Goal: Task Accomplishment & Management: Use online tool/utility

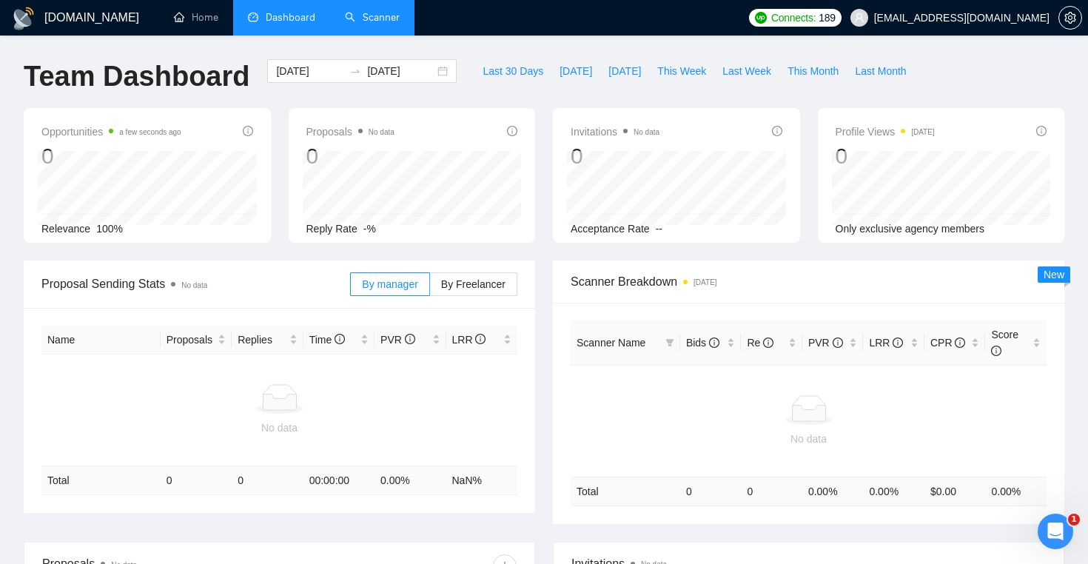
click at [387, 24] on link "Scanner" at bounding box center [372, 17] width 55 height 13
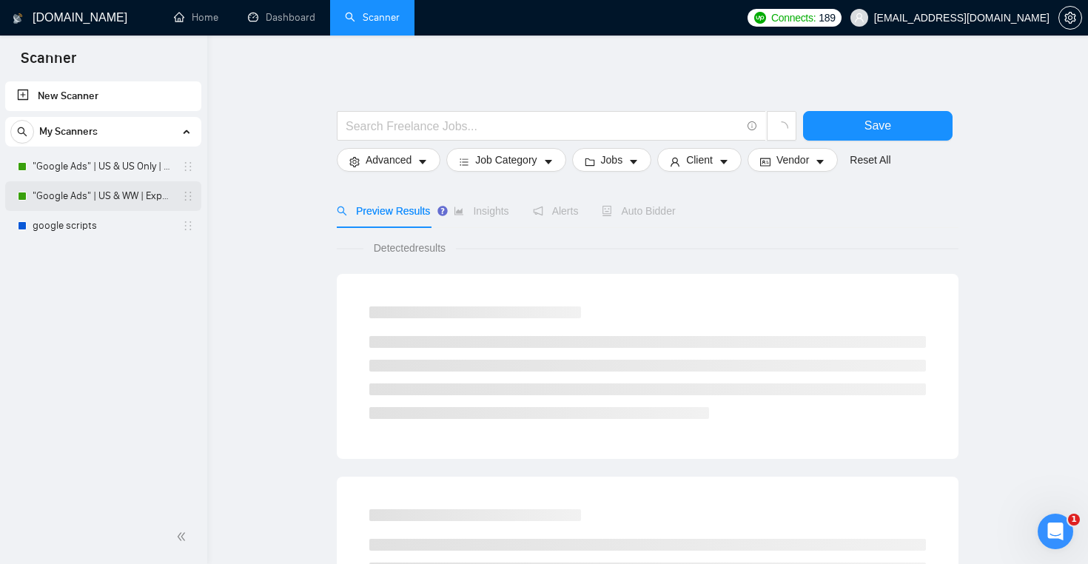
click at [124, 198] on link ""Google Ads" | US & WW | Expert" at bounding box center [103, 196] width 141 height 30
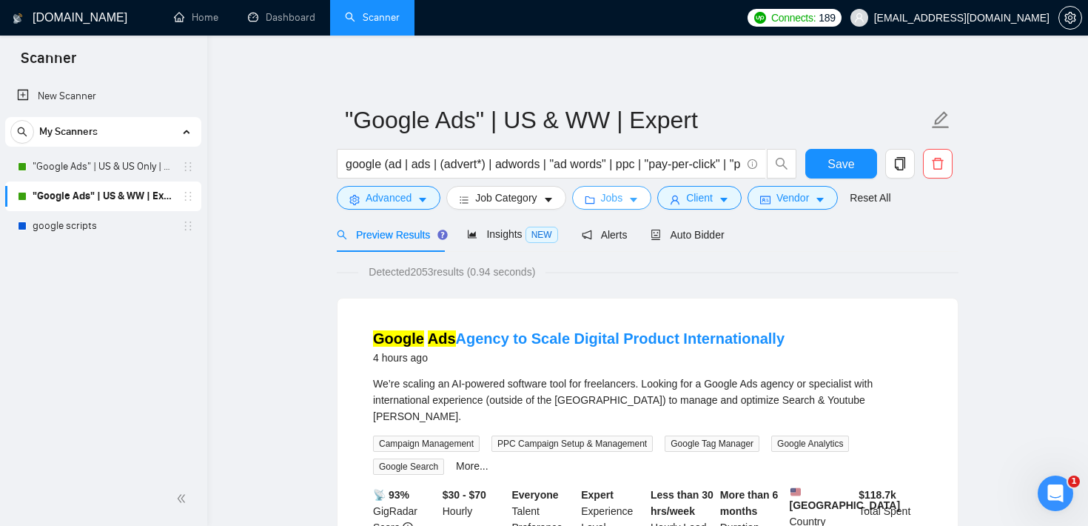
click at [639, 205] on icon "caret-down" at bounding box center [633, 200] width 10 height 10
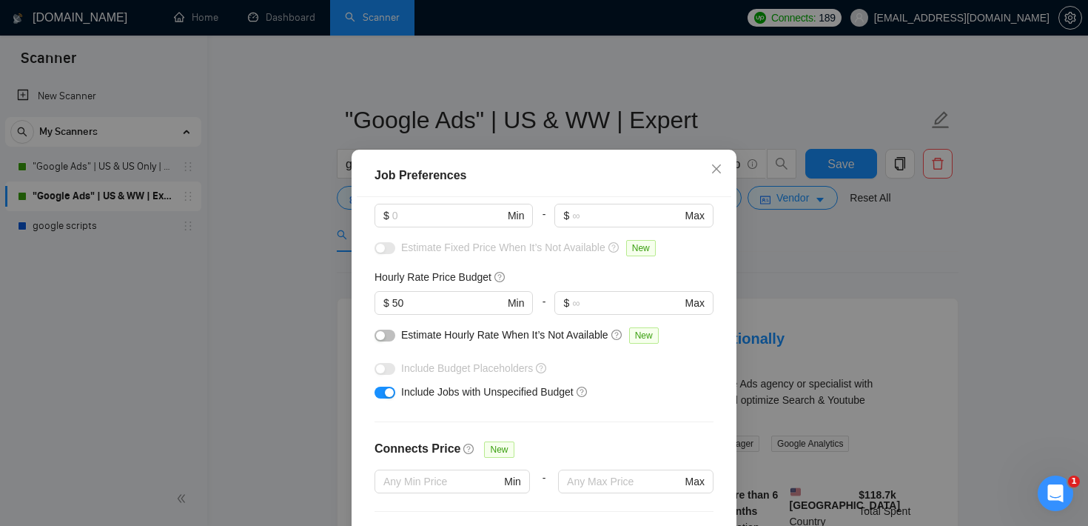
scroll to position [123, 0]
click at [378, 389] on button "button" at bounding box center [385, 390] width 21 height 12
click at [414, 307] on input "50" at bounding box center [448, 300] width 112 height 16
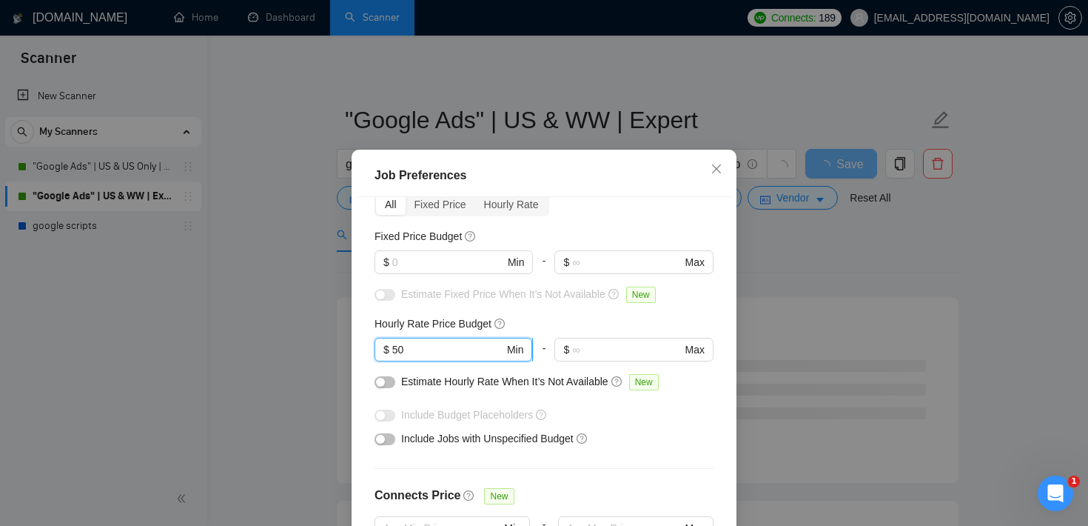
scroll to position [72, 0]
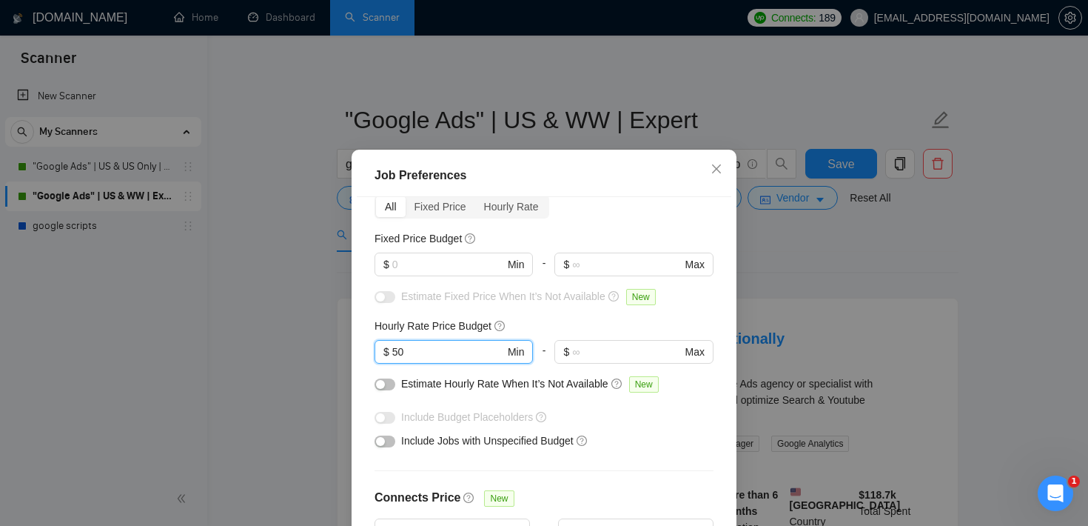
type input "5"
type input "70"
click at [466, 263] on input "text" at bounding box center [448, 264] width 112 height 16
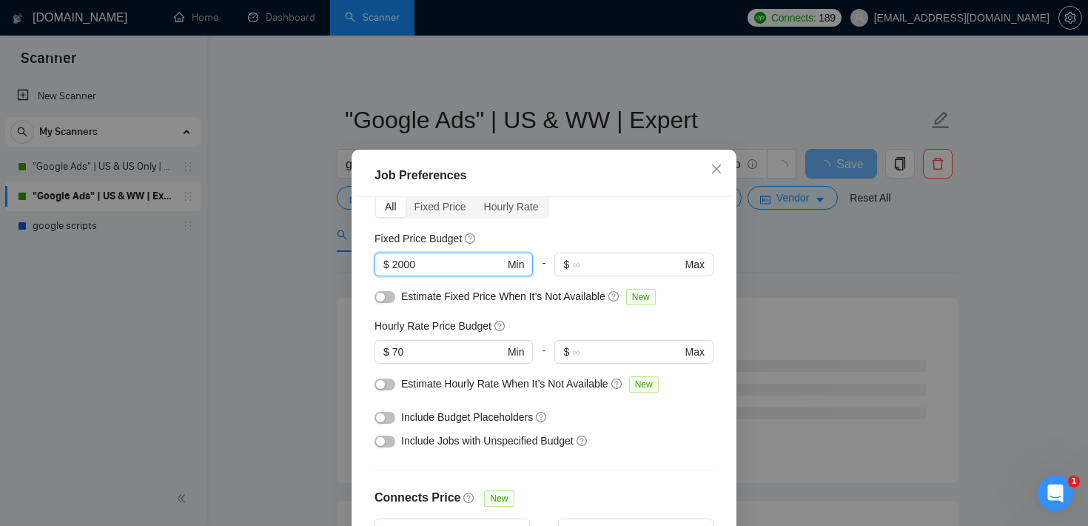
type input "2000"
click at [383, 295] on div "button" at bounding box center [380, 296] width 9 height 9
click at [384, 380] on div "button" at bounding box center [380, 384] width 9 height 9
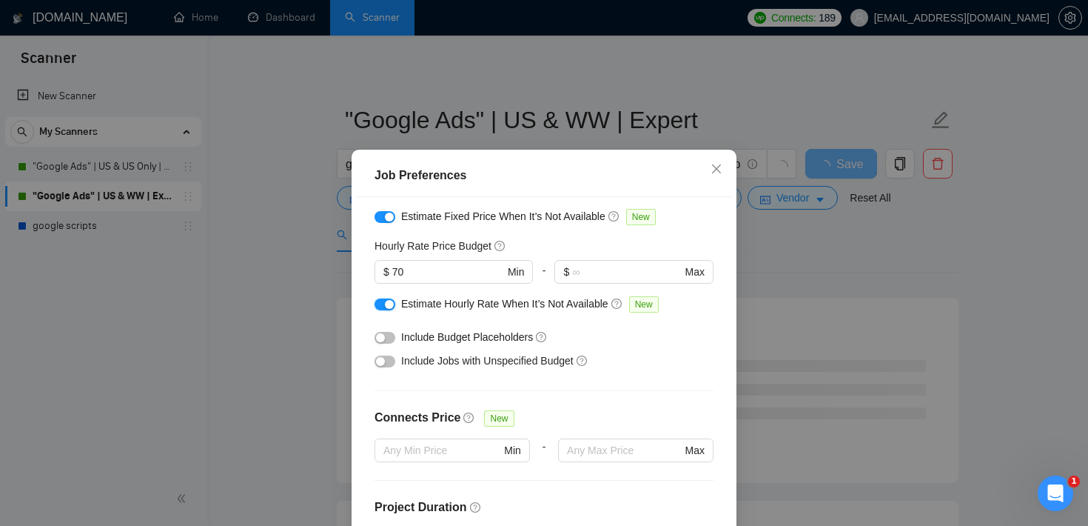
scroll to position [159, 0]
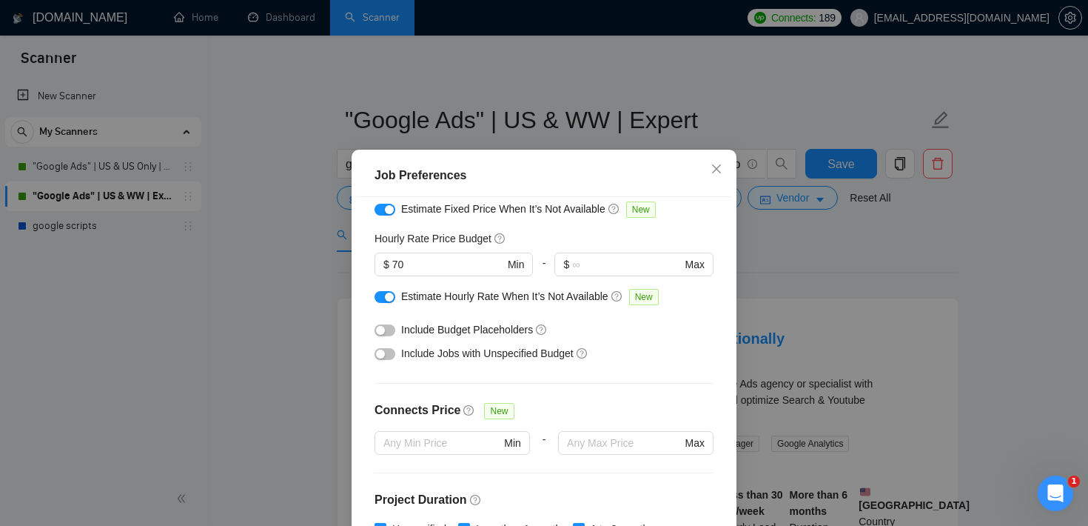
click at [776, 262] on div "Job Preferences Budget Project Type All Fixed Price Hourly Rate Fixed Price Bud…" at bounding box center [544, 263] width 1088 height 526
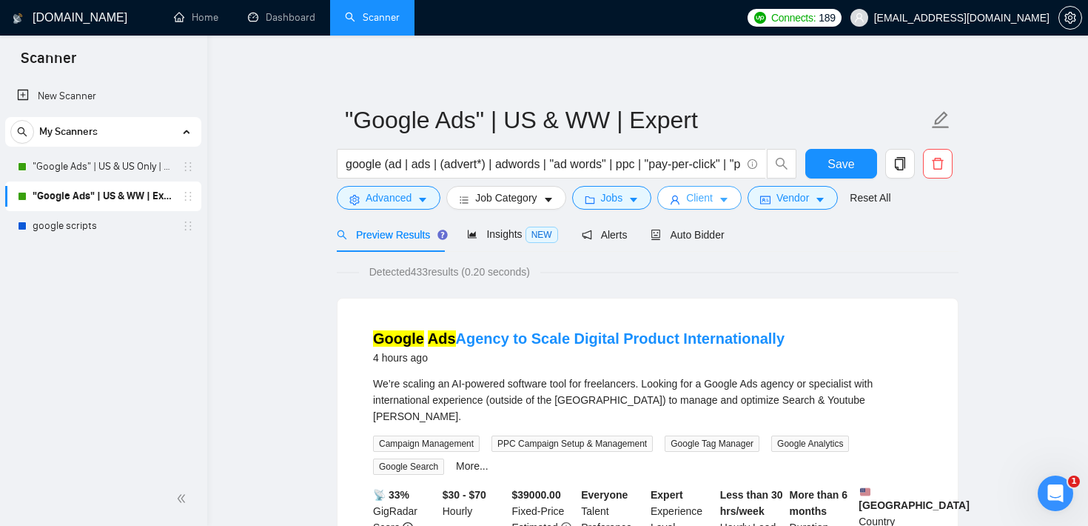
click at [708, 195] on span "Client" at bounding box center [699, 197] width 27 height 16
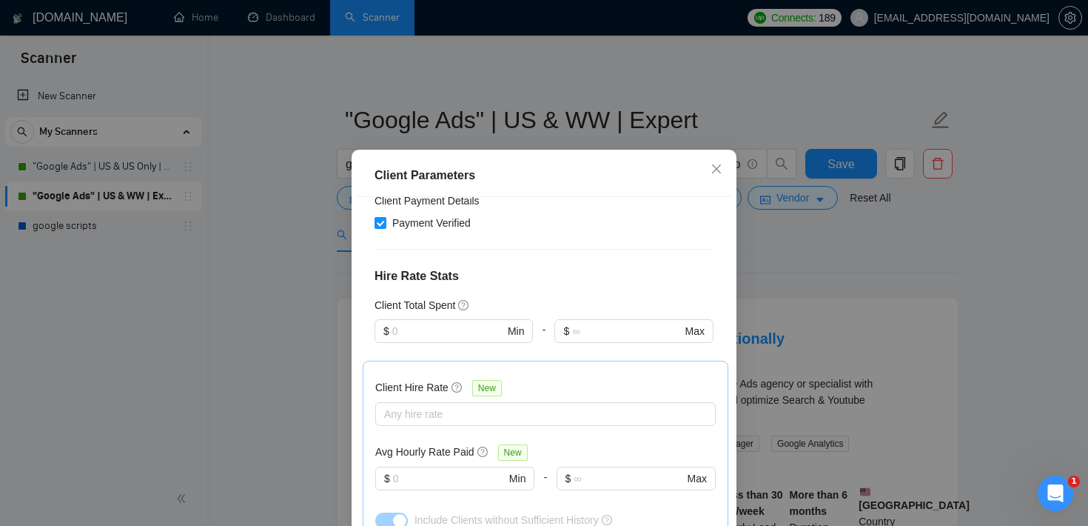
scroll to position [303, 0]
click at [449, 337] on span "$ Min" at bounding box center [454, 328] width 158 height 24
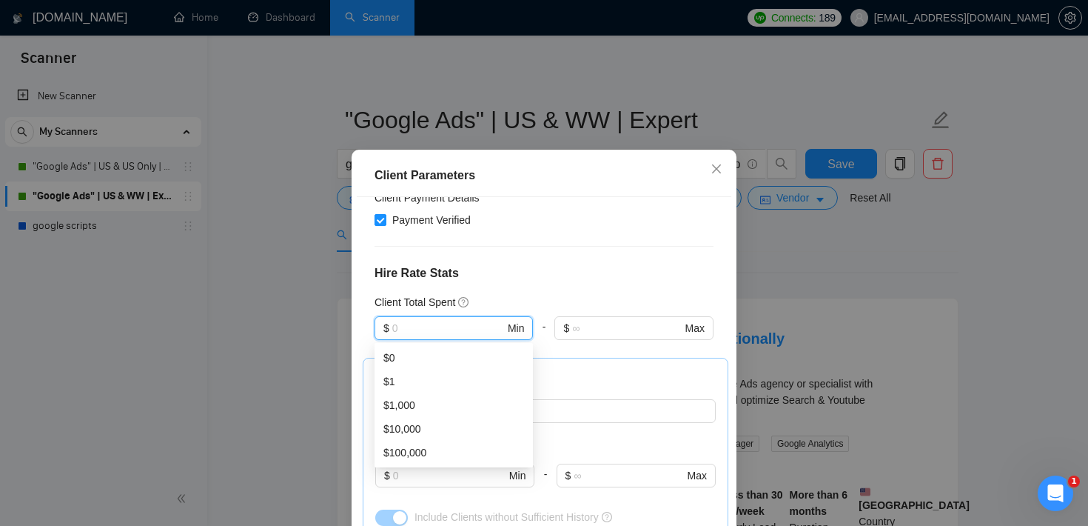
click at [535, 275] on h4 "Hire Rate Stats" at bounding box center [544, 273] width 339 height 18
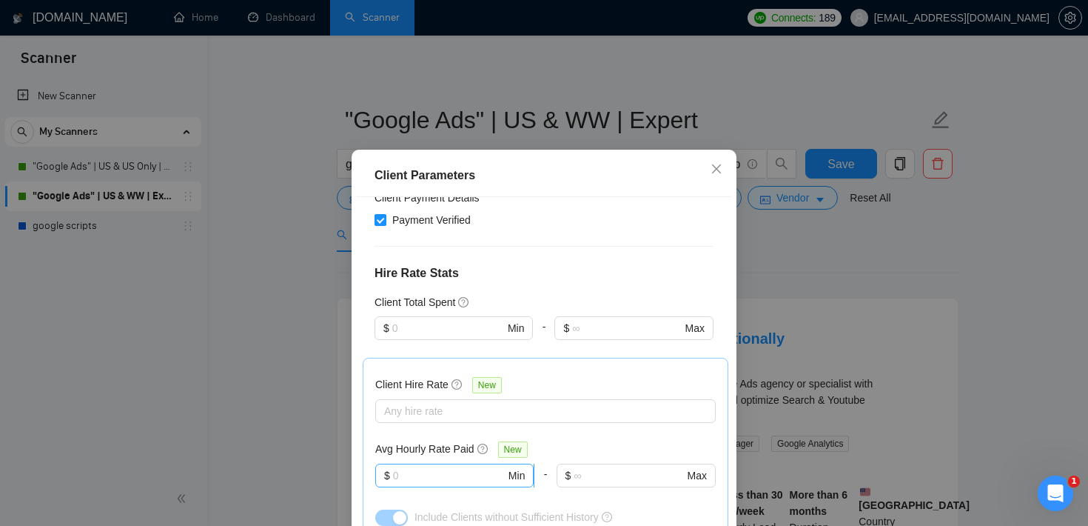
click at [414, 480] on input "text" at bounding box center [449, 475] width 113 height 16
click at [710, 158] on span "Close" at bounding box center [717, 170] width 40 height 40
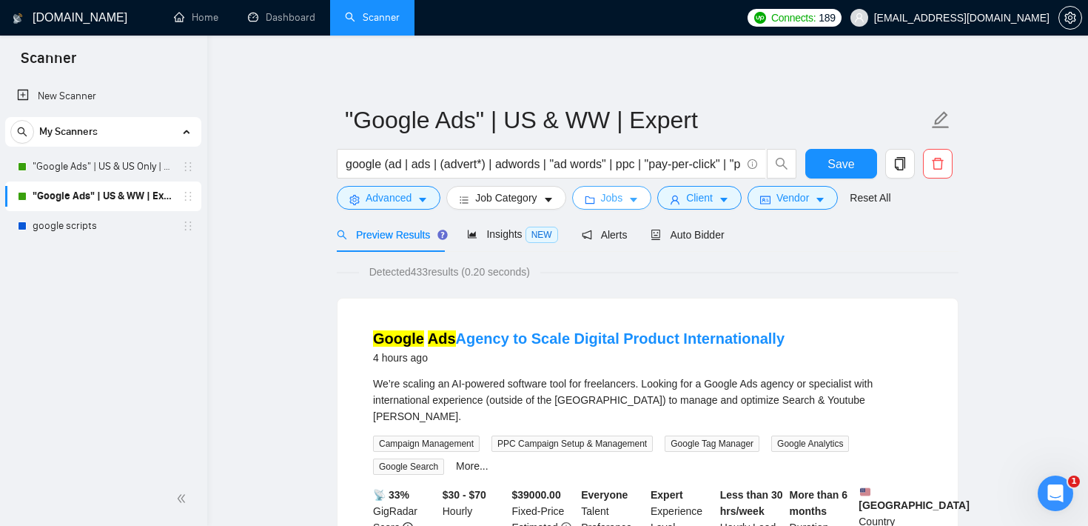
click at [608, 197] on span "Jobs" at bounding box center [612, 197] width 22 height 16
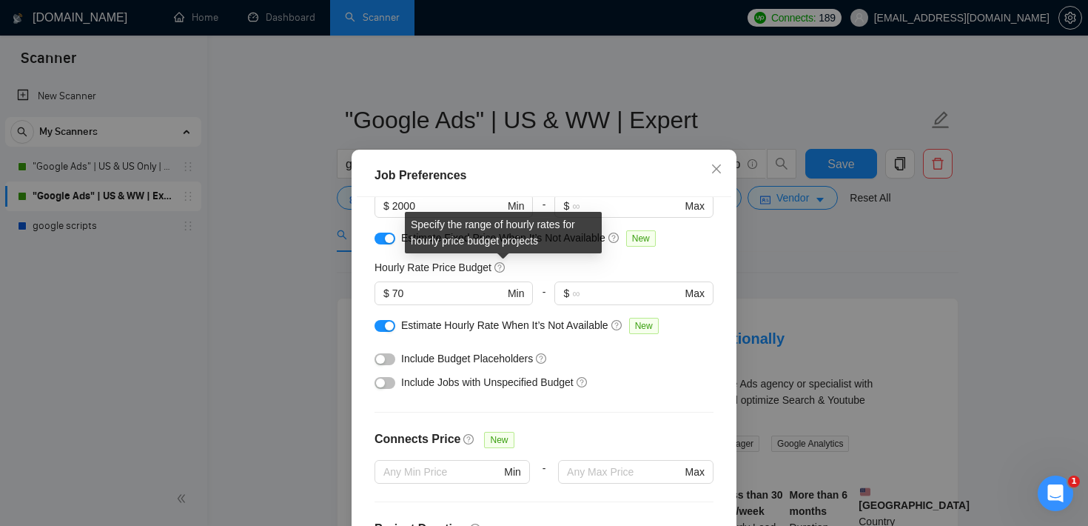
scroll to position [92, 0]
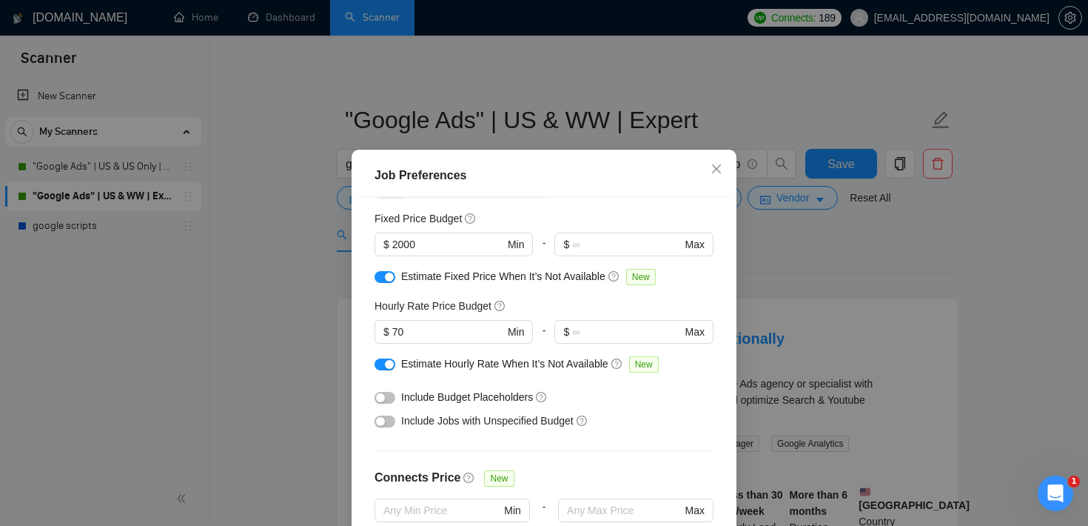
click at [816, 246] on div "Job Preferences Budget Project Type All Fixed Price Hourly Rate Fixed Price Bud…" at bounding box center [544, 263] width 1088 height 526
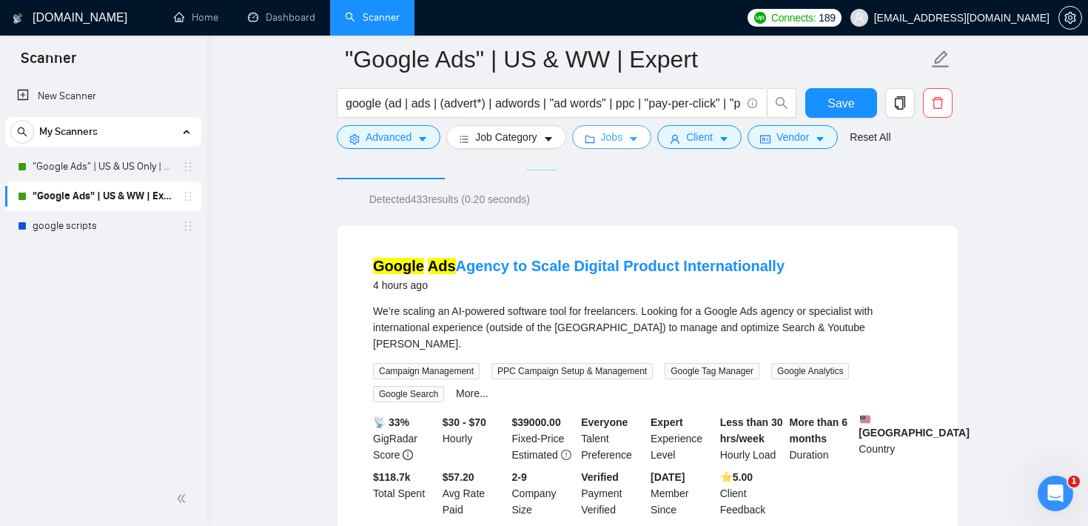
scroll to position [78, 0]
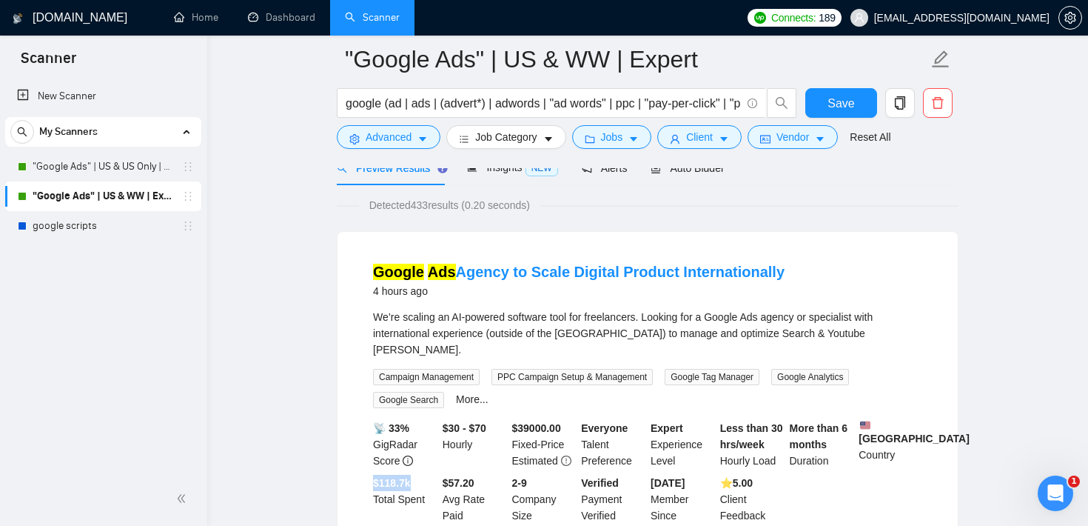
drag, startPoint x: 417, startPoint y: 479, endPoint x: 373, endPoint y: 476, distance: 43.8
click at [373, 476] on div "$ 118.7k Total Spent" at bounding box center [405, 498] width 70 height 49
click at [530, 302] on div "Google Ads Agency to Scale Digital Product Internationally 4 hours ago" at bounding box center [647, 282] width 549 height 43
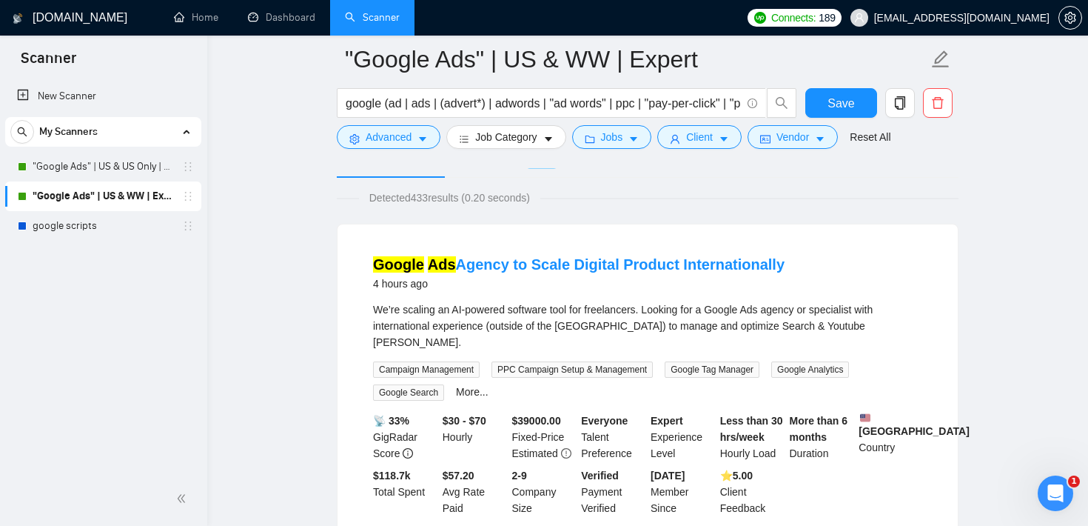
scroll to position [110, 0]
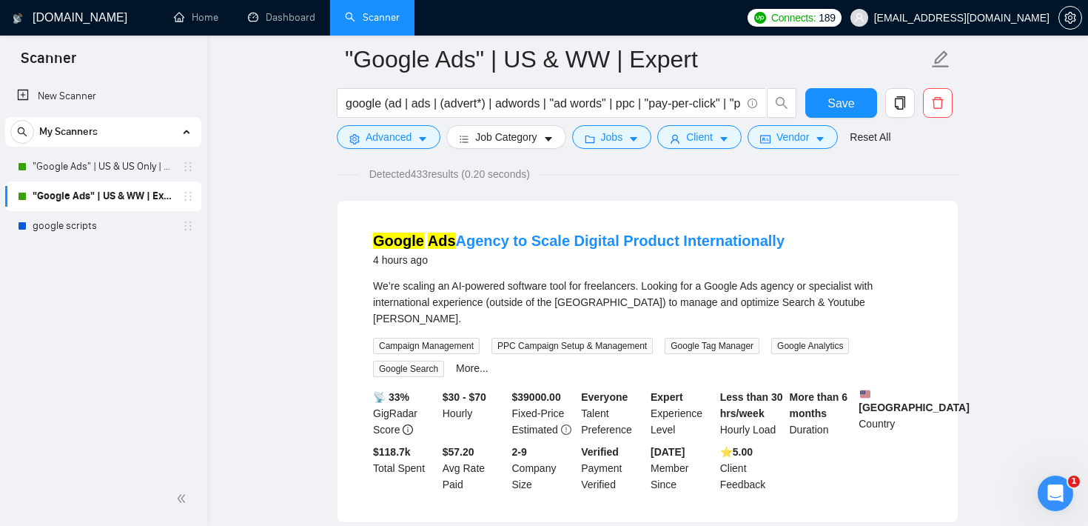
click at [895, 474] on div "📡 33% GigRadar Score $30 - $70 Hourly $ 39000.00 Fixed-Price Estimated Everyone…" at bounding box center [647, 441] width 555 height 104
click at [511, 104] on input "google (ad | ads | (advert*) | adwords | "ad words" | ppc | "pay-per-click" | "…" at bounding box center [543, 103] width 395 height 19
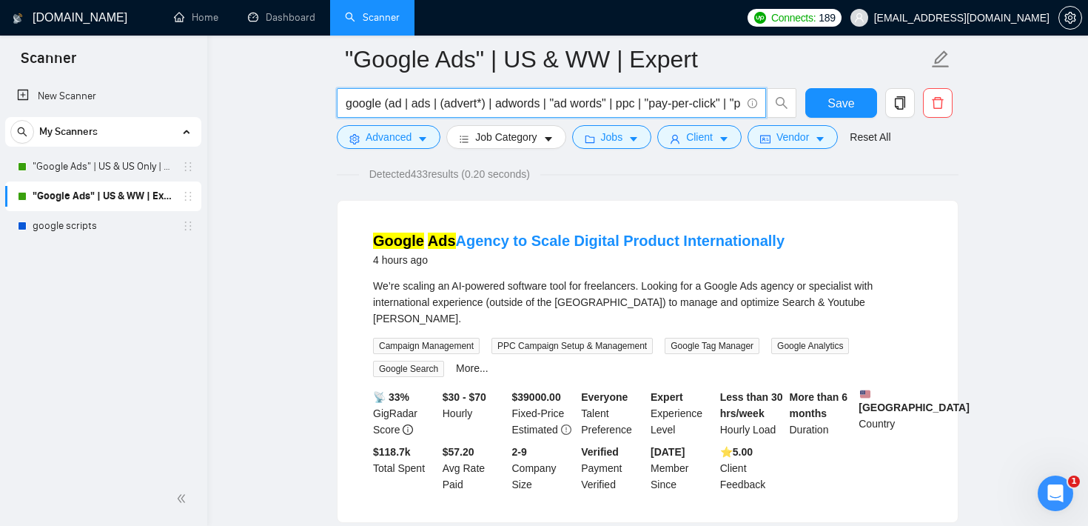
click at [511, 104] on input "google (ad | ads | (advert*) | adwords | "ad words" | ppc | "pay-per-click" | "…" at bounding box center [543, 103] width 395 height 19
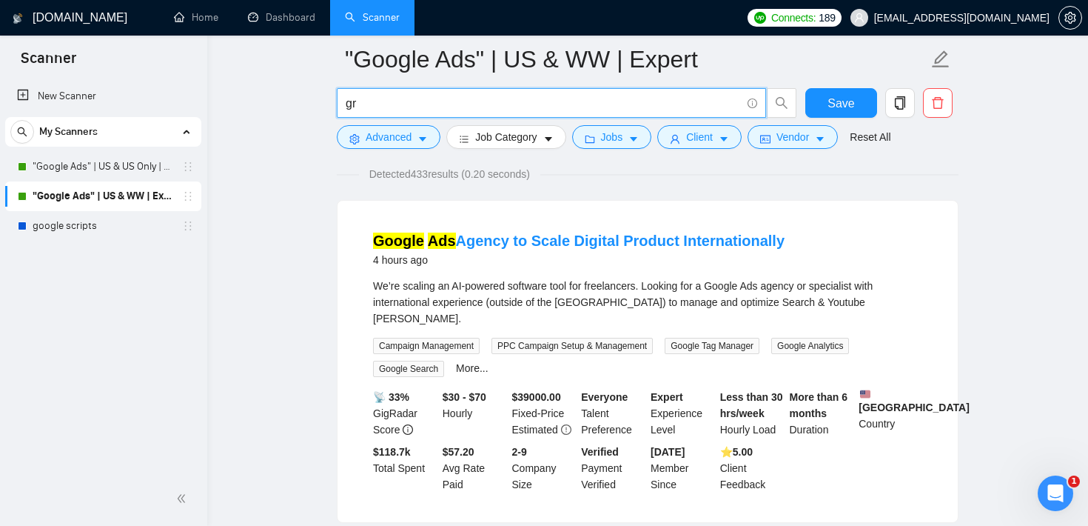
type input "g"
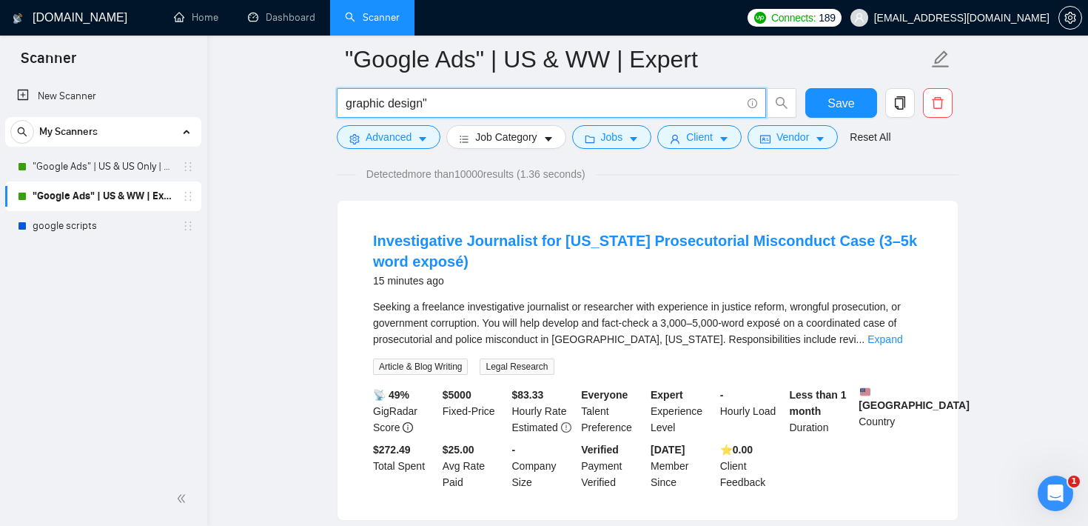
click at [345, 103] on span "graphic design"" at bounding box center [551, 103] width 429 height 30
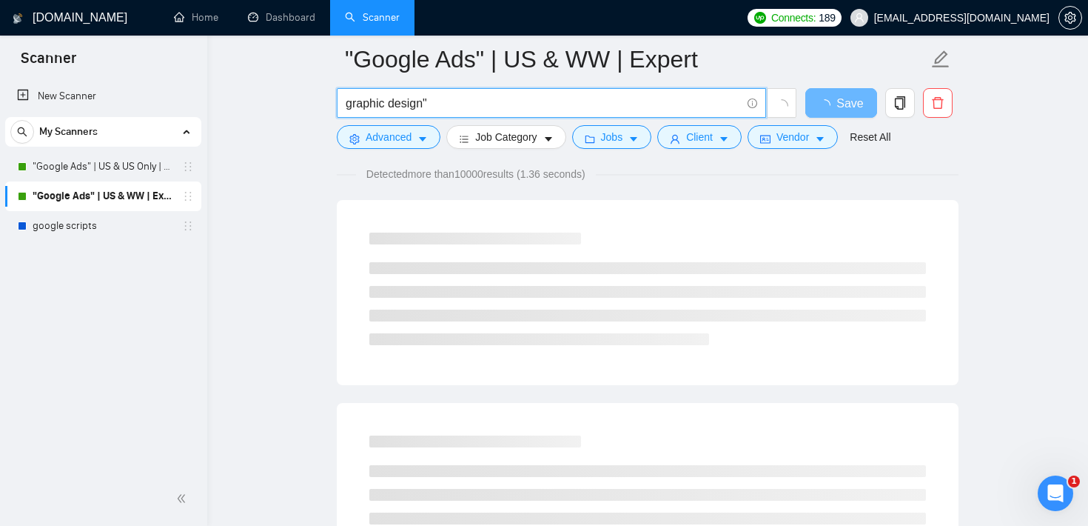
click at [347, 103] on input "graphic design"" at bounding box center [543, 103] width 395 height 19
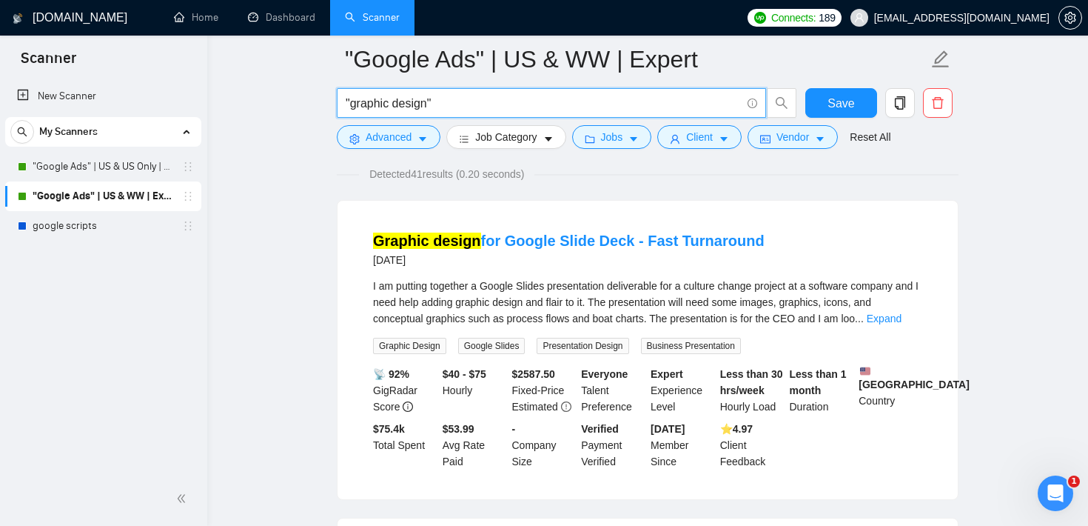
click at [350, 104] on input ""graphic design"" at bounding box center [543, 103] width 395 height 19
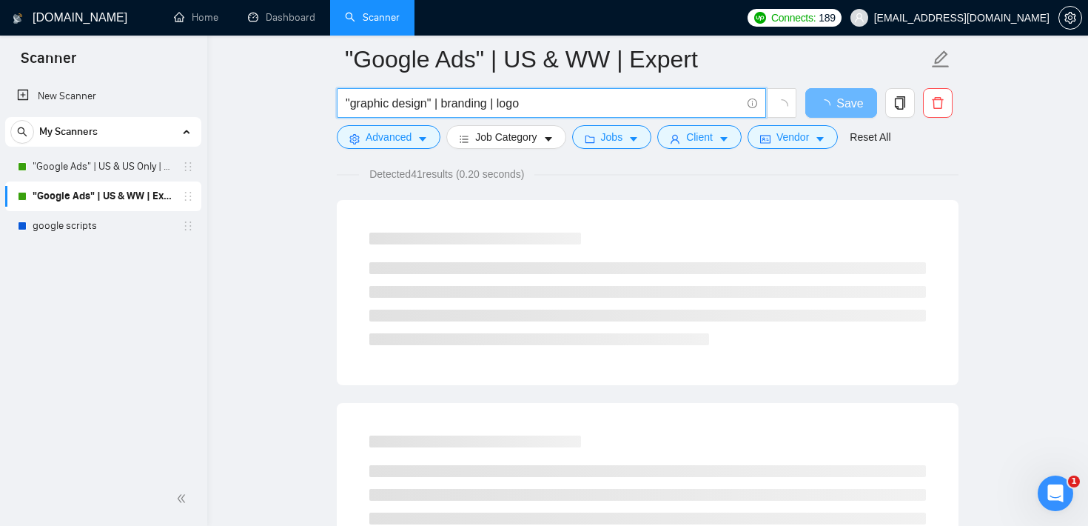
click at [489, 106] on input ""graphic design" | branding | logo" at bounding box center [543, 103] width 395 height 19
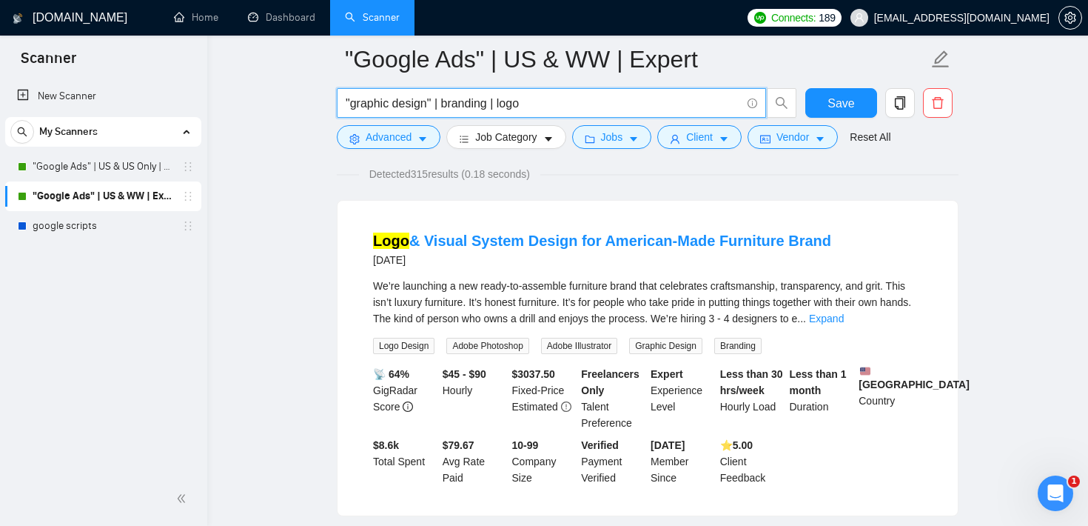
click at [552, 107] on input ""graphic design" | branding | logo" at bounding box center [543, 103] width 395 height 19
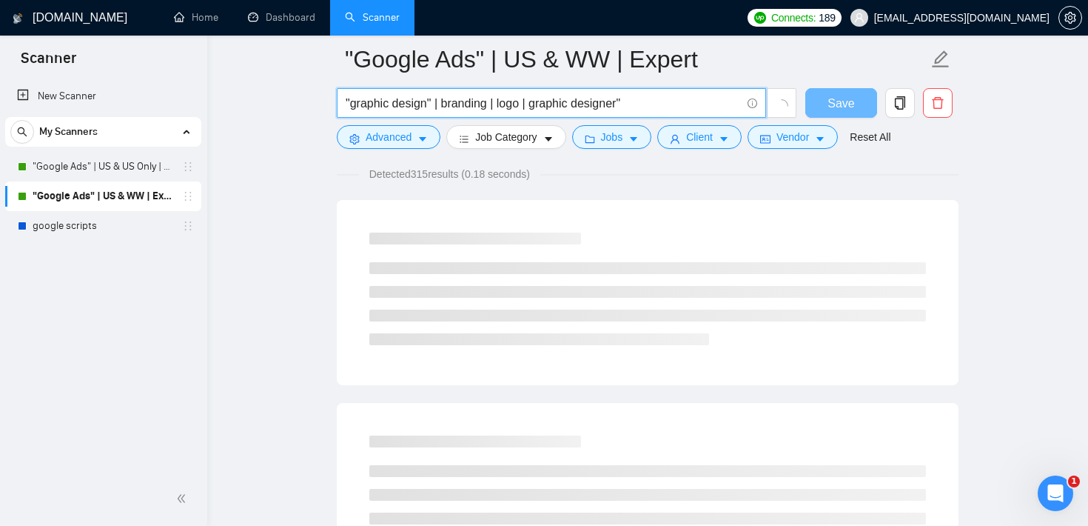
click at [537, 104] on input ""graphic design" | branding | logo | graphic designer"" at bounding box center [543, 103] width 395 height 19
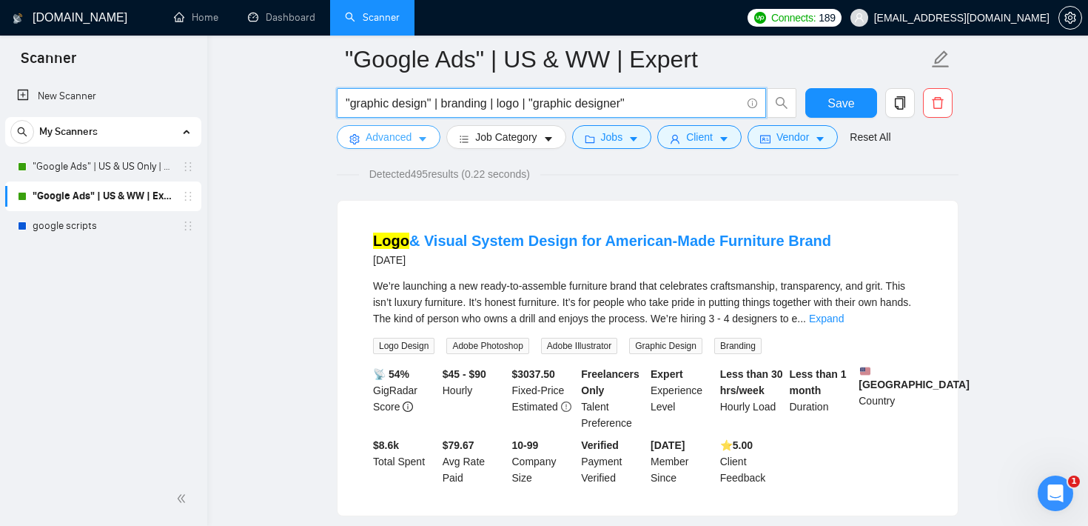
click at [396, 144] on span "Advanced" at bounding box center [389, 137] width 46 height 16
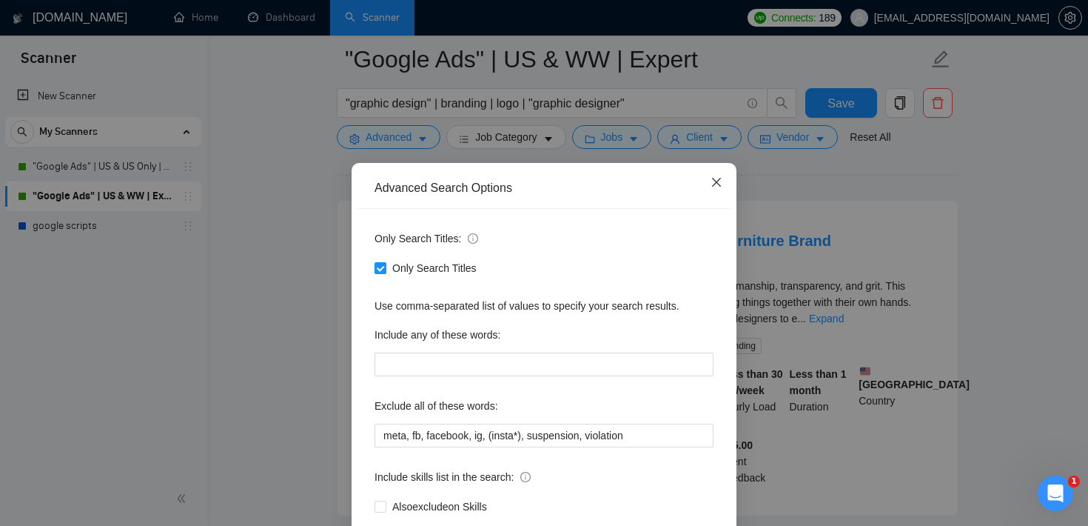
click at [728, 189] on span "Close" at bounding box center [717, 183] width 40 height 40
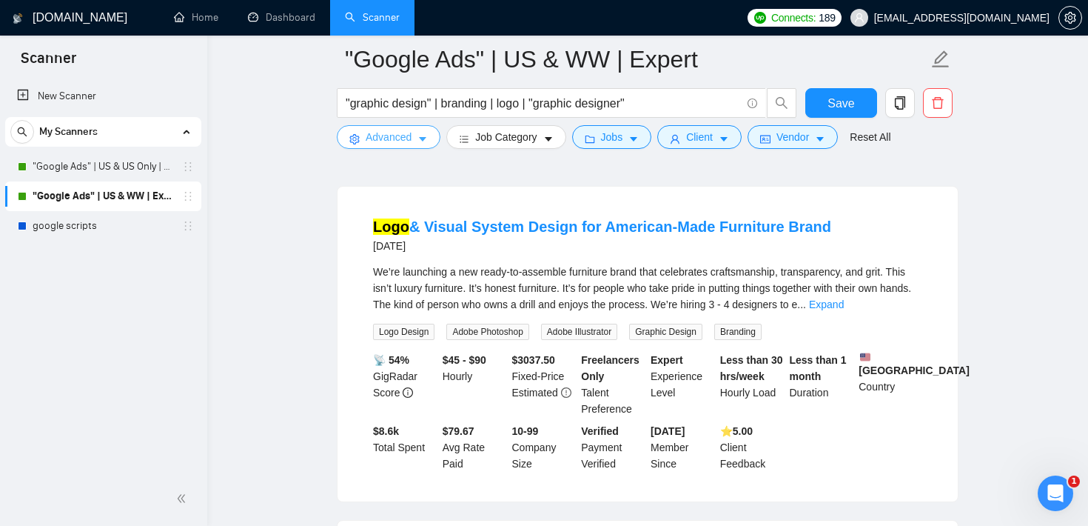
scroll to position [130, 0]
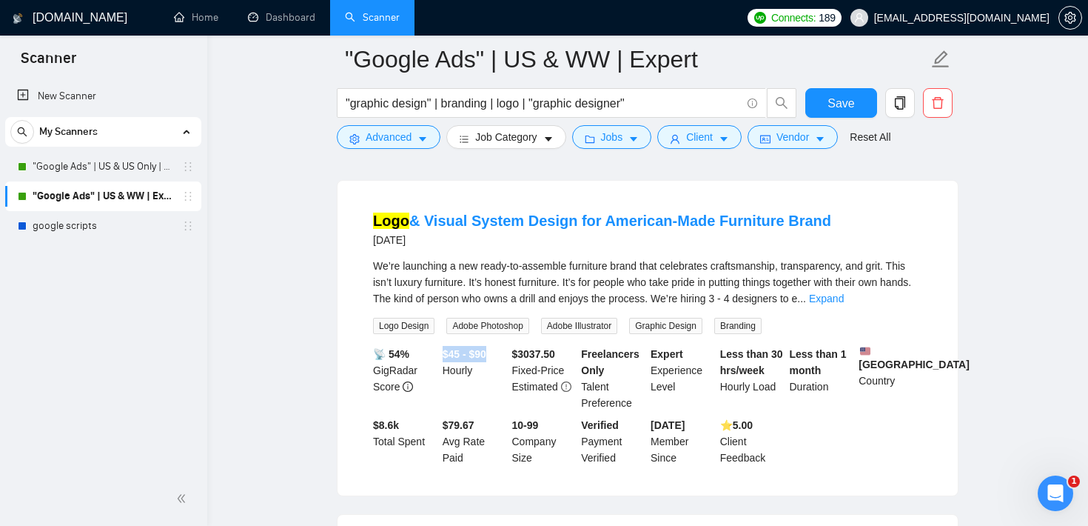
drag, startPoint x: 443, startPoint y: 352, endPoint x: 497, endPoint y: 353, distance: 53.3
click at [497, 353] on div "$45 - $90 Hourly" at bounding box center [475, 378] width 70 height 65
click at [490, 380] on div "$45 - $90 Hourly" at bounding box center [475, 378] width 70 height 65
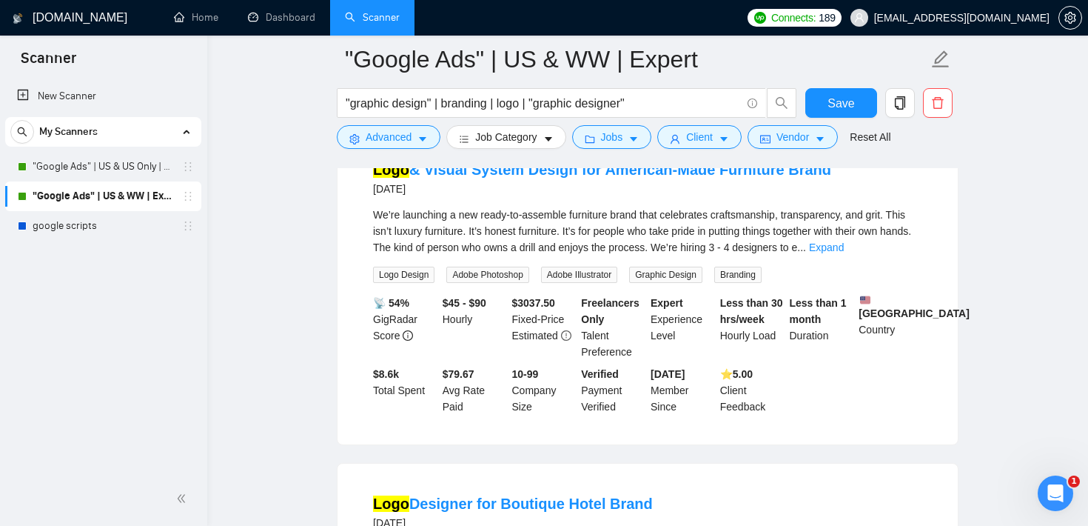
scroll to position [163, 0]
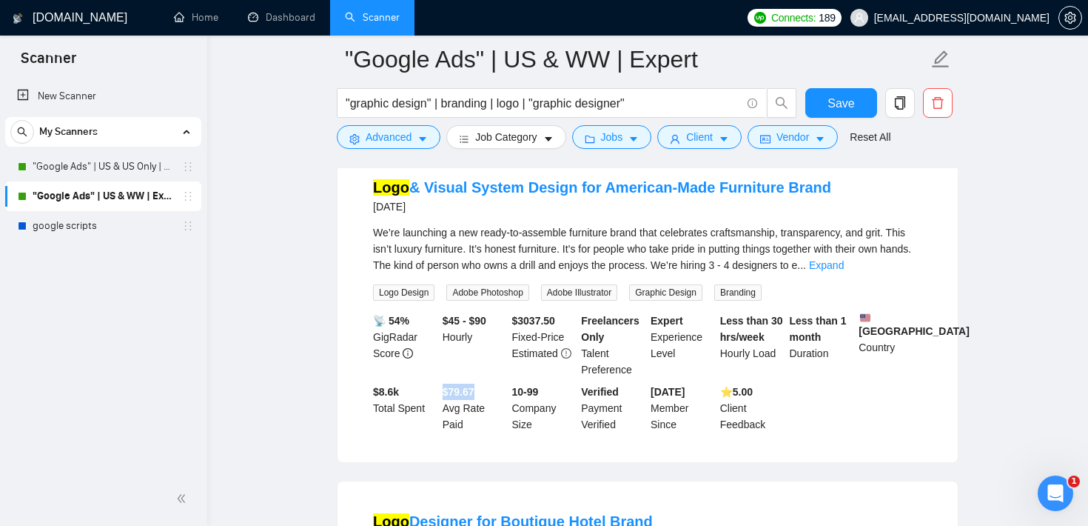
drag, startPoint x: 441, startPoint y: 390, endPoint x: 486, endPoint y: 391, distance: 45.2
click at [486, 391] on div "$79.67 Avg Rate Paid" at bounding box center [475, 407] width 70 height 49
click at [491, 366] on div "$45 - $90 Hourly" at bounding box center [475, 344] width 70 height 65
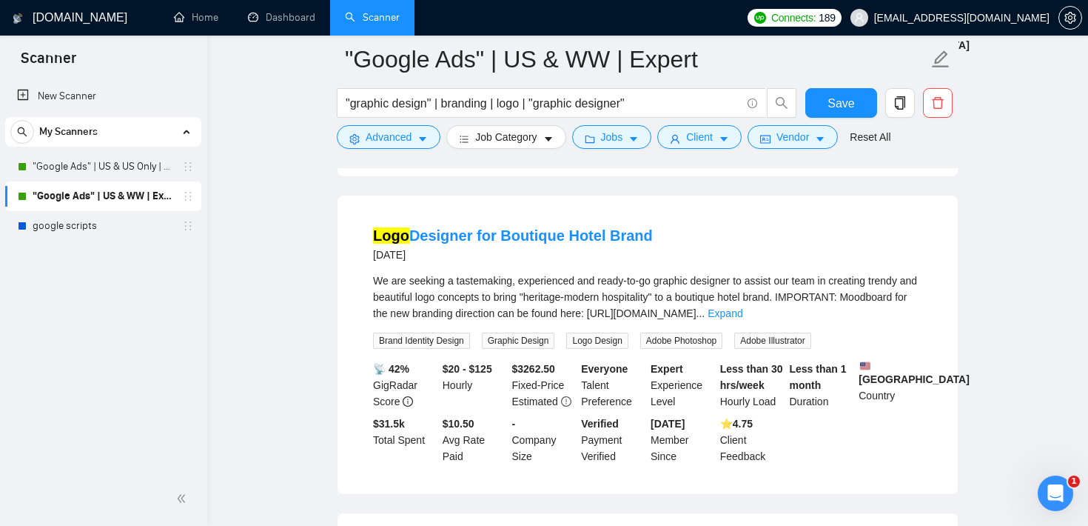
scroll to position [453, 0]
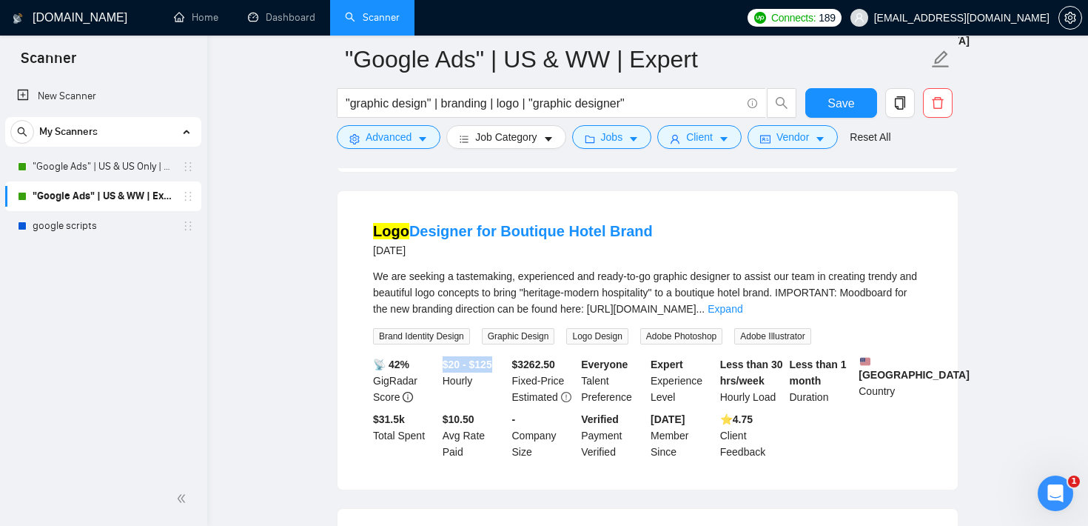
drag, startPoint x: 443, startPoint y: 362, endPoint x: 503, endPoint y: 362, distance: 59.2
click at [503, 362] on div "$20 - $125 Hourly" at bounding box center [475, 380] width 70 height 49
drag, startPoint x: 414, startPoint y: 426, endPoint x: 356, endPoint y: 425, distance: 58.5
click at [356, 425] on li "Logo Designer for Boutique Hotel Brand [DATE] We are seeking a tastemaking, exp…" at bounding box center [647, 340] width 585 height 263
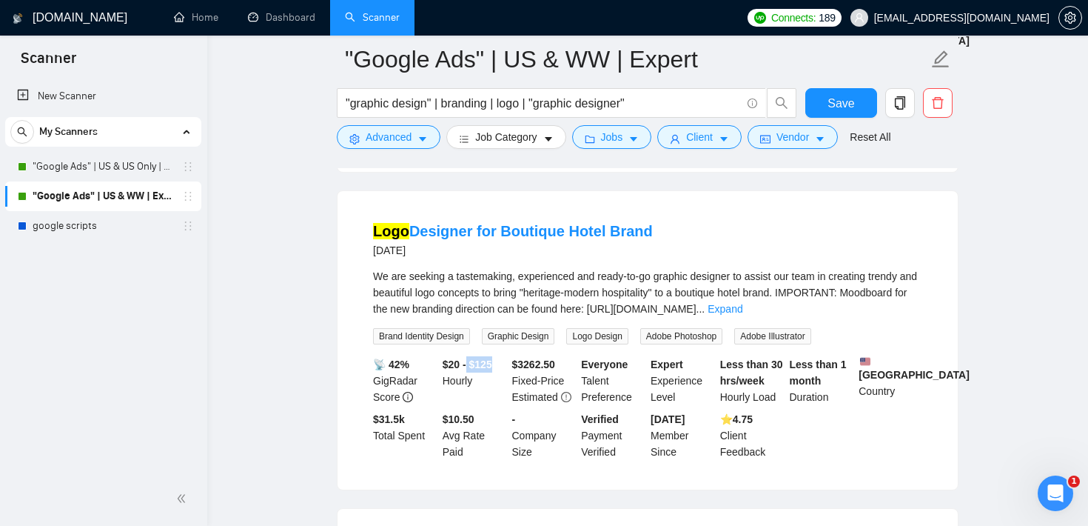
drag, startPoint x: 471, startPoint y: 366, endPoint x: 497, endPoint y: 363, distance: 25.3
click at [492, 363] on b "$20 - $125" at bounding box center [468, 364] width 50 height 12
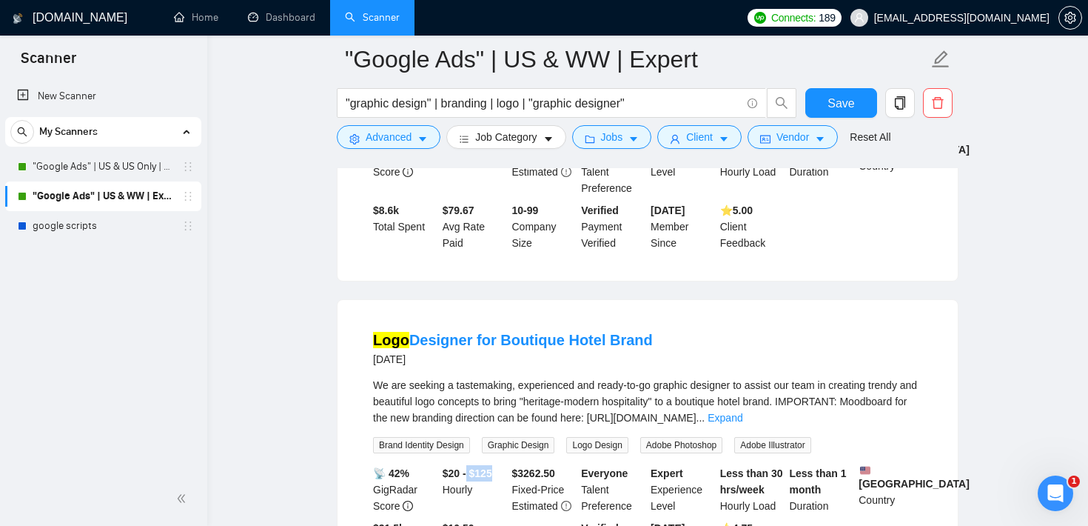
scroll to position [343, 0]
click at [522, 105] on input ""graphic design" | branding | logo | "graphic designer"" at bounding box center [543, 103] width 395 height 19
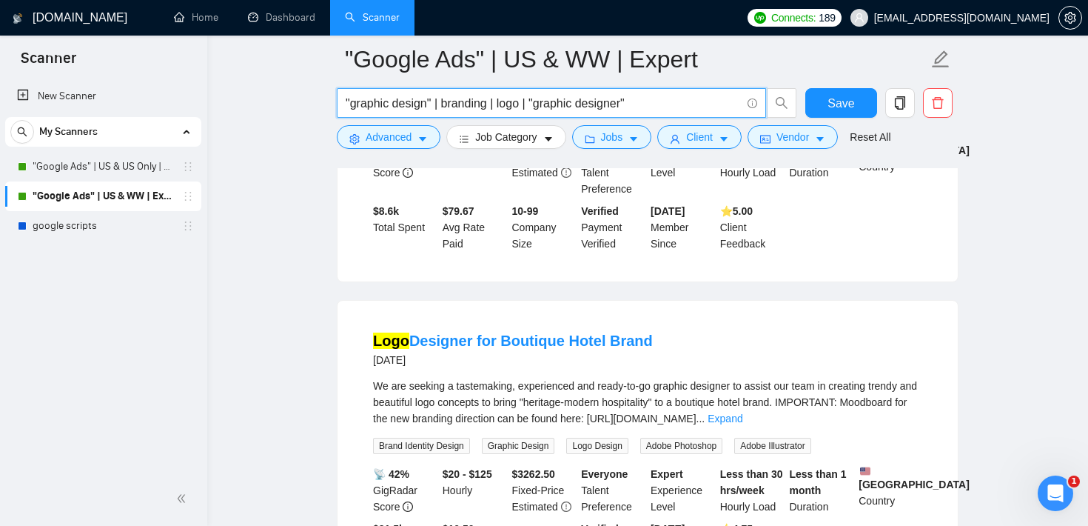
click at [522, 105] on input ""graphic design" | branding | logo | "graphic designer"" at bounding box center [543, 103] width 395 height 19
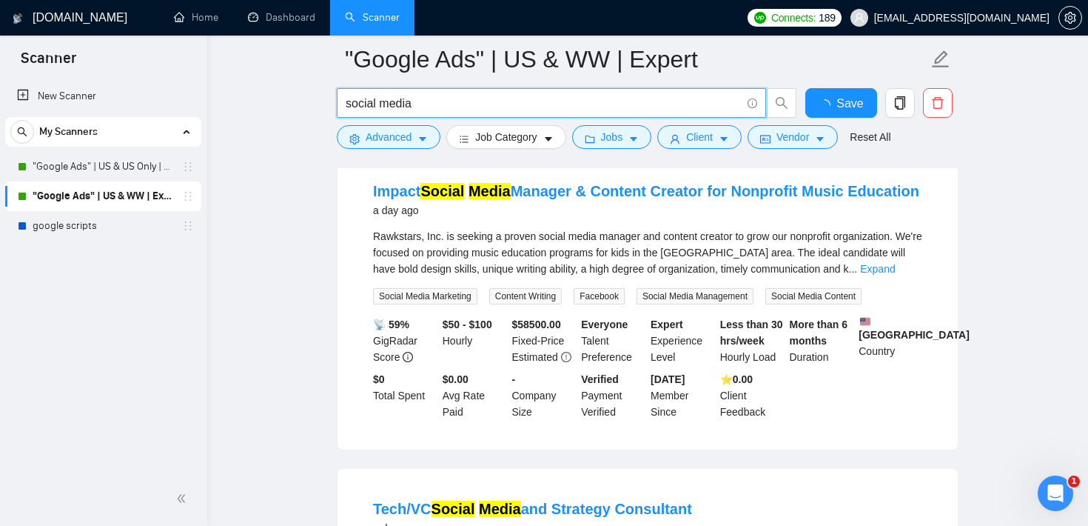
scroll to position [0, 0]
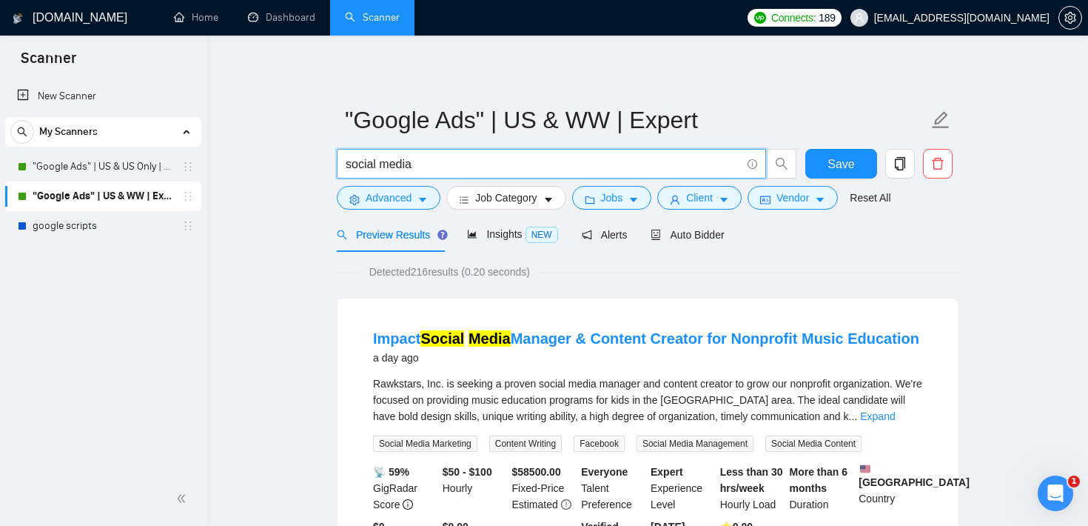
type input "social media"
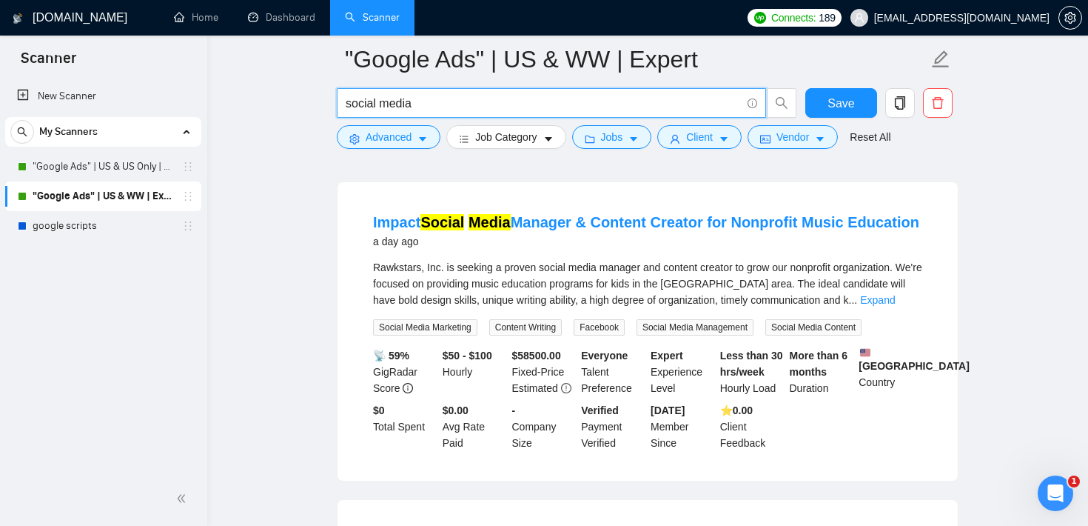
scroll to position [130, 0]
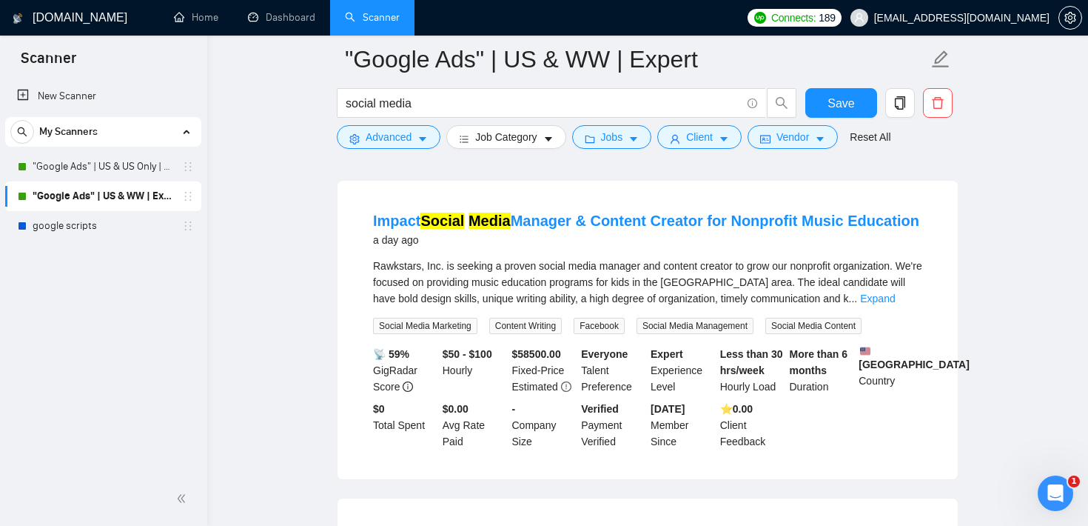
click at [956, 305] on div "Impact Social Media Manager & Content Creator for Nonprofit Music Education a d…" at bounding box center [648, 330] width 620 height 298
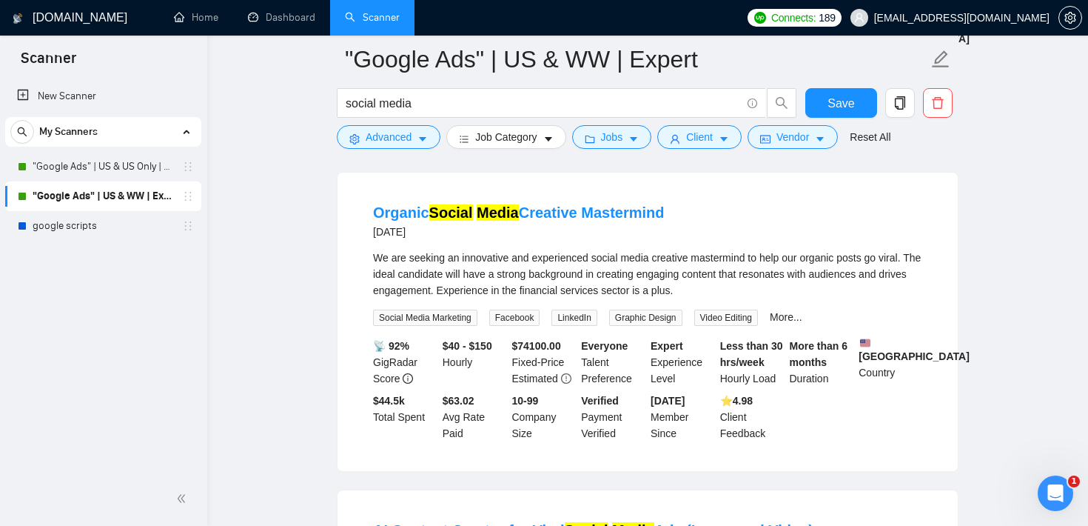
scroll to position [804, 0]
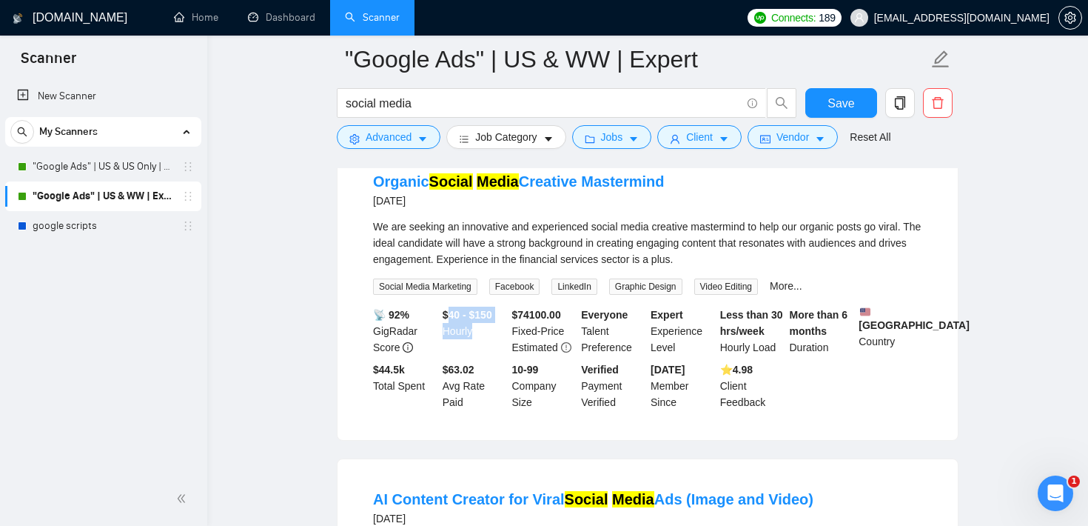
drag, startPoint x: 447, startPoint y: 358, endPoint x: 503, endPoint y: 365, distance: 56.7
click at [503, 355] on div "$40 - $150 Hourly" at bounding box center [475, 330] width 70 height 49
click at [489, 355] on div "$40 - $150 Hourly" at bounding box center [475, 330] width 70 height 49
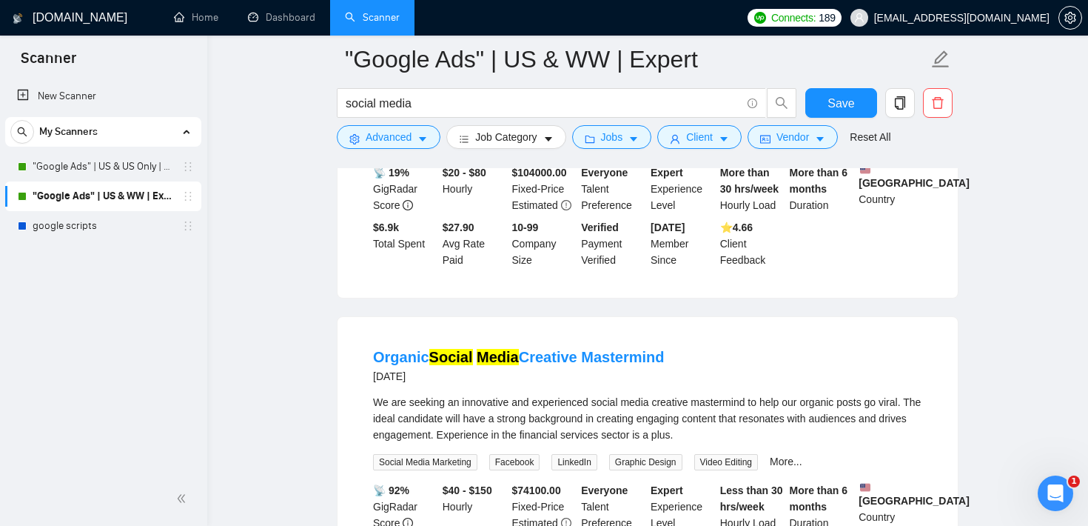
scroll to position [619, 0]
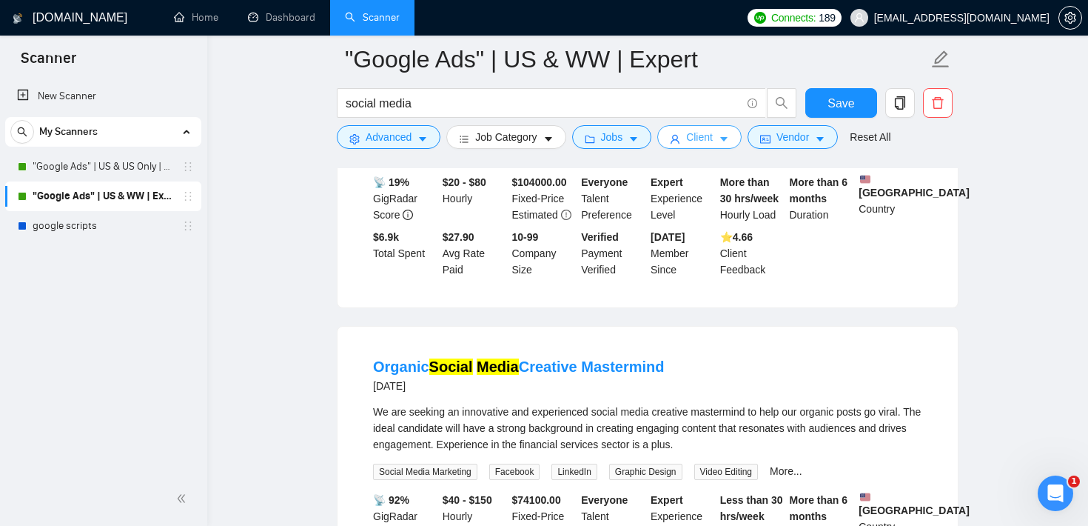
click at [729, 141] on icon "caret-down" at bounding box center [724, 139] width 10 height 10
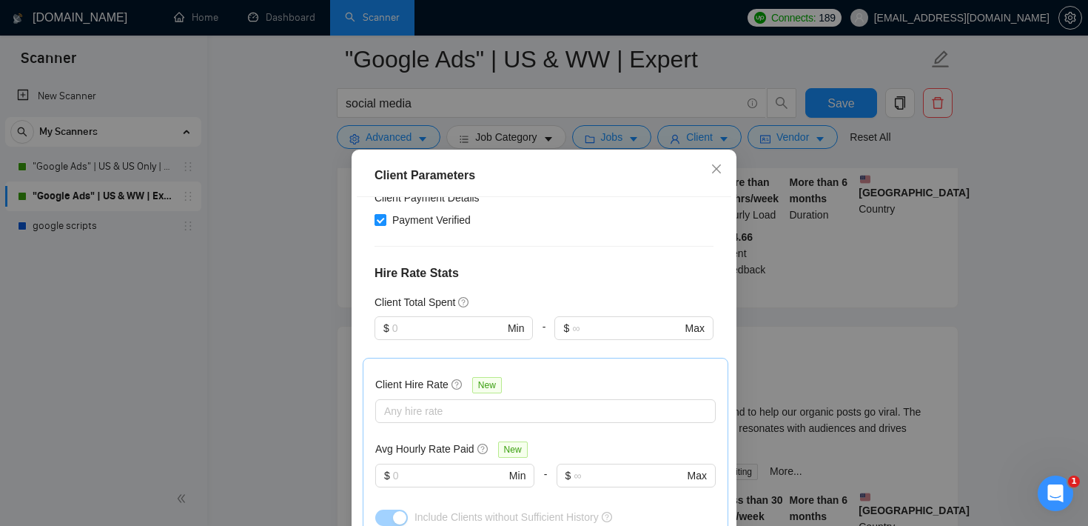
scroll to position [0, 0]
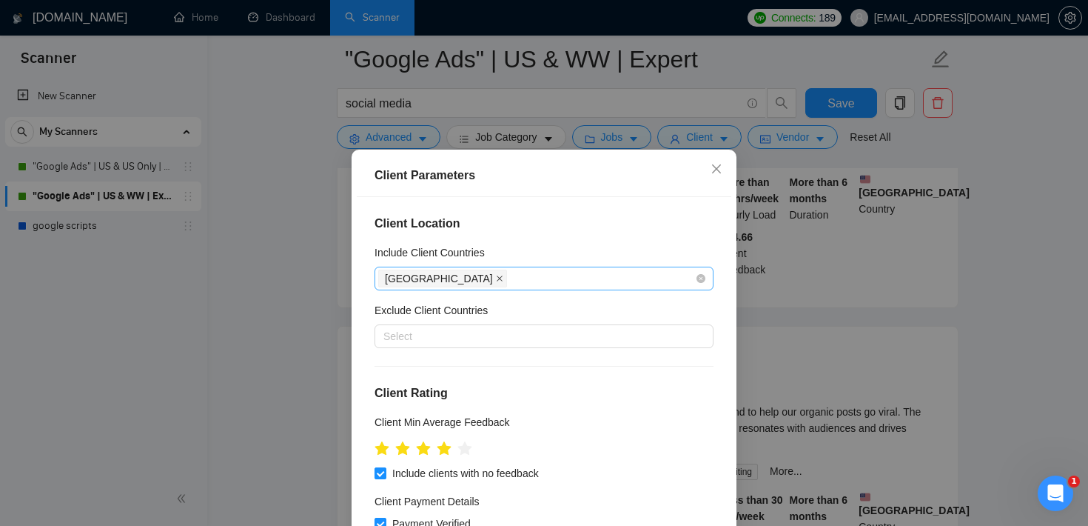
click at [496, 281] on icon "close" at bounding box center [499, 278] width 7 height 7
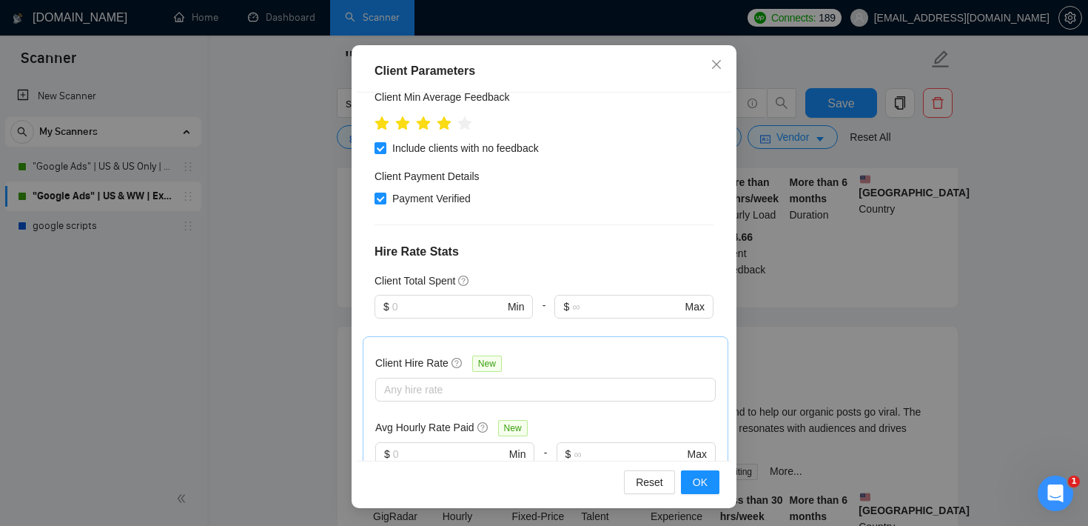
scroll to position [554, 0]
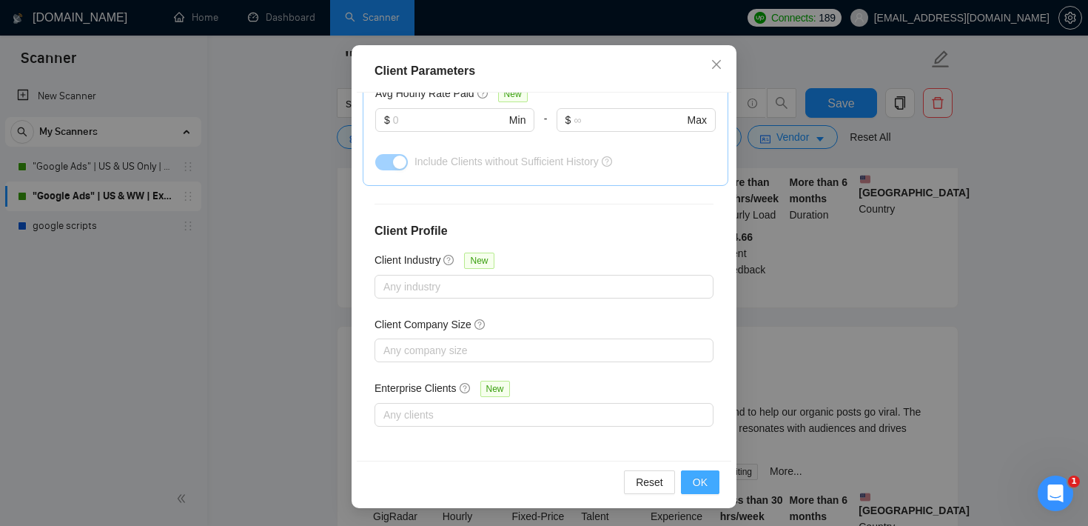
click at [706, 480] on span "OK" at bounding box center [700, 482] width 15 height 16
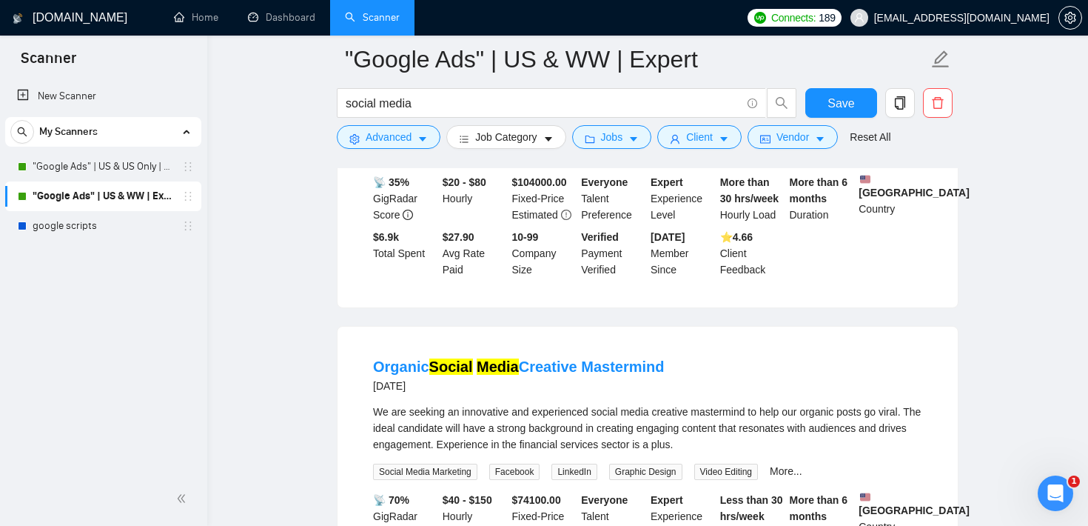
scroll to position [44, 0]
click at [820, 134] on button "Vendor" at bounding box center [793, 137] width 90 height 24
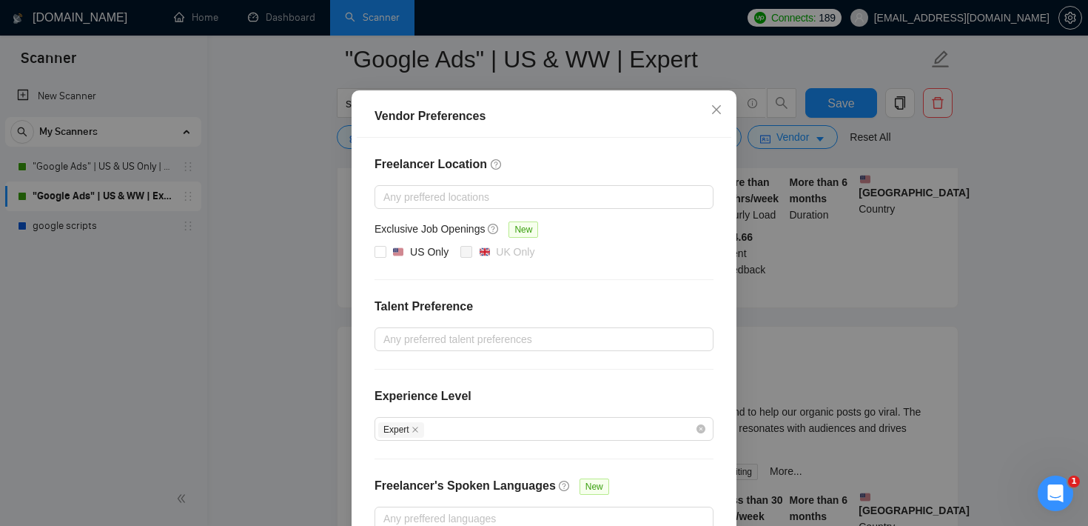
scroll to position [159, 0]
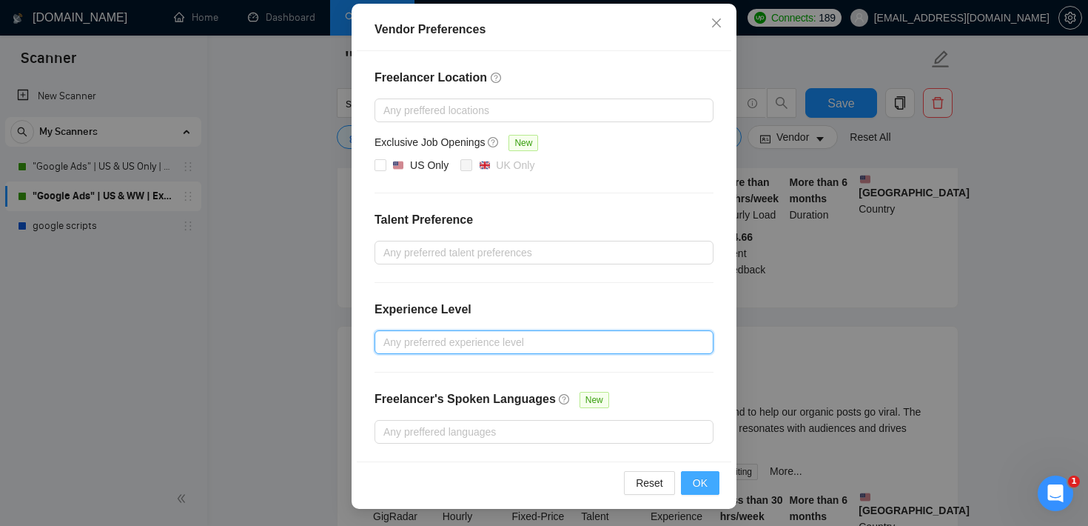
click at [704, 492] on button "OK" at bounding box center [700, 483] width 38 height 24
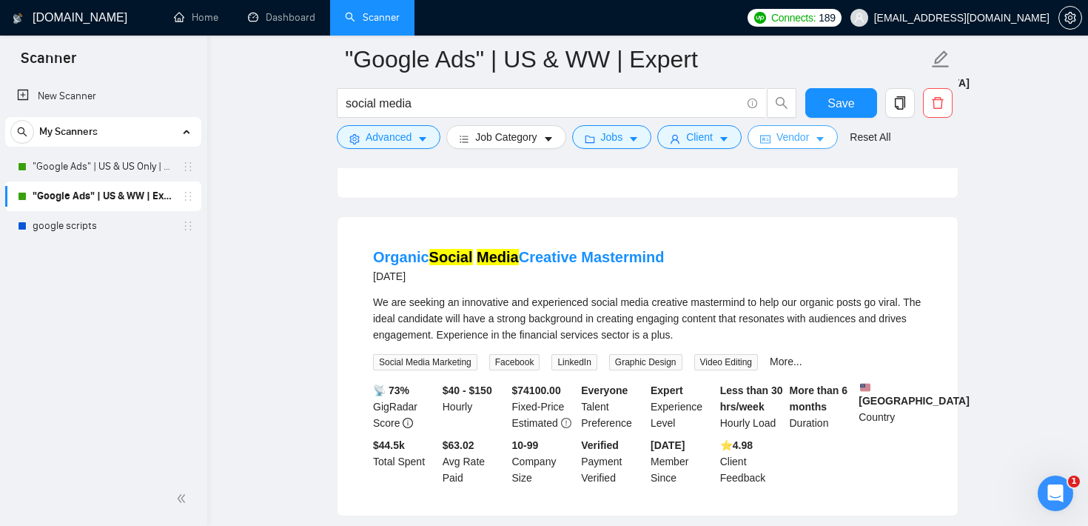
scroll to position [1048, 0]
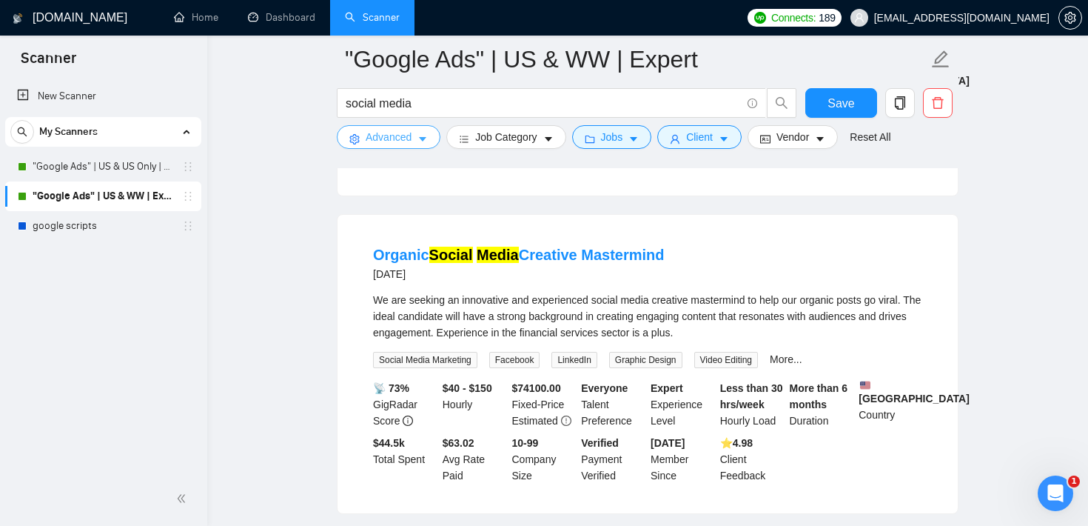
click at [406, 143] on span "Advanced" at bounding box center [389, 137] width 46 height 16
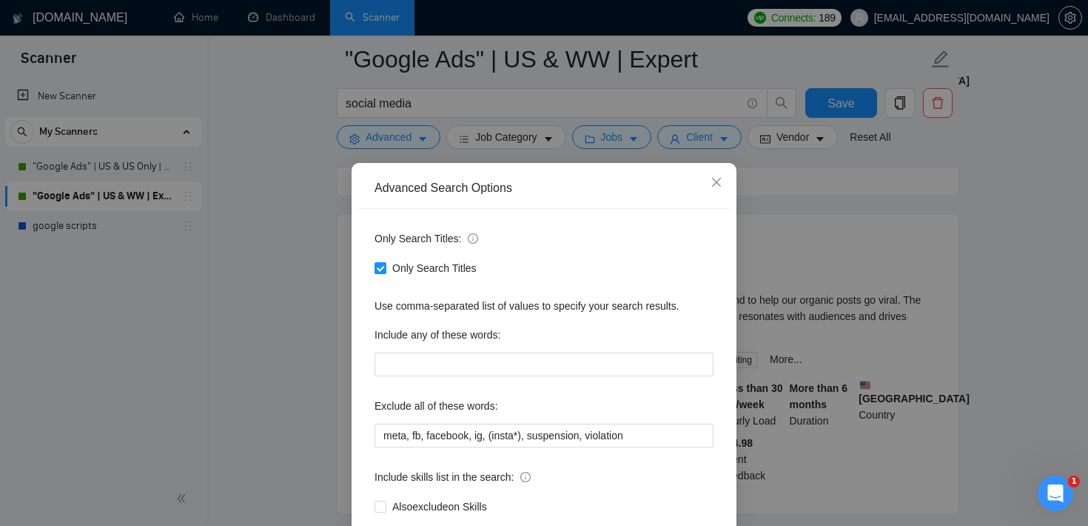
click at [812, 261] on div "Advanced Search Options Only Search Titles: Only Search Titles Use comma-separa…" at bounding box center [544, 263] width 1088 height 526
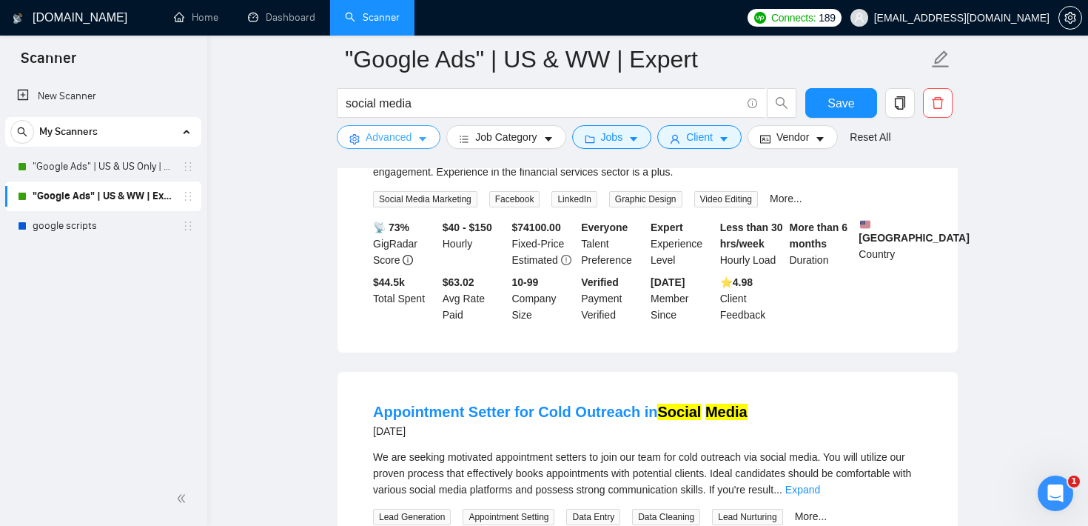
scroll to position [1218, 0]
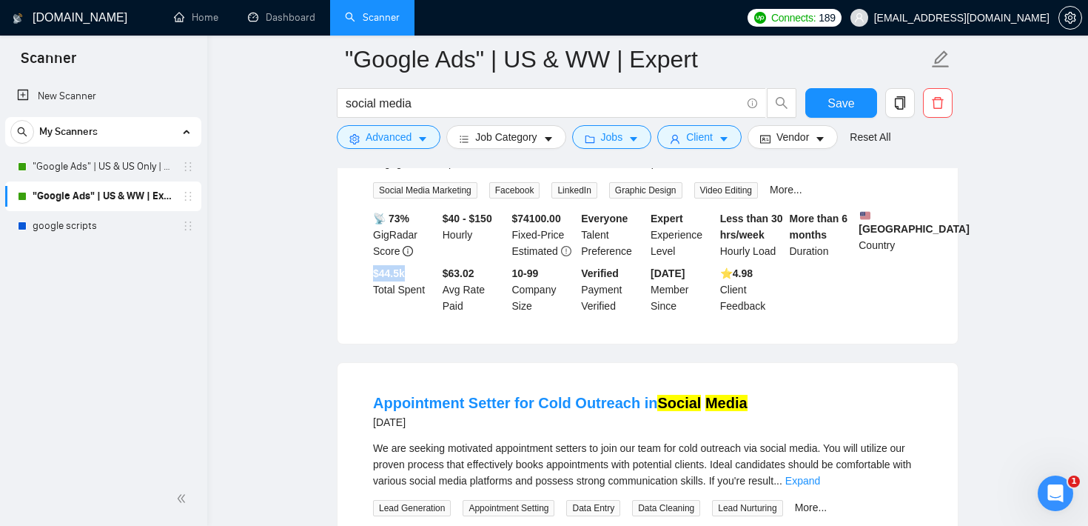
drag, startPoint x: 414, startPoint y: 340, endPoint x: 365, endPoint y: 339, distance: 49.6
click at [365, 326] on li "Organic Social Media Creative Mastermind [DATE] We are seeking an innovative an…" at bounding box center [647, 194] width 585 height 263
click at [362, 326] on li "Organic Social Media Creative Mastermind [DATE] We are seeking an innovative an…" at bounding box center [647, 194] width 585 height 263
drag, startPoint x: 372, startPoint y: 333, endPoint x: 420, endPoint y: 335, distance: 48.9
click at [420, 314] on div "$ 44.5k Total Spent" at bounding box center [405, 289] width 70 height 49
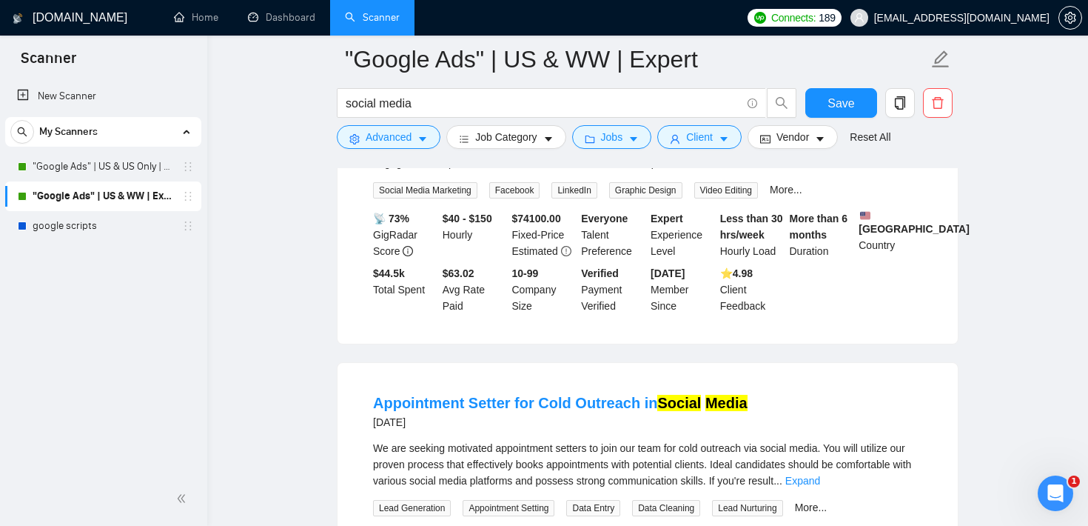
click at [355, 239] on div "Organic Social Media Creative Mastermind [DATE] We are seeking an innovative an…" at bounding box center [648, 194] width 620 height 298
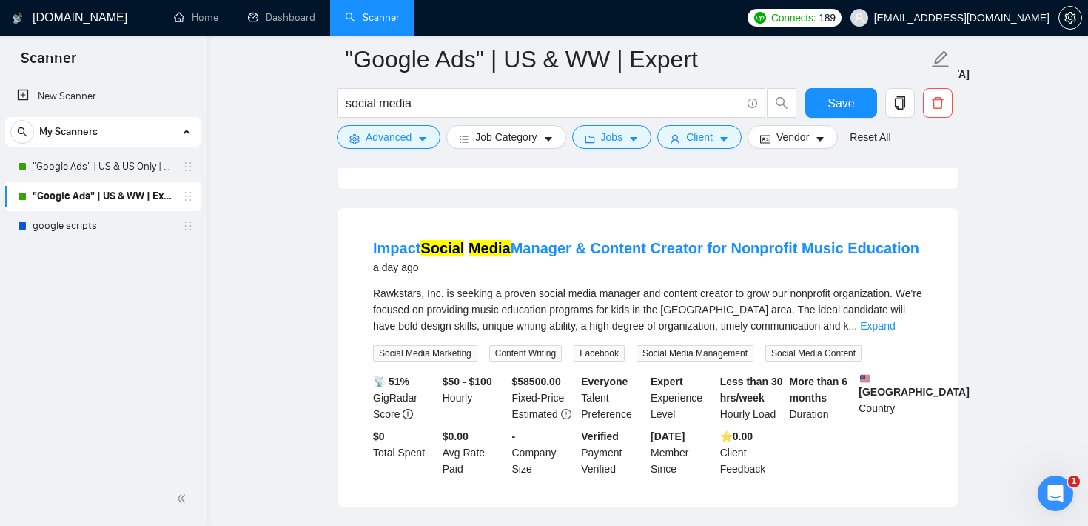
scroll to position [0, 0]
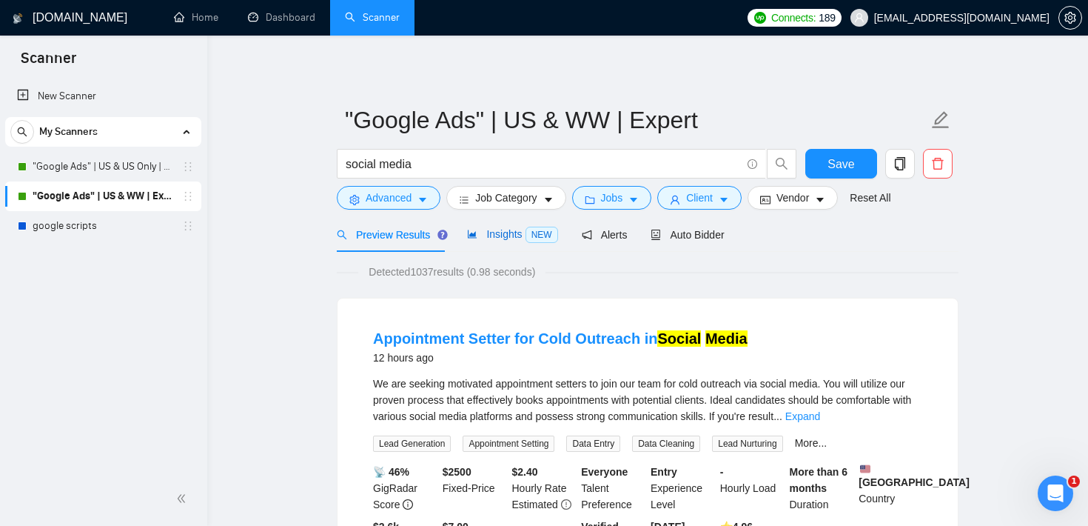
click at [491, 238] on span "Insights NEW" at bounding box center [512, 234] width 90 height 12
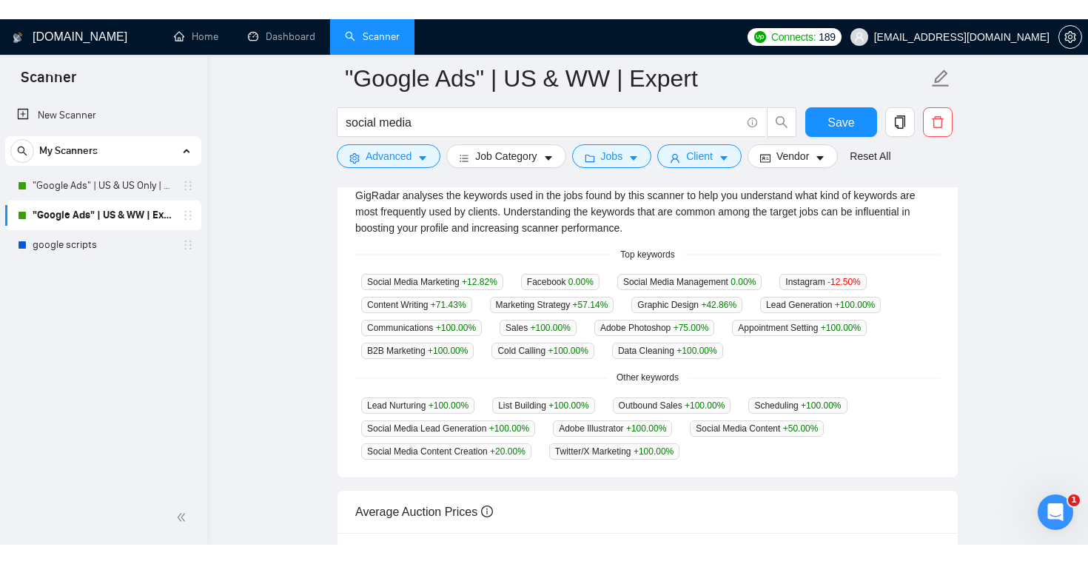
scroll to position [346, 0]
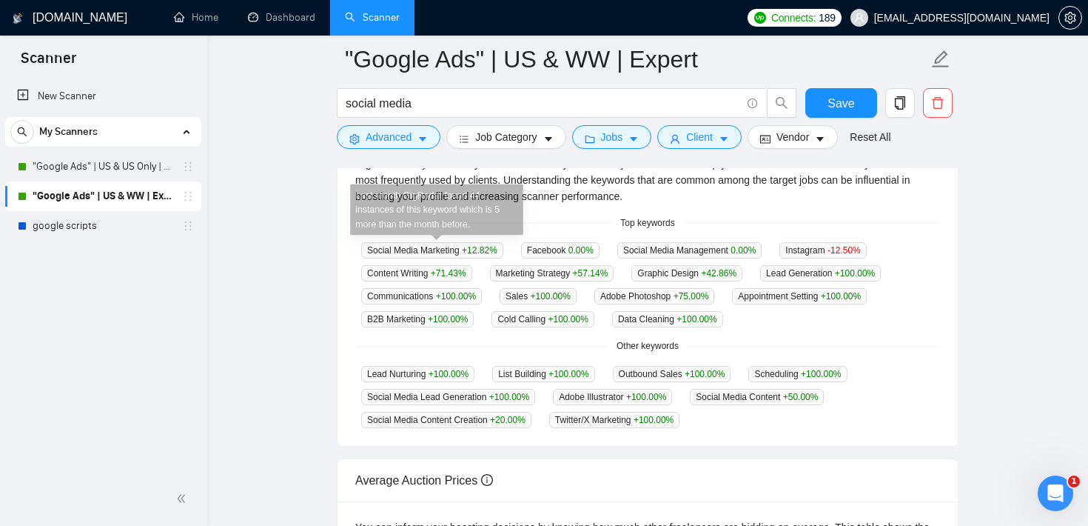
click at [259, 295] on main ""Google Ads" | US & WW | Expert social media Save Advanced Job Category Jobs Cl…" at bounding box center [647, 227] width 833 height 1027
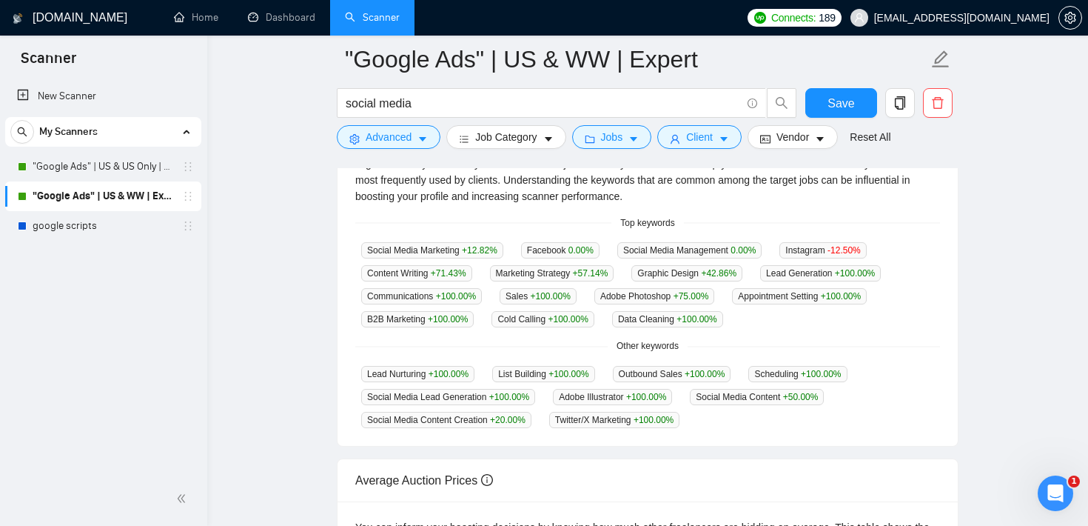
click at [257, 98] on main ""Google Ads" | US & WW | Expert social media Save Advanced Job Category Jobs Cl…" at bounding box center [647, 227] width 833 height 1027
click at [262, 89] on main ""Google Ads" | US & WW | Expert social media Save Advanced Job Category Jobs Cl…" at bounding box center [647, 227] width 833 height 1027
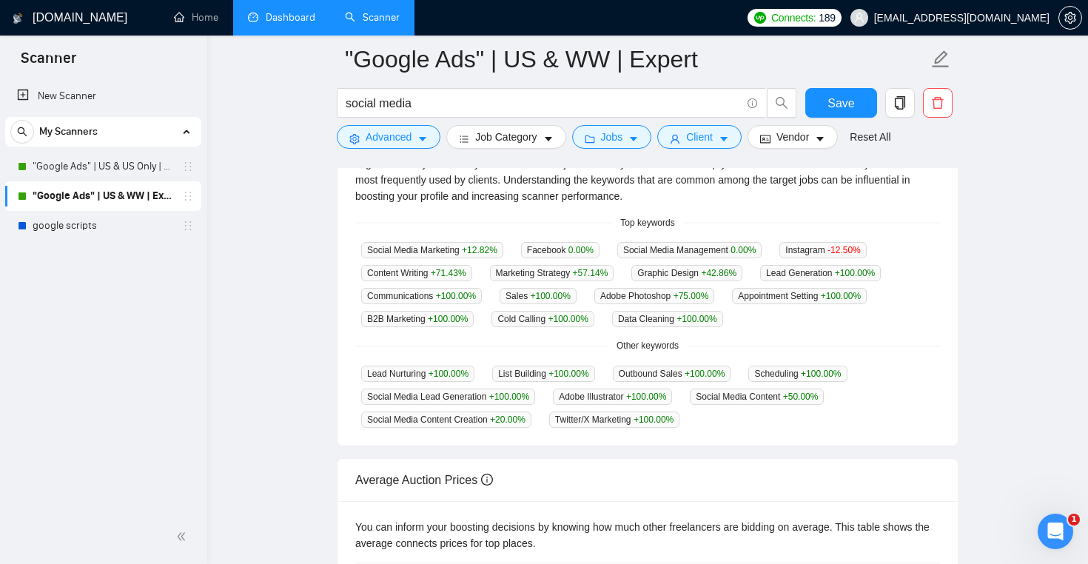
click at [273, 14] on link "Dashboard" at bounding box center [281, 17] width 67 height 13
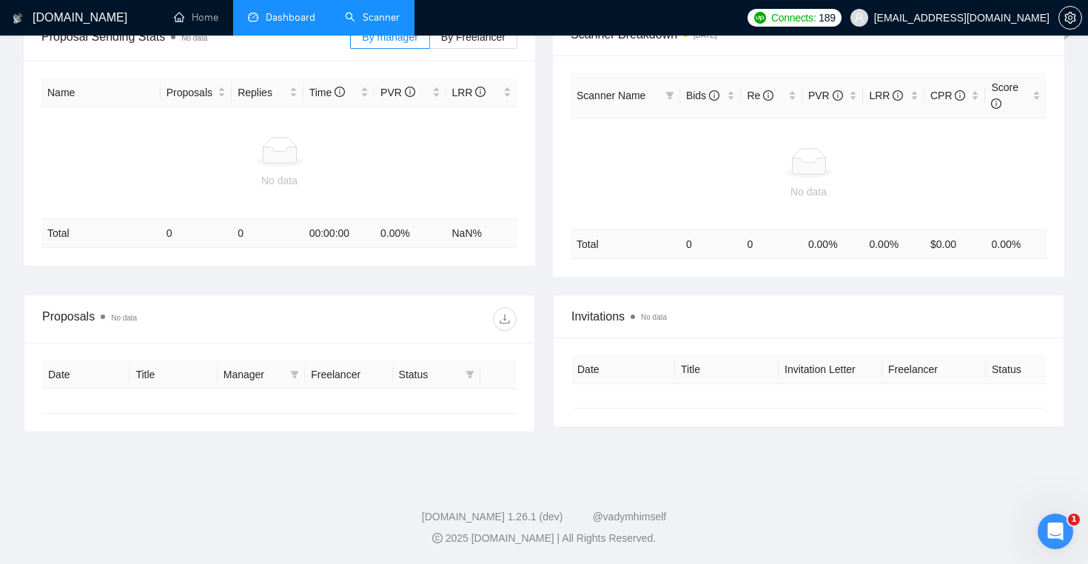
type input "[DATE]"
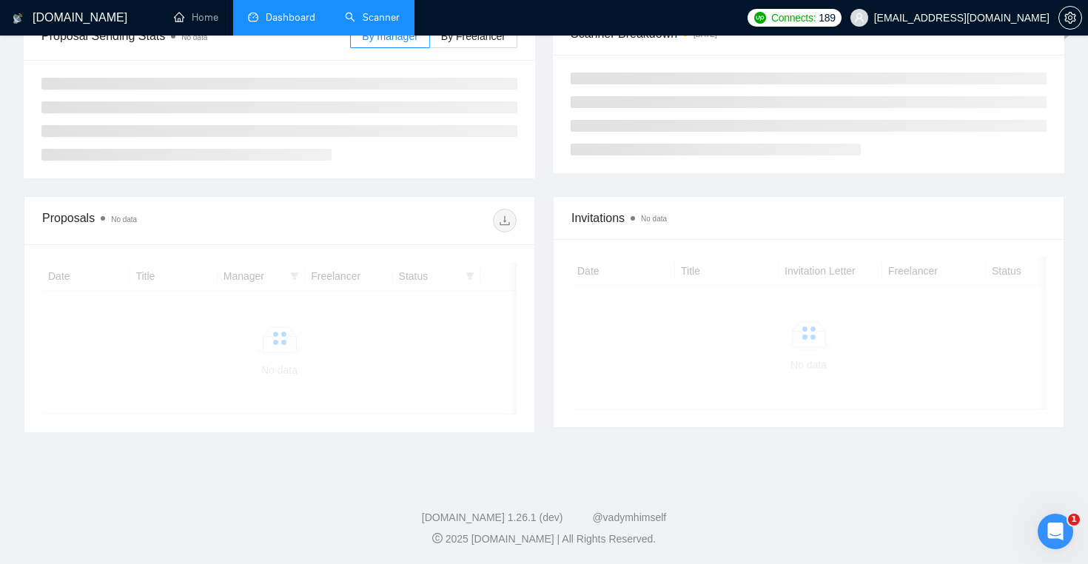
click at [370, 18] on link "Scanner" at bounding box center [372, 17] width 55 height 13
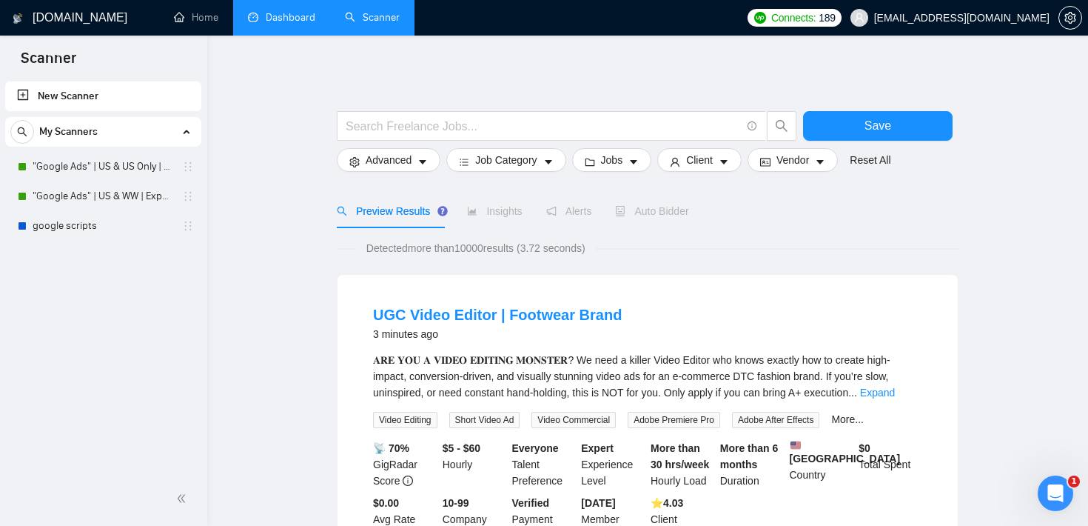
click at [115, 195] on link ""Google Ads" | US & WW | Expert" at bounding box center [103, 196] width 141 height 30
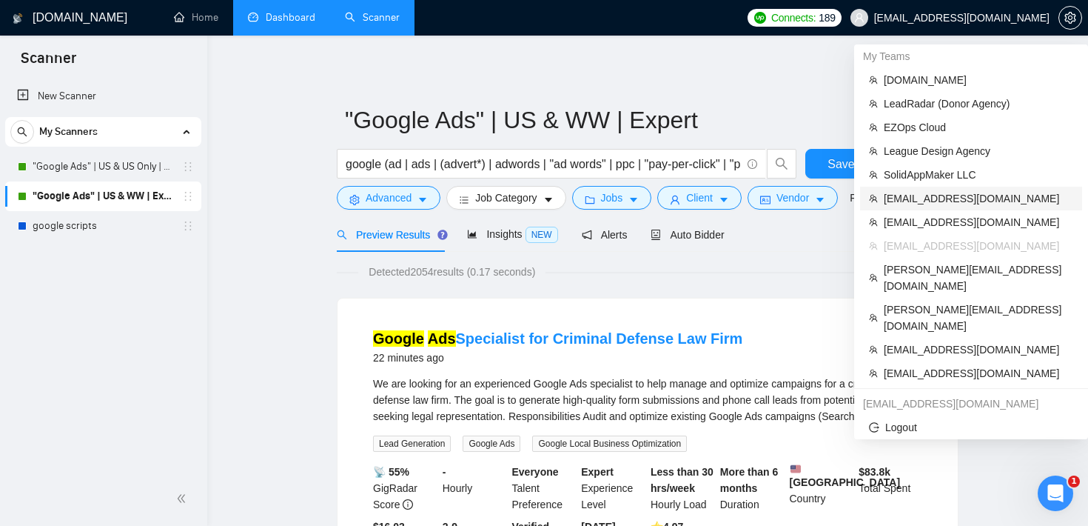
click at [947, 194] on span "[EMAIL_ADDRESS][DOMAIN_NAME]" at bounding box center [978, 198] width 189 height 16
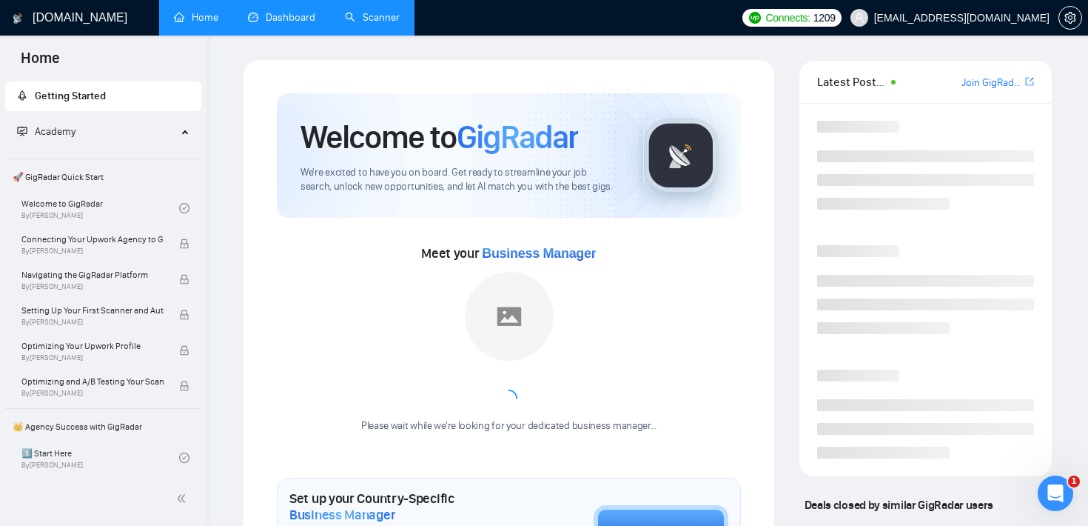
click at [372, 23] on link "Scanner" at bounding box center [372, 17] width 55 height 13
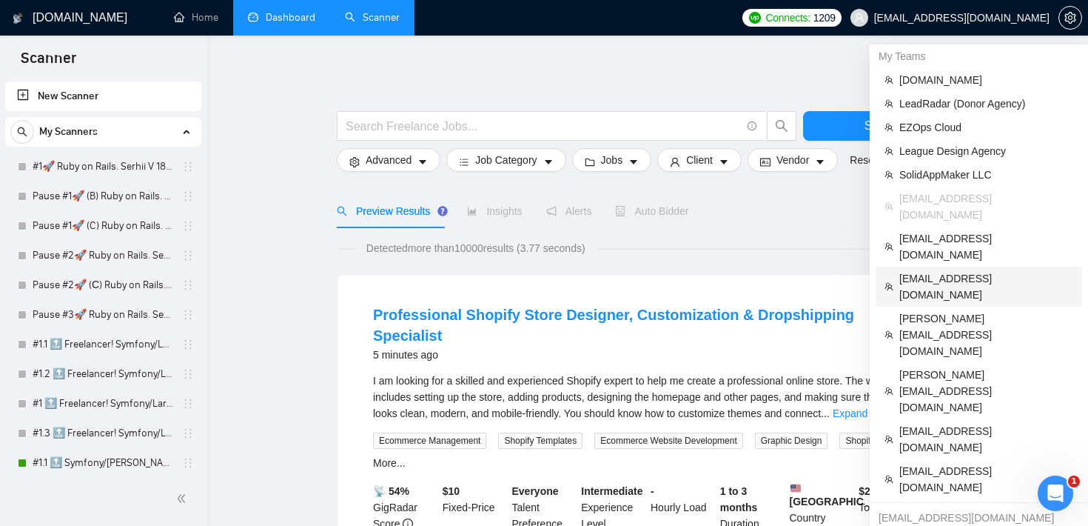
click at [964, 270] on span "[EMAIL_ADDRESS][DOMAIN_NAME]" at bounding box center [986, 286] width 174 height 33
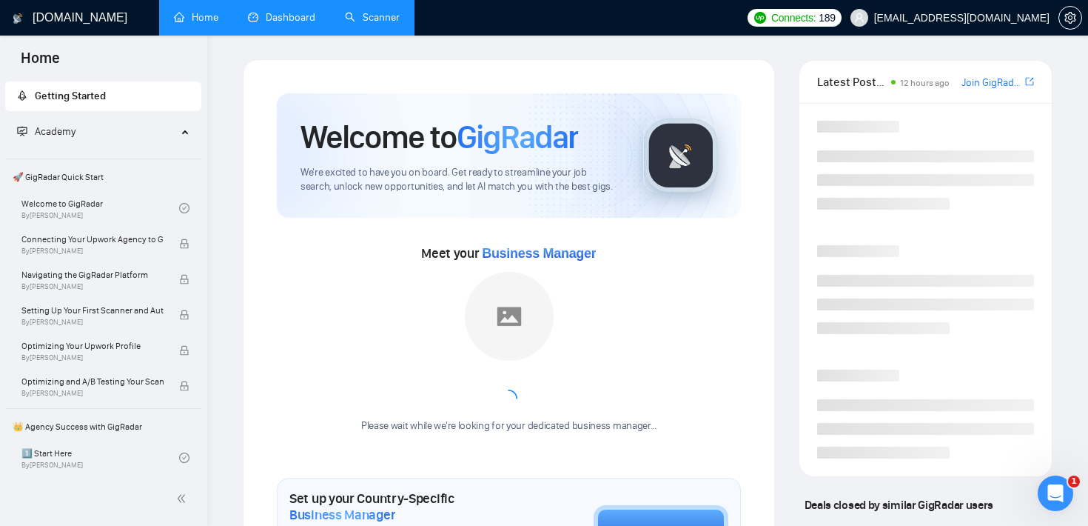
click at [374, 20] on link "Scanner" at bounding box center [372, 17] width 55 height 13
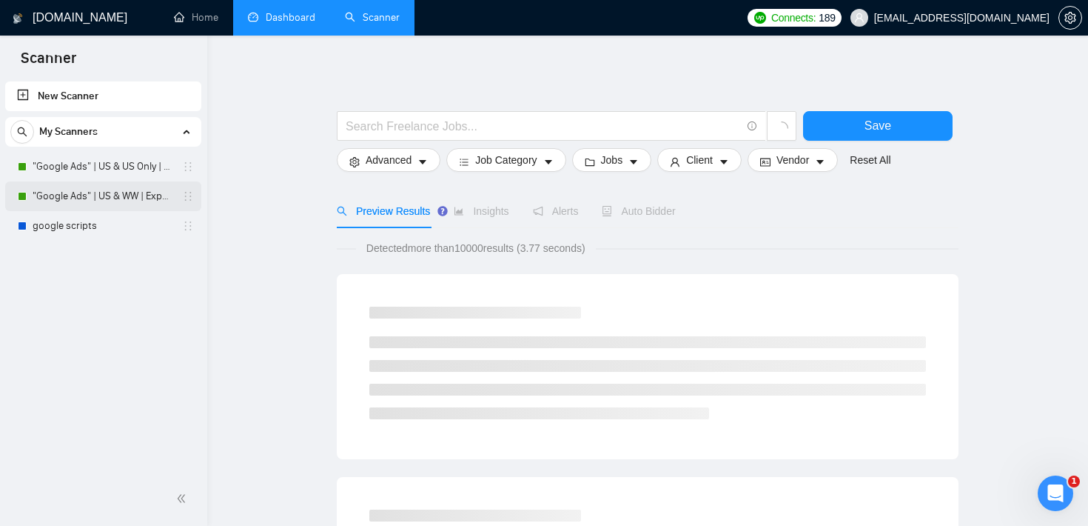
click at [112, 199] on link ""Google Ads" | US & WW | Expert" at bounding box center [103, 196] width 141 height 30
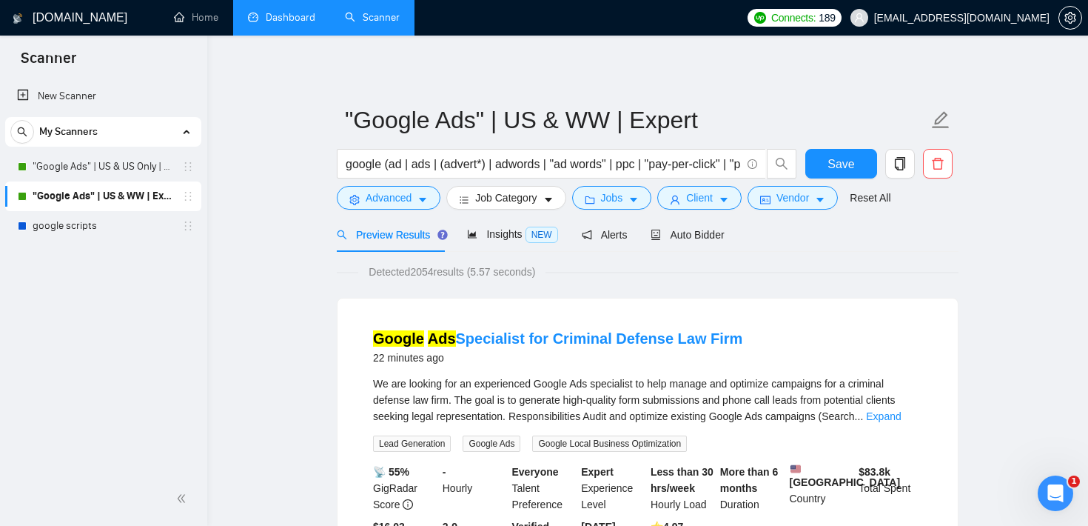
click at [612, 202] on span "Jobs" at bounding box center [612, 197] width 22 height 16
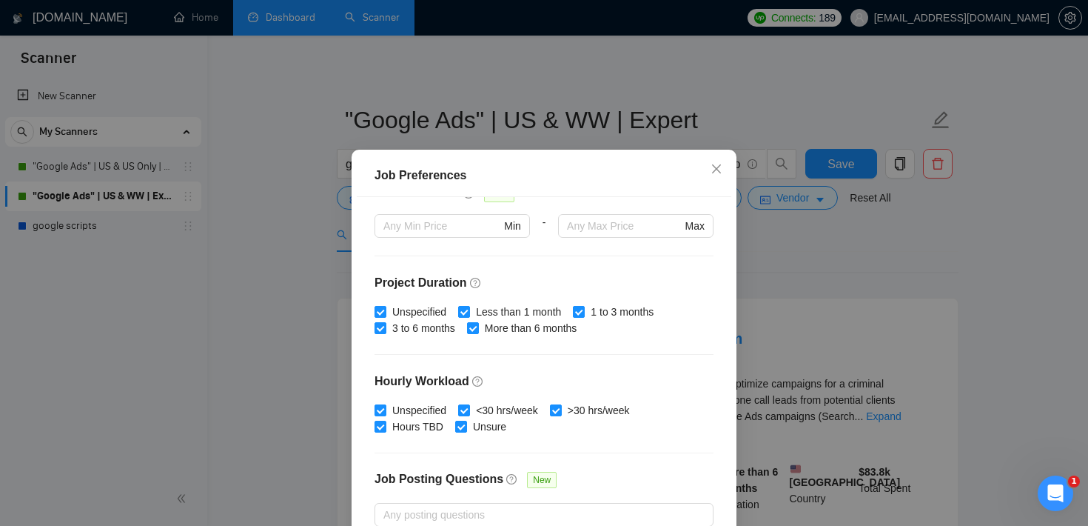
scroll to position [466, 0]
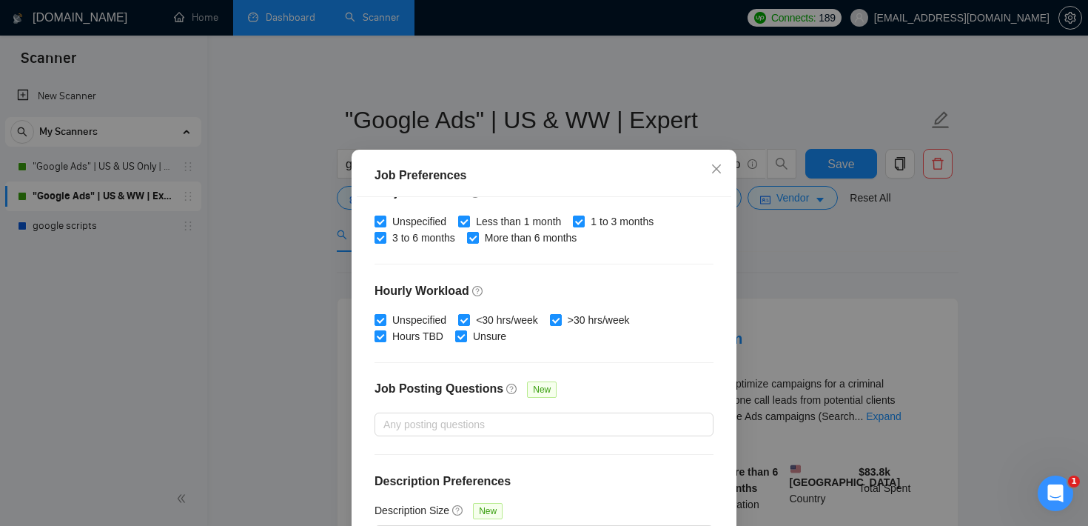
click at [815, 246] on div "Job Preferences Budget Project Type All Fixed Price Hourly Rate Fixed Price Bud…" at bounding box center [544, 263] width 1088 height 526
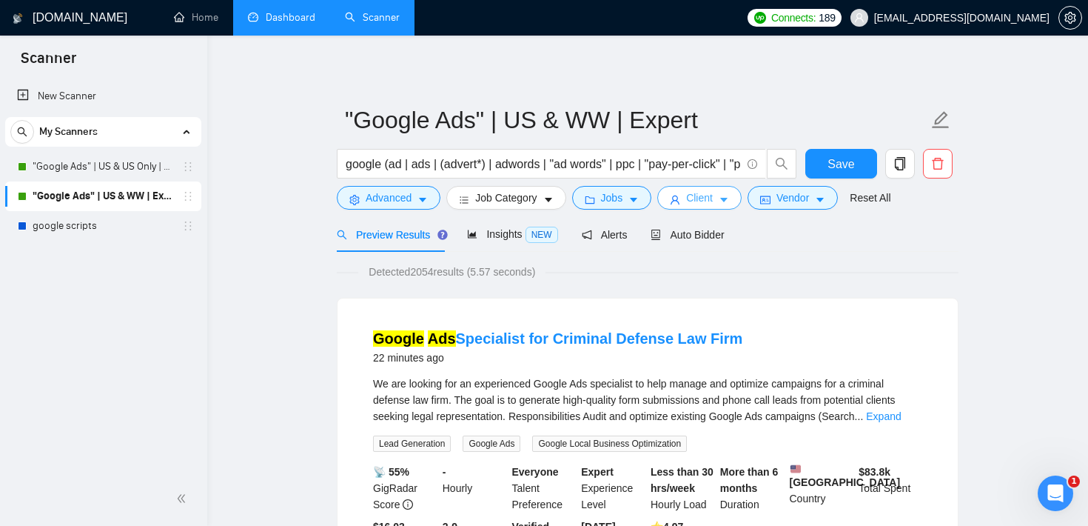
click at [736, 208] on button "Client" at bounding box center [699, 198] width 84 height 24
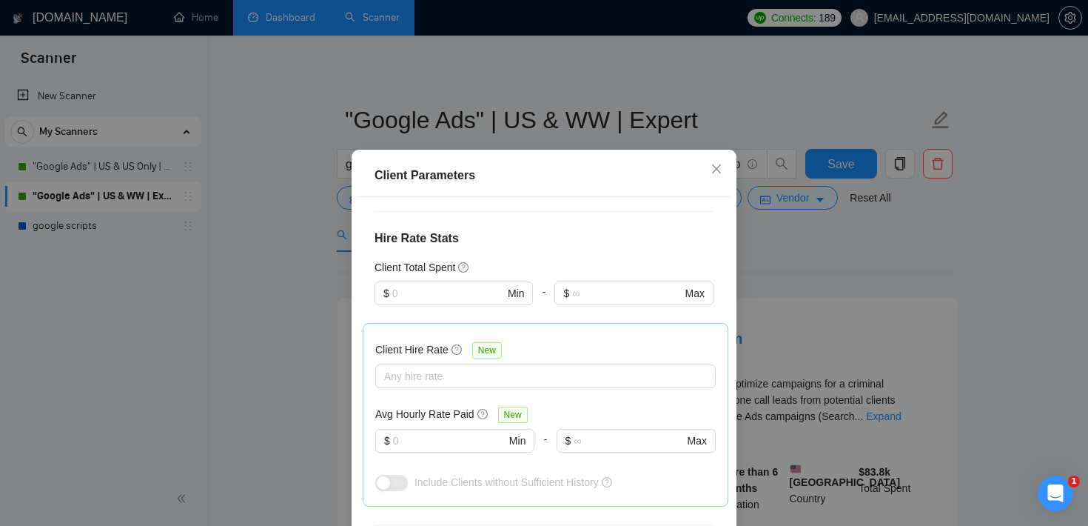
scroll to position [340, 0]
click at [424, 362] on div "Any hire rate" at bounding box center [545, 374] width 340 height 24
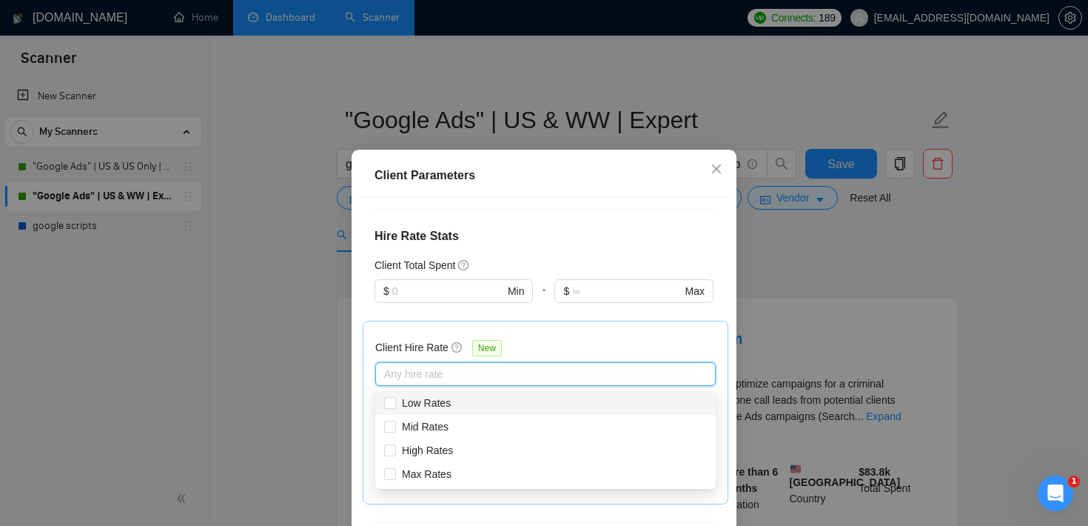
click at [568, 221] on div "Client Location Include Client Countries [GEOGRAPHIC_DATA] Exclude Client Count…" at bounding box center [544, 381] width 375 height 368
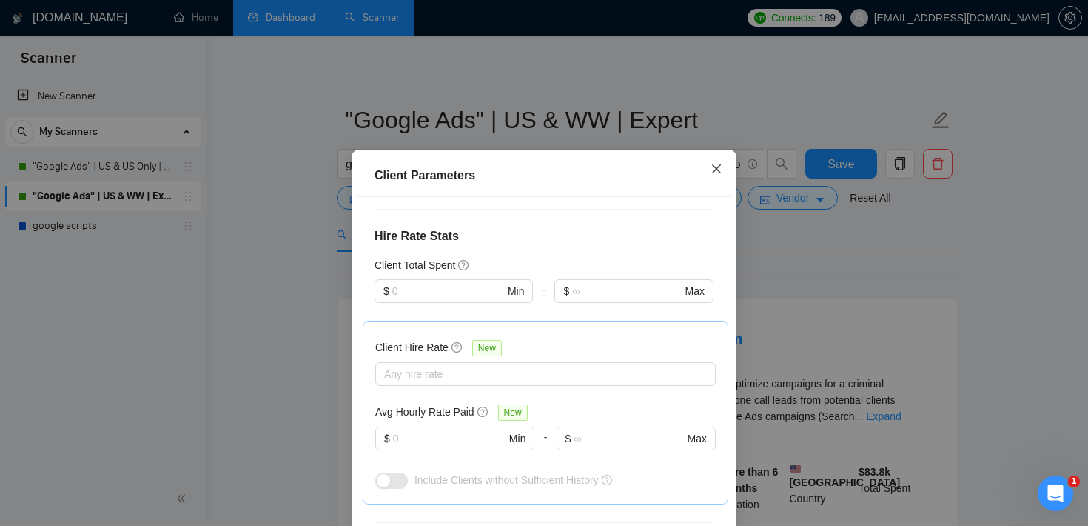
click at [714, 171] on icon "close" at bounding box center [717, 169] width 12 height 12
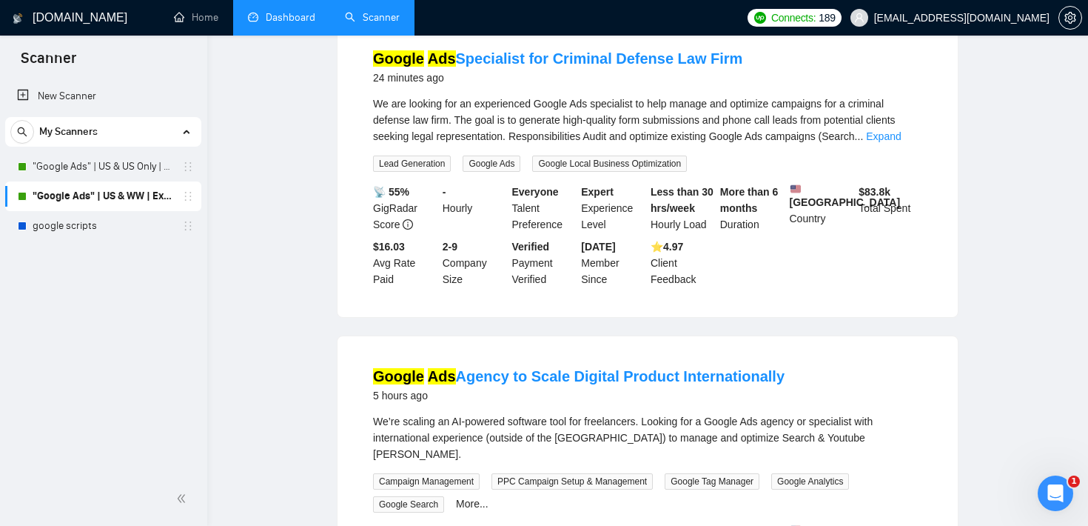
scroll to position [0, 0]
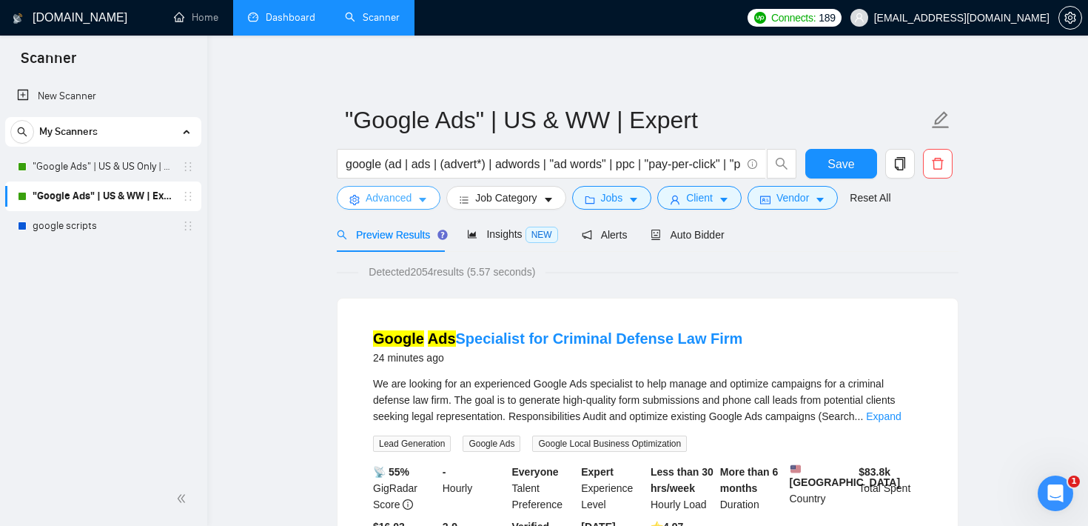
click at [414, 200] on button "Advanced" at bounding box center [389, 198] width 104 height 24
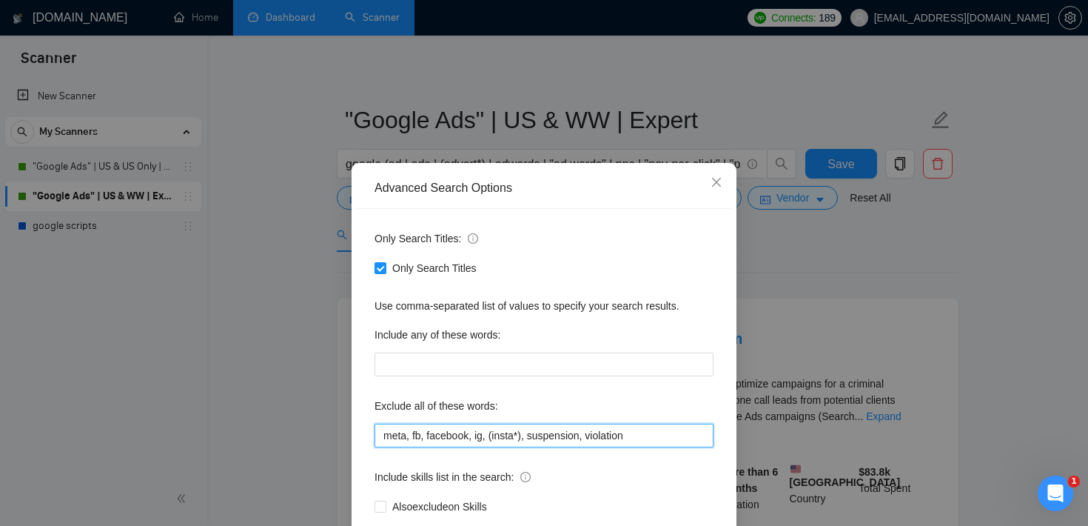
click at [464, 432] on input "meta, fb, facebook, ig, (insta*), suspension, violation" at bounding box center [544, 435] width 339 height 24
click at [714, 186] on icon "close" at bounding box center [716, 182] width 9 height 9
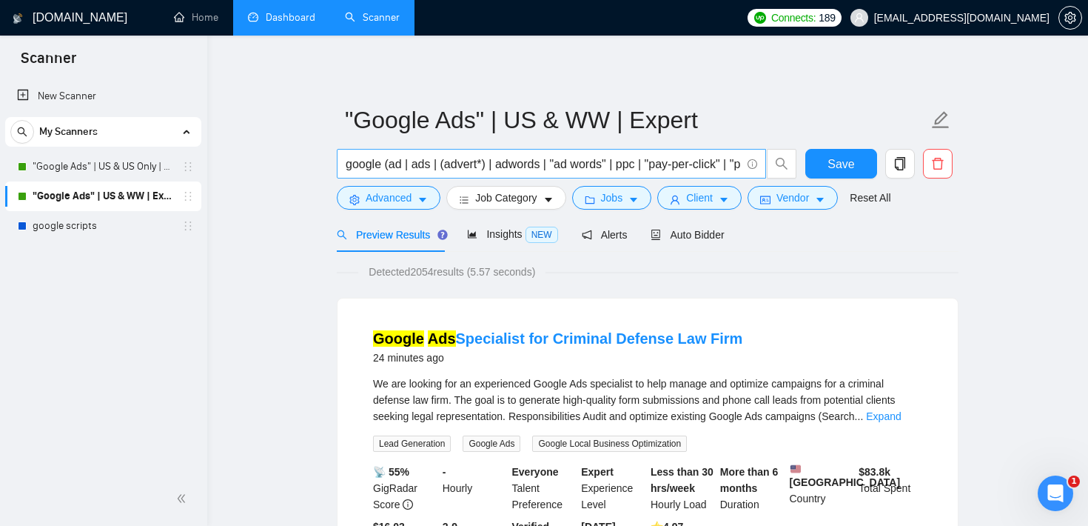
click at [346, 163] on input "google (ad | ads | (advert*) | adwords | "ad words" | ppc | "pay-per-click" | "…" at bounding box center [543, 164] width 395 height 19
click at [498, 237] on span "Insights NEW" at bounding box center [512, 234] width 90 height 12
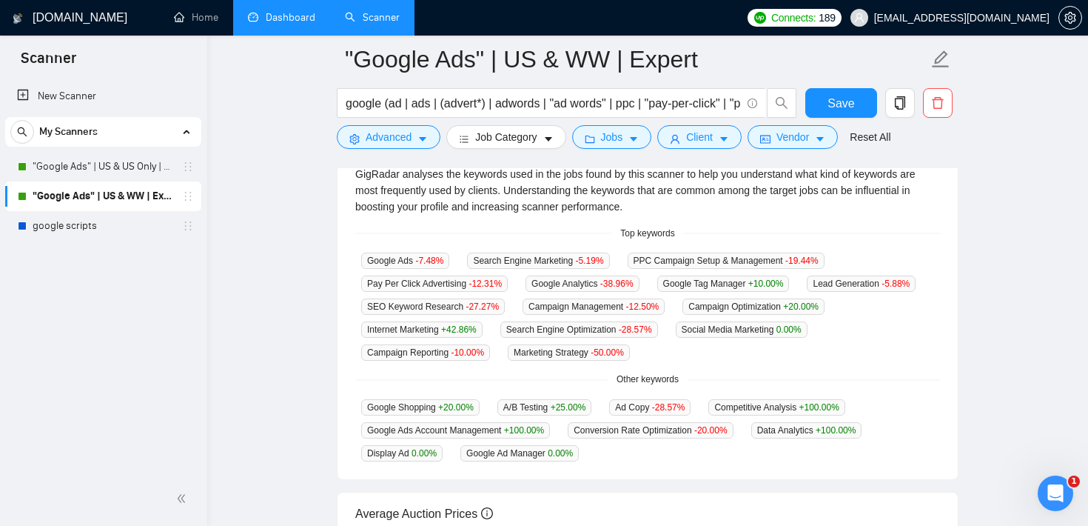
scroll to position [336, 0]
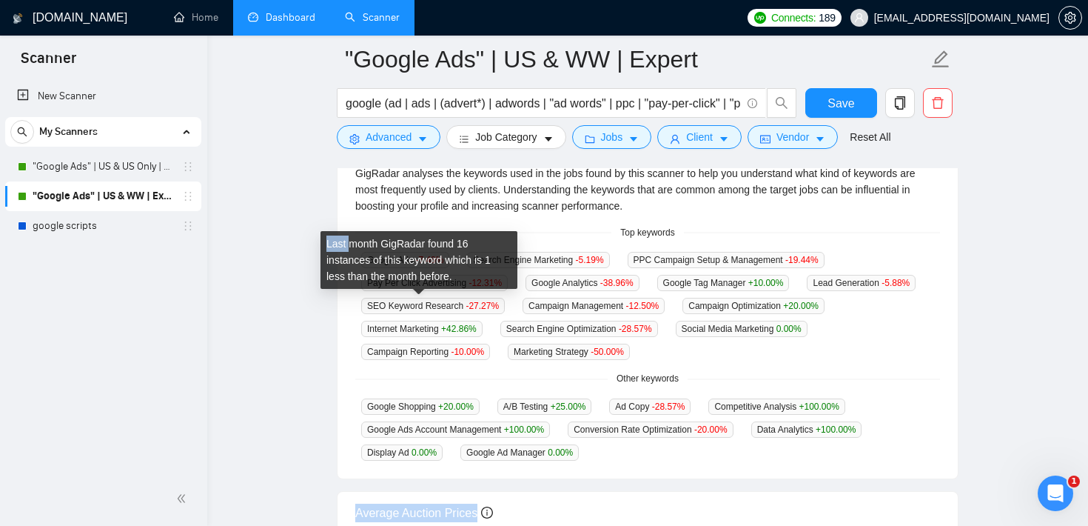
drag, startPoint x: 602, startPoint y: 452, endPoint x: 354, endPoint y: 249, distance: 320.3
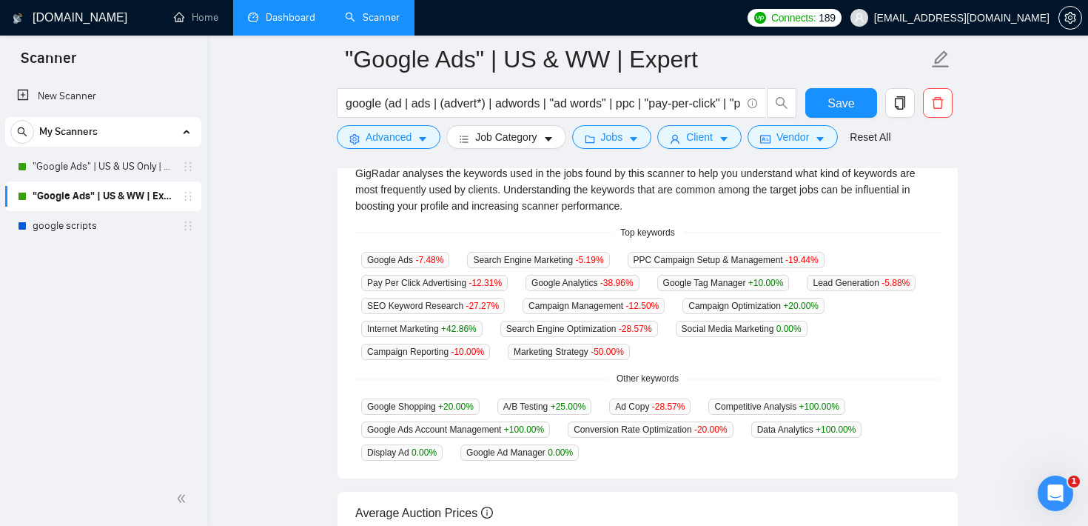
click at [520, 213] on div "GigRadar analyses the keywords used in the jobs found by this scanner to help y…" at bounding box center [648, 313] width 620 height 332
click at [381, 131] on span "Advanced" at bounding box center [389, 137] width 46 height 16
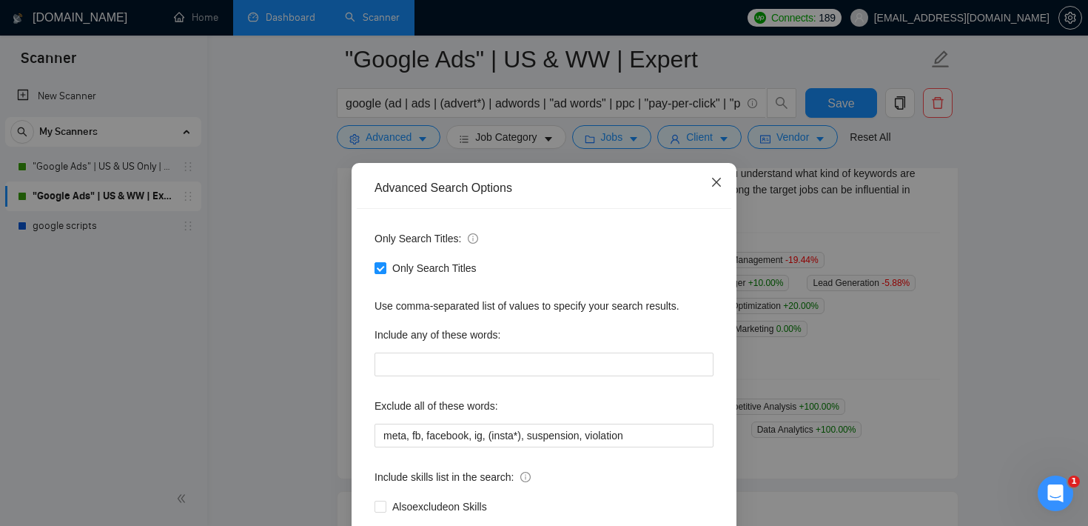
click at [715, 182] on icon "close" at bounding box center [716, 182] width 9 height 9
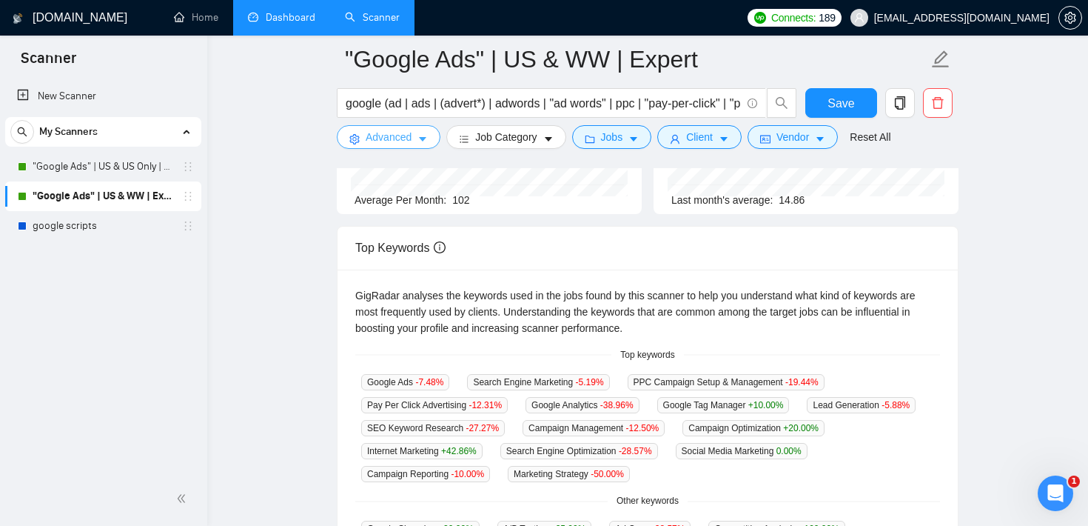
scroll to position [0, 0]
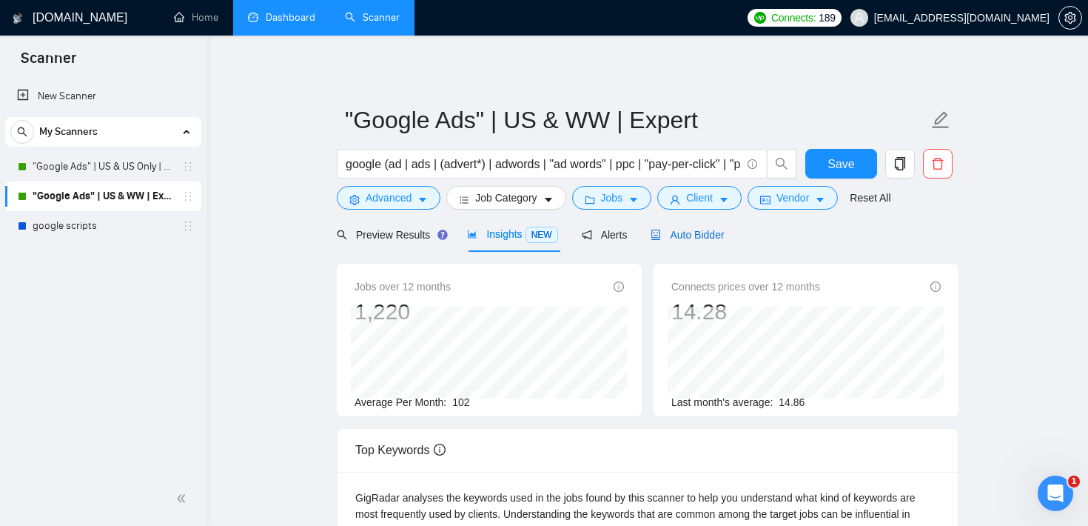
click at [694, 231] on span "Auto Bidder" at bounding box center [687, 235] width 73 height 12
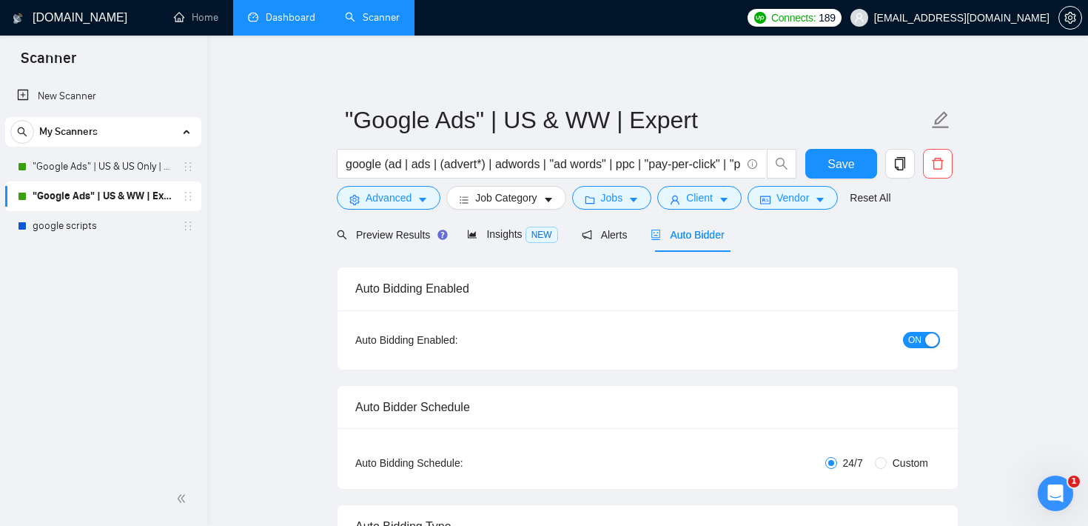
checkbox input "true"
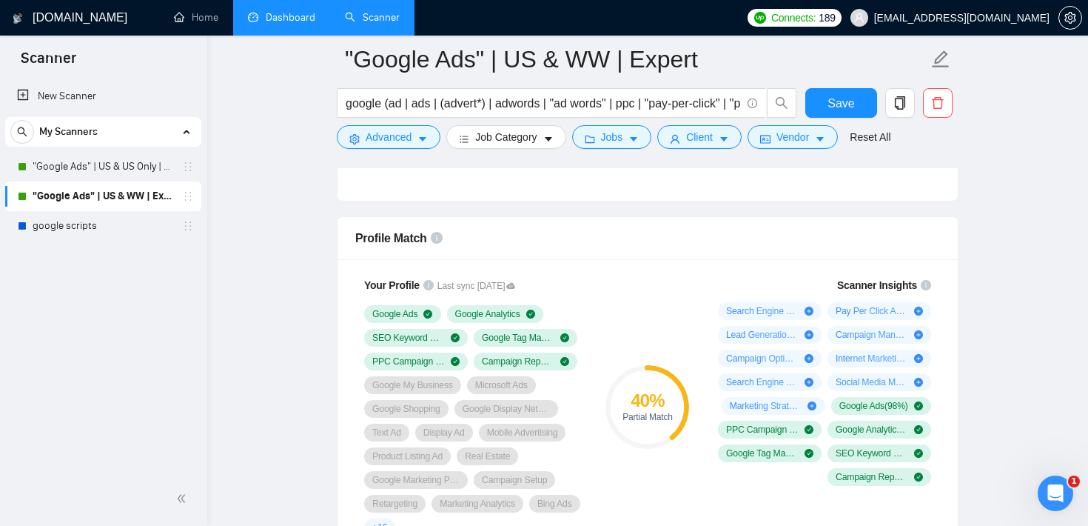
scroll to position [913, 0]
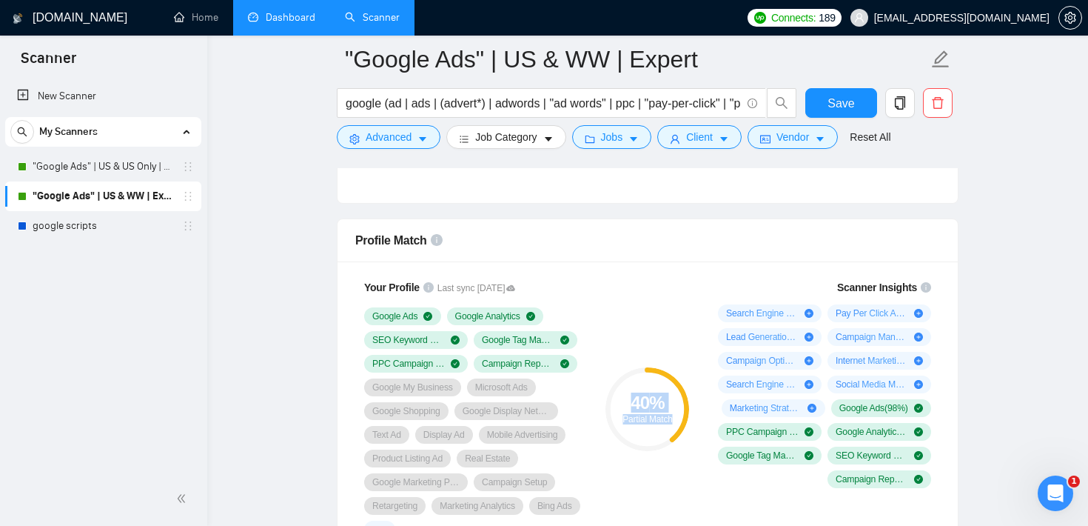
drag, startPoint x: 625, startPoint y: 397, endPoint x: 677, endPoint y: 417, distance: 55.5
click at [677, 417] on div "40 % Partial Match" at bounding box center [647, 409] width 84 height 30
click at [672, 310] on div "40 % Partial Match" at bounding box center [647, 408] width 99 height 277
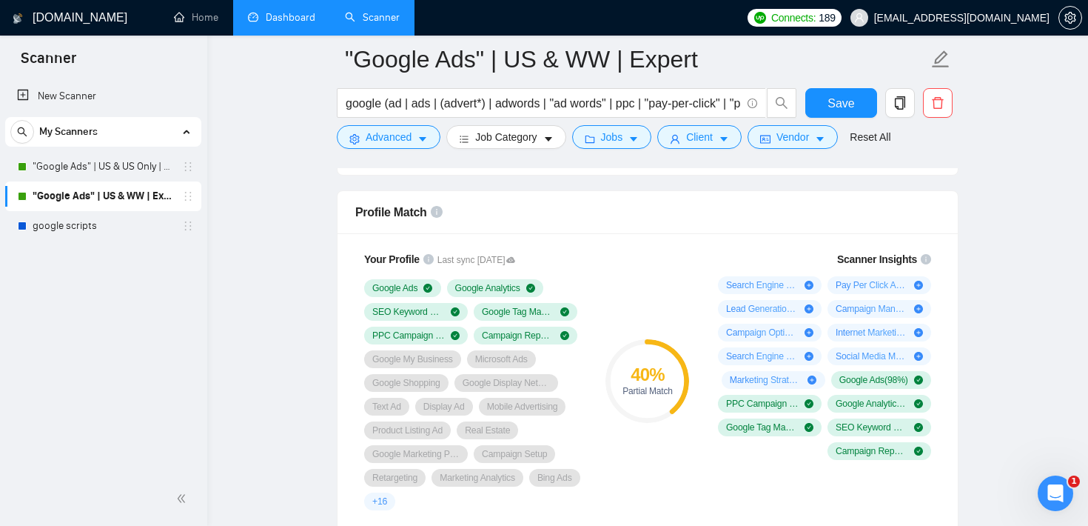
scroll to position [941, 0]
click at [672, 310] on div "40 % Partial Match" at bounding box center [647, 381] width 99 height 277
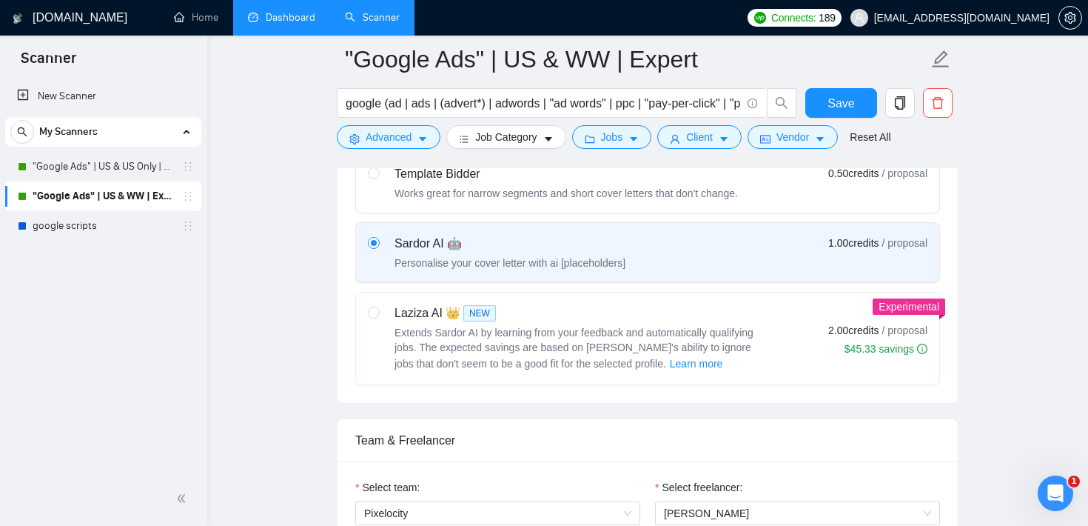
scroll to position [0, 0]
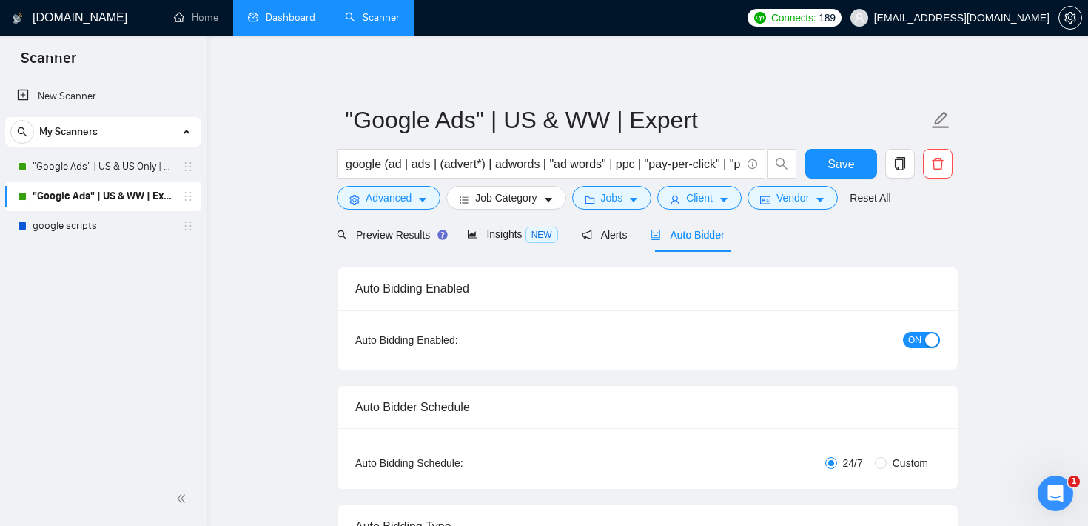
click at [1041, 486] on div "Open Intercom Messenger" at bounding box center [1053, 490] width 49 height 49
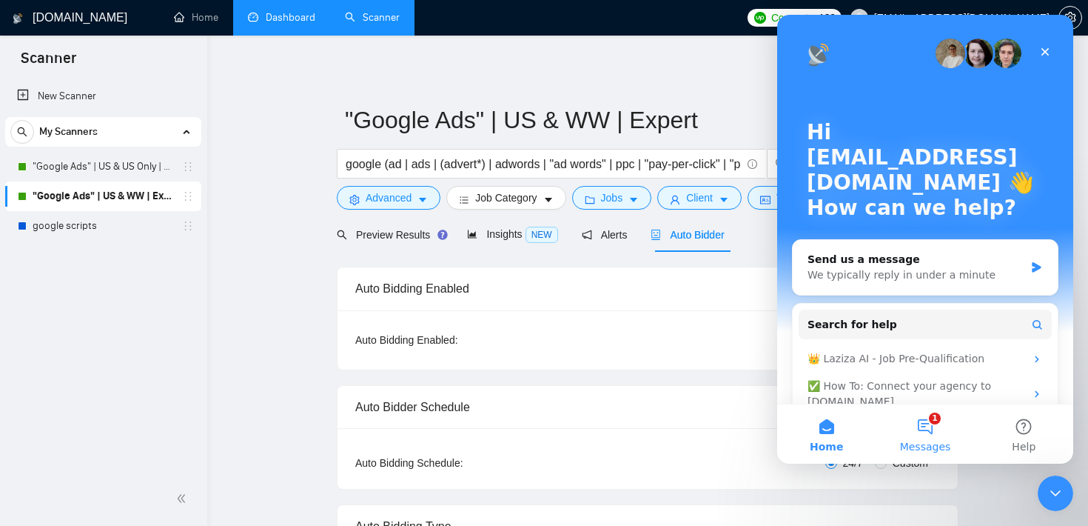
click at [929, 437] on button "1 Messages" at bounding box center [925, 433] width 98 height 59
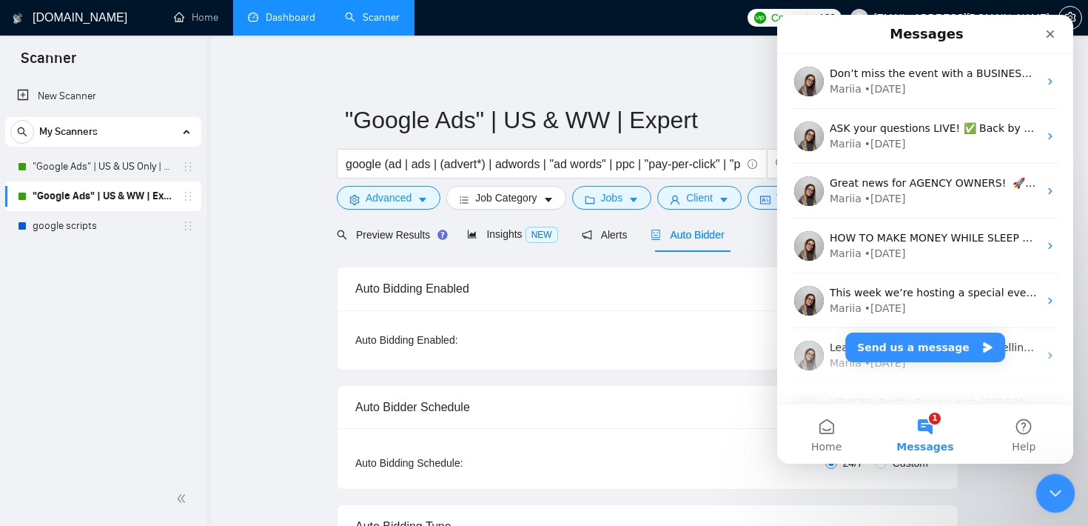
click at [1053, 480] on div "Close Intercom Messenger" at bounding box center [1054, 491] width 36 height 36
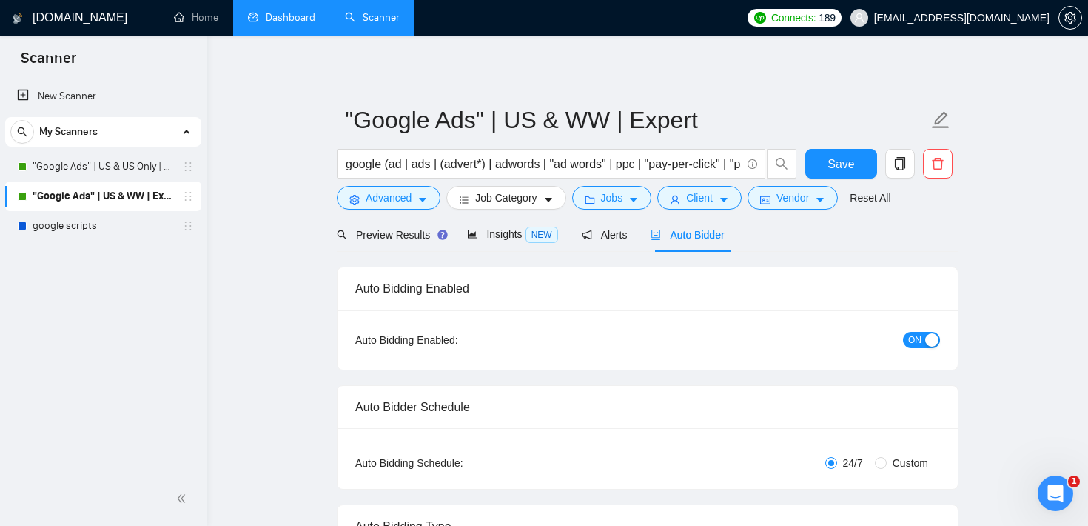
click at [406, 247] on div "Preview Results" at bounding box center [390, 234] width 107 height 35
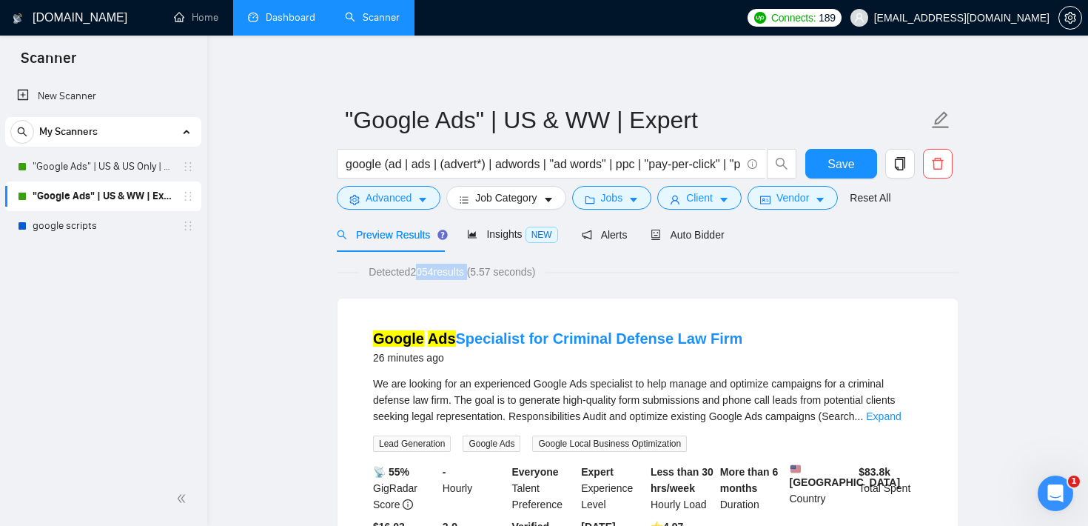
drag, startPoint x: 416, startPoint y: 271, endPoint x: 477, endPoint y: 279, distance: 62.0
click at [477, 279] on span "Detected 2054 results (5.57 seconds)" at bounding box center [451, 272] width 187 height 16
click at [486, 315] on div "Google Ads Specialist for Criminal Defense Law Firm 26 minutes ago We are looki…" at bounding box center [648, 447] width 620 height 298
click at [717, 237] on span "Auto Bidder" at bounding box center [687, 235] width 73 height 12
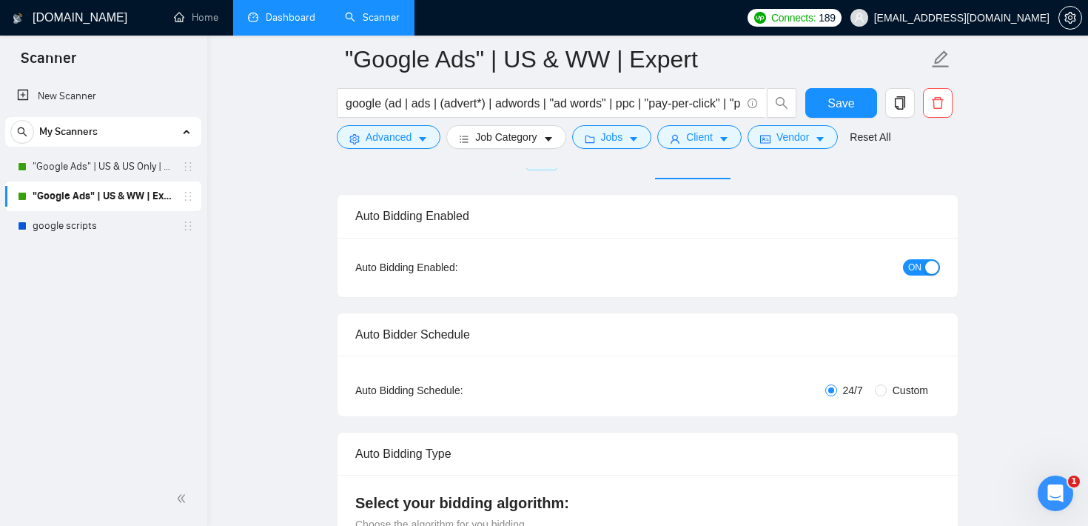
scroll to position [175, 0]
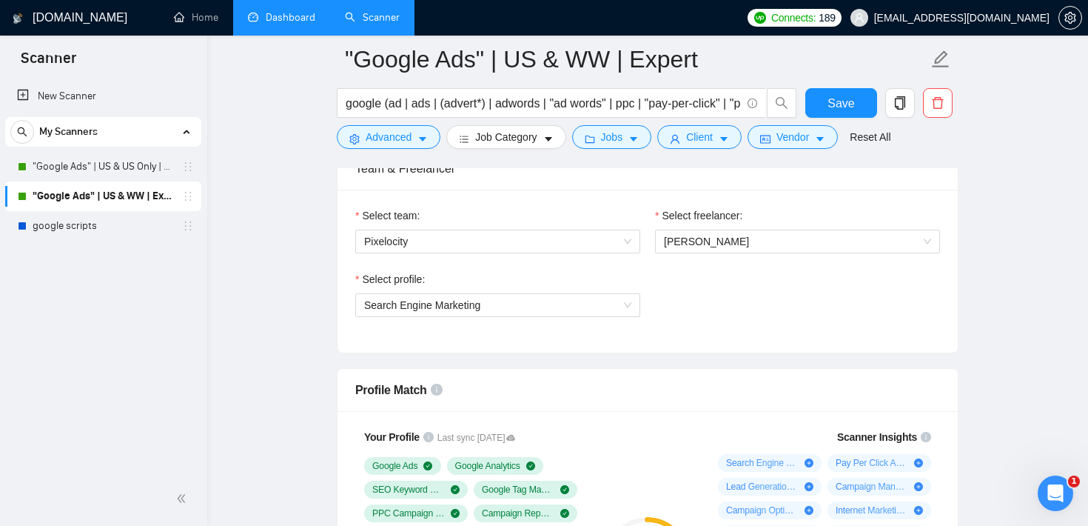
scroll to position [763, 0]
click at [803, 228] on div "Select freelancer:" at bounding box center [797, 219] width 285 height 22
click at [796, 236] on span "[PERSON_NAME]" at bounding box center [797, 242] width 267 height 22
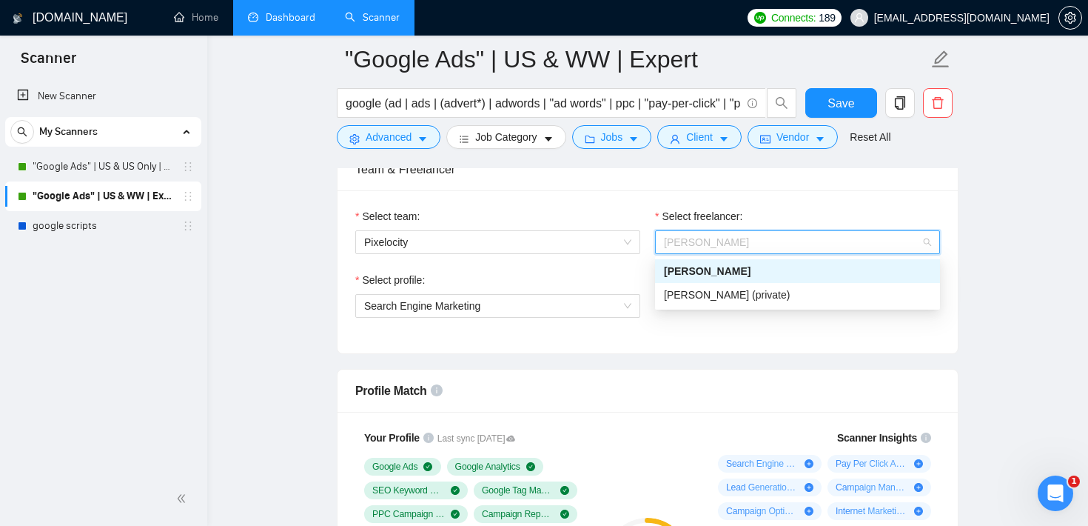
click at [802, 201] on div "Select team: Pixelocity Select freelancer: [PERSON_NAME] Select profile: Search…" at bounding box center [648, 271] width 620 height 163
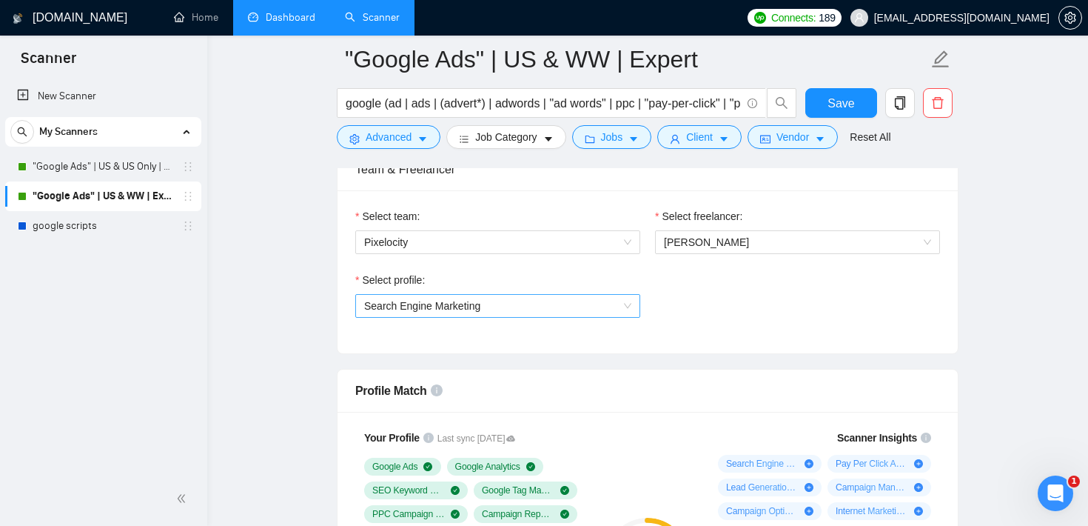
click at [547, 313] on span "Search Engine Marketing" at bounding box center [497, 306] width 267 height 22
click at [441, 100] on input "google (ad | ads | (advert*) | adwords | "ad words" | ppc | "pay-per-click" | "…" at bounding box center [543, 103] width 395 height 19
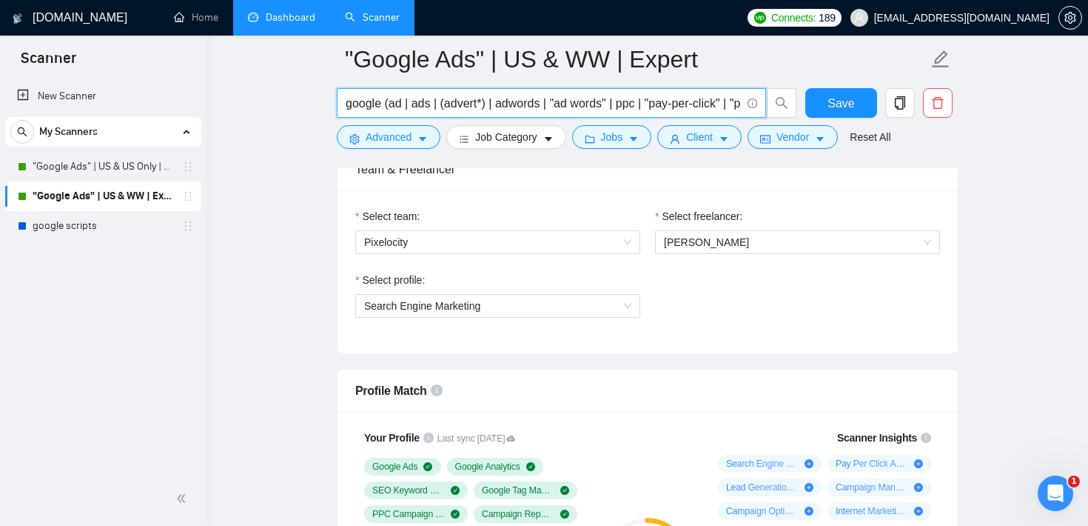
click at [441, 100] on input "google (ad | ads | (advert*) | adwords | "ad words" | ppc | "pay-per-click" | "…" at bounding box center [543, 103] width 395 height 19
click at [702, 309] on div "Select profile: Search Engine Marketing" at bounding box center [648, 304] width 600 height 64
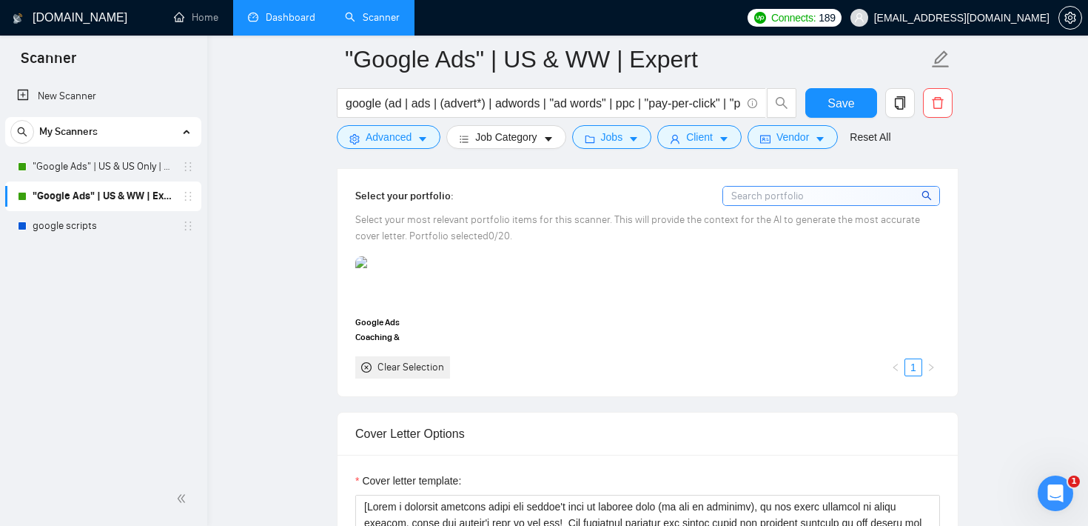
scroll to position [1366, 0]
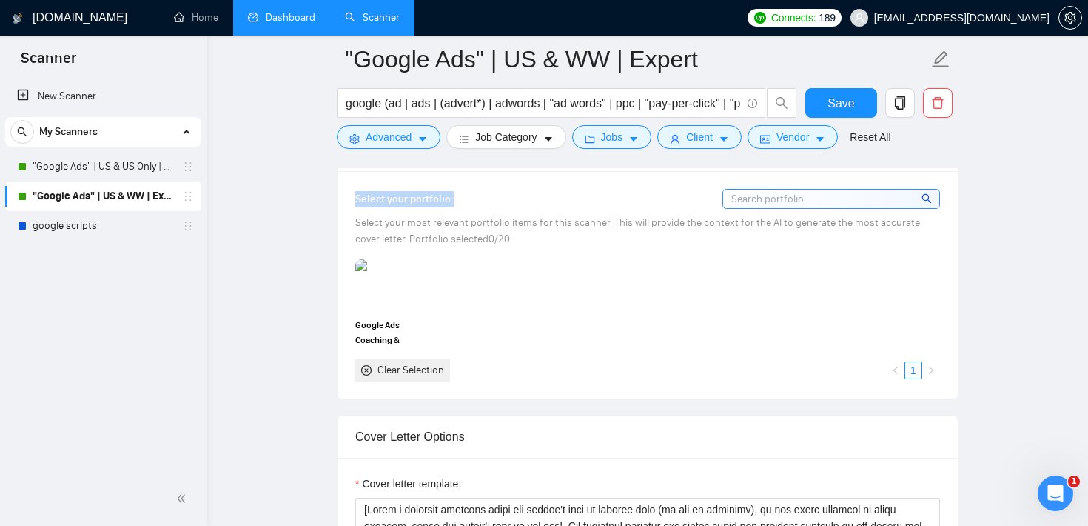
drag, startPoint x: 472, startPoint y: 207, endPoint x: 354, endPoint y: 195, distance: 119.0
click at [355, 195] on div "Select your portfolio: Select your most relevant portfolio items for this scann…" at bounding box center [648, 284] width 620 height 227
click at [708, 241] on div "Select your most relevant portfolio items for this scanner. This will provide t…" at bounding box center [647, 231] width 585 height 33
click at [517, 267] on div "Google Ads Coaching & Management Clear Selection 1" at bounding box center [648, 319] width 594 height 121
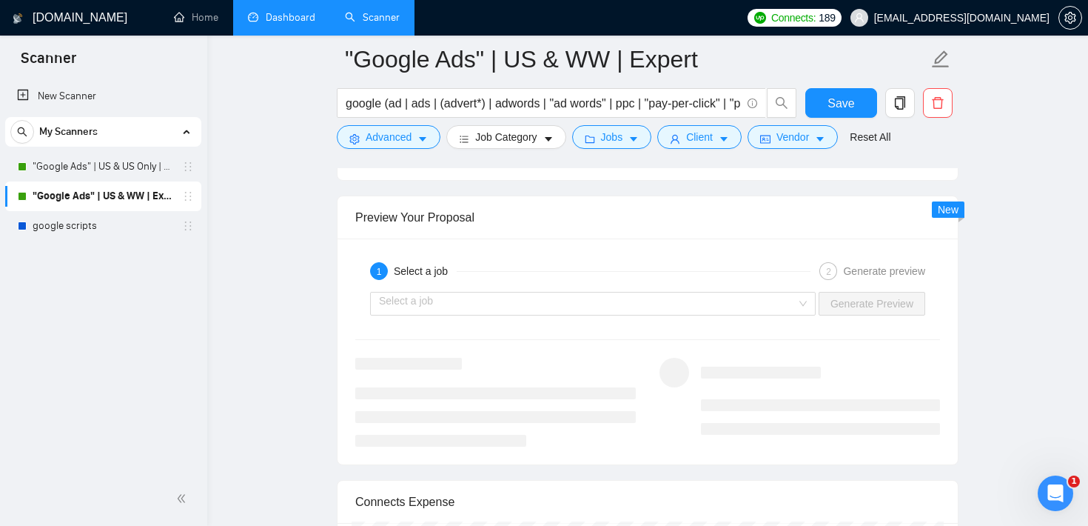
scroll to position [2842, 0]
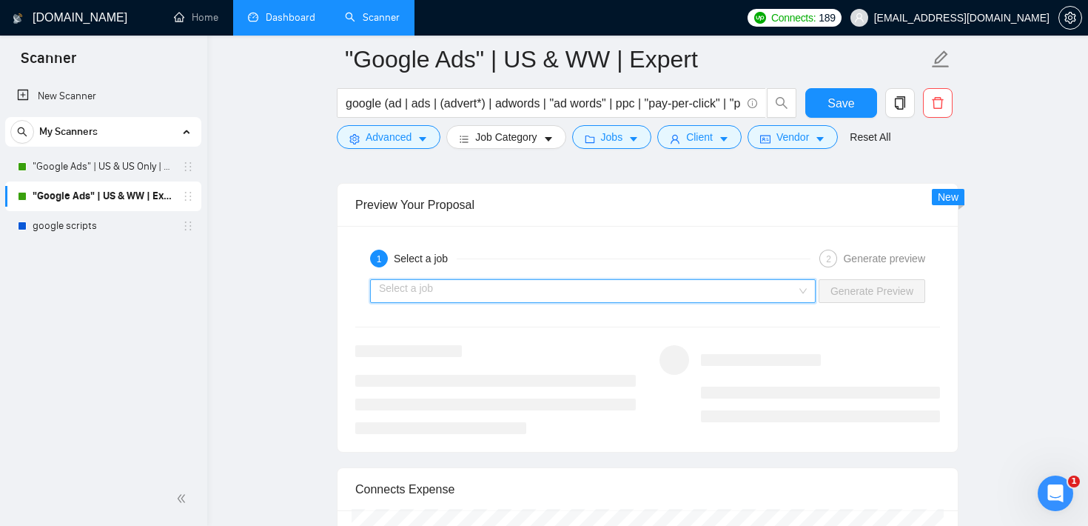
click at [509, 294] on input "search" at bounding box center [587, 291] width 417 height 22
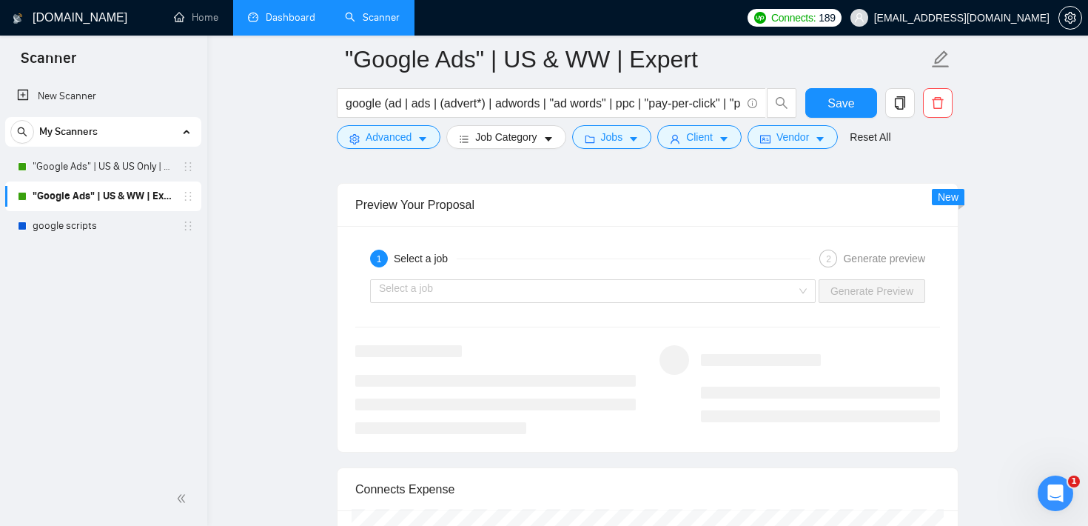
click at [695, 210] on div "Preview Your Proposal" at bounding box center [647, 205] width 585 height 42
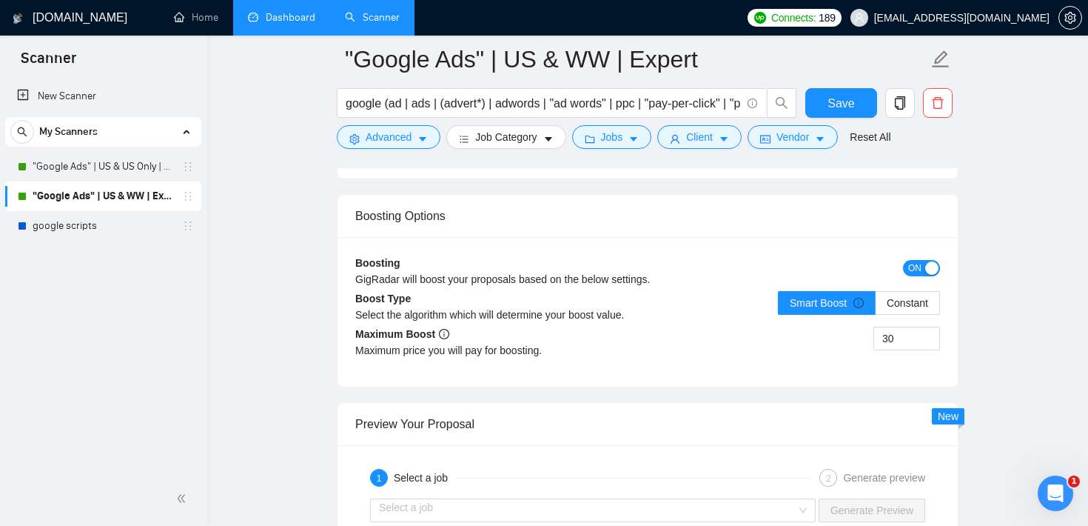
scroll to position [2616, 0]
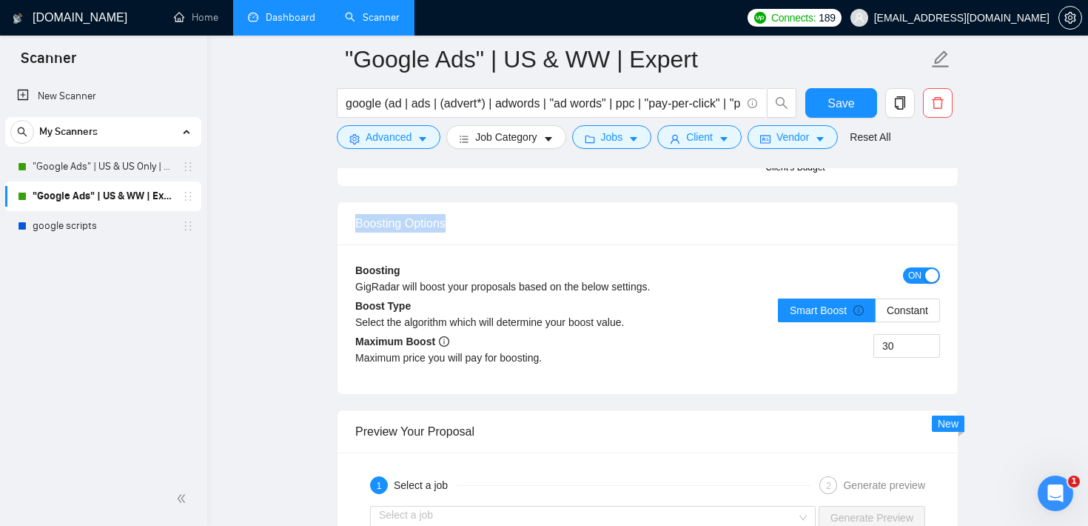
drag, startPoint x: 460, startPoint y: 220, endPoint x: 351, endPoint y: 227, distance: 109.1
click at [351, 227] on div "Boosting Options" at bounding box center [648, 223] width 620 height 43
click at [375, 202] on div "Boosting Options" at bounding box center [647, 223] width 585 height 42
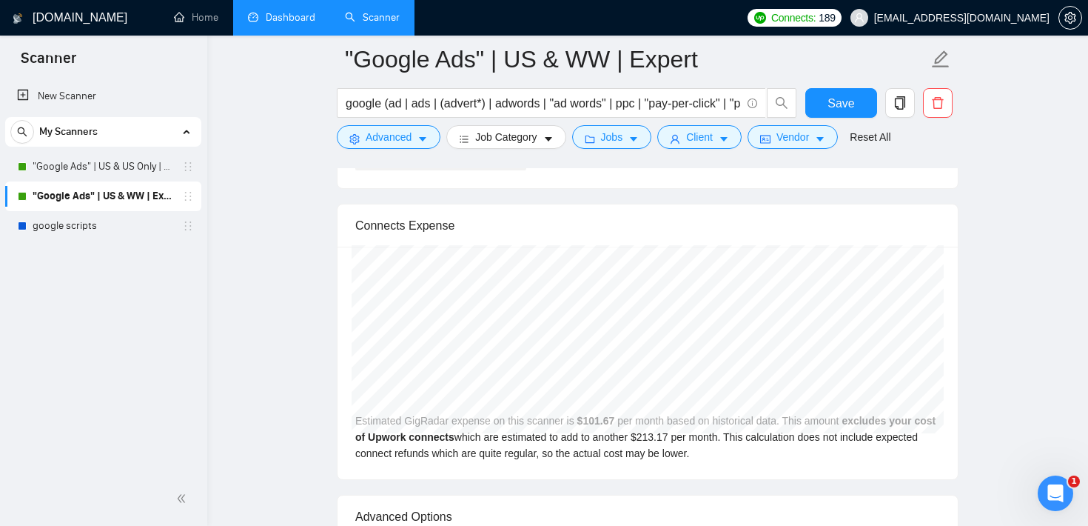
scroll to position [3107, 0]
drag, startPoint x: 354, startPoint y: 221, endPoint x: 466, endPoint y: 232, distance: 113.1
click at [466, 232] on div "Connects Expense" at bounding box center [648, 225] width 620 height 43
click at [615, 139] on span "Jobs" at bounding box center [612, 137] width 22 height 16
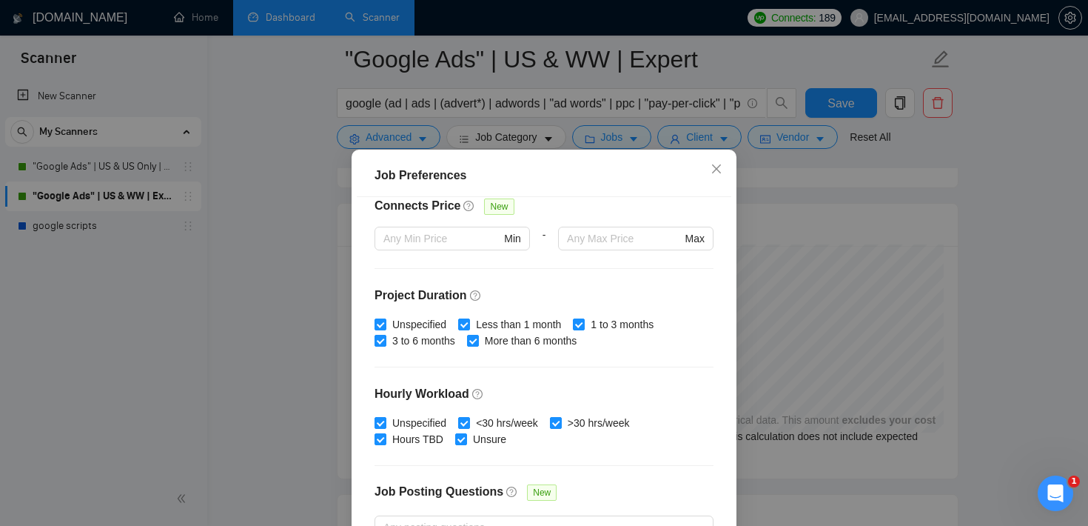
scroll to position [337, 0]
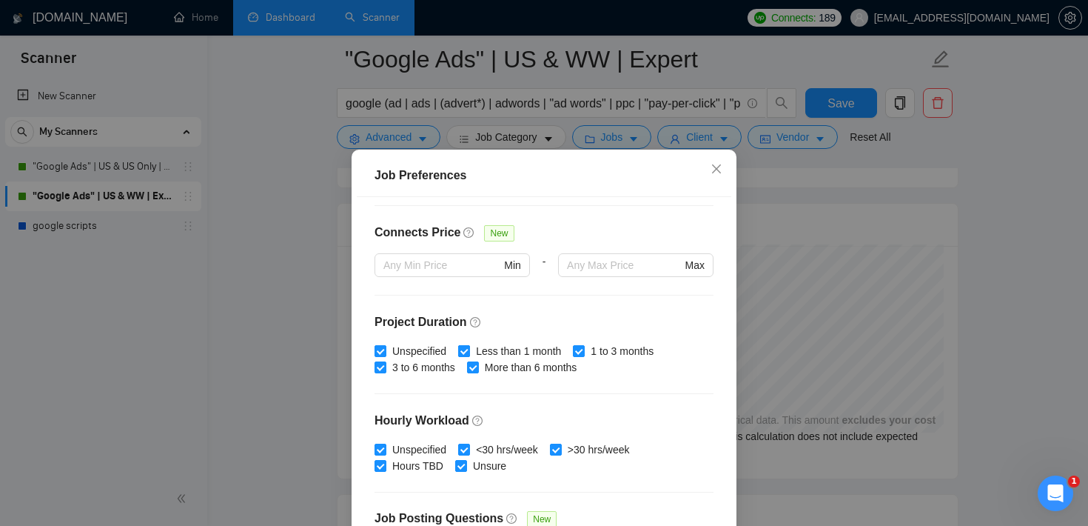
click at [469, 349] on input "Less than 1 month" at bounding box center [463, 350] width 10 height 10
checkbox input "false"
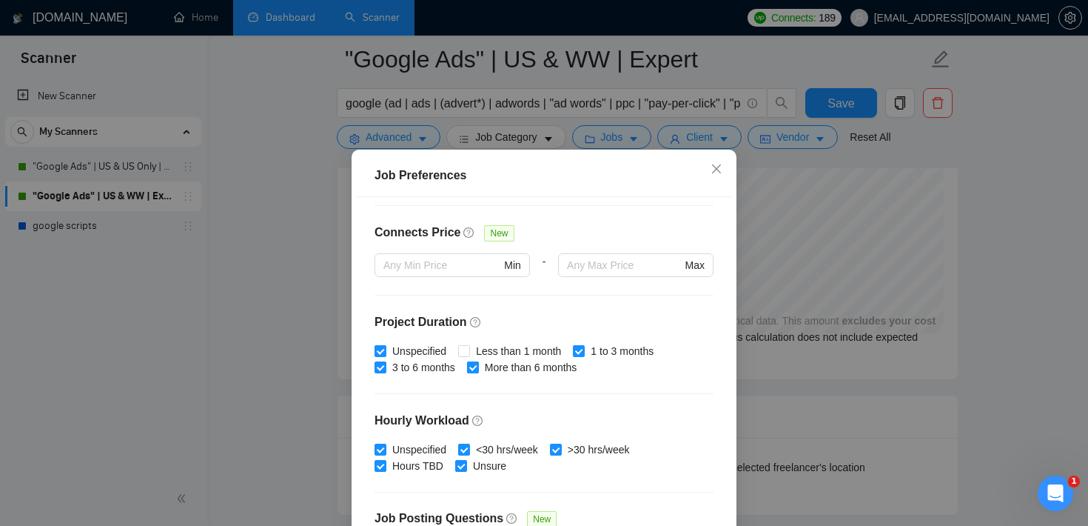
click at [477, 366] on input "More than 6 months" at bounding box center [472, 366] width 10 height 10
checkbox input "false"
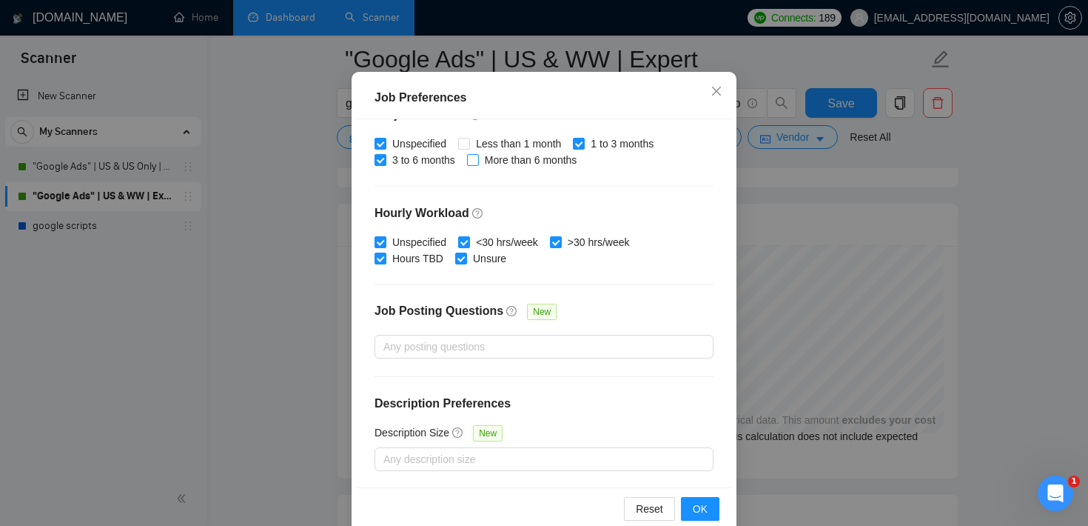
scroll to position [104, 0]
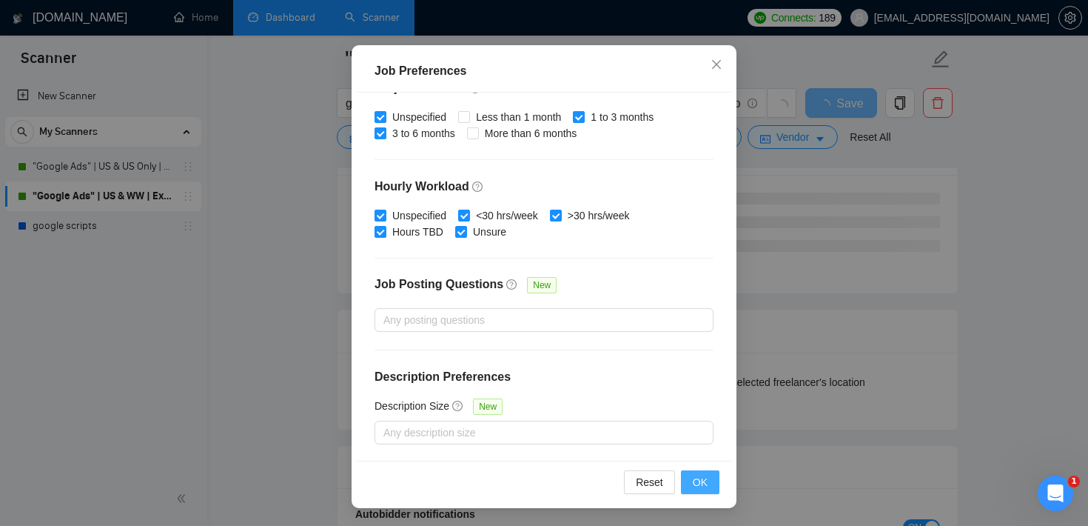
click at [699, 486] on span "OK" at bounding box center [700, 482] width 15 height 16
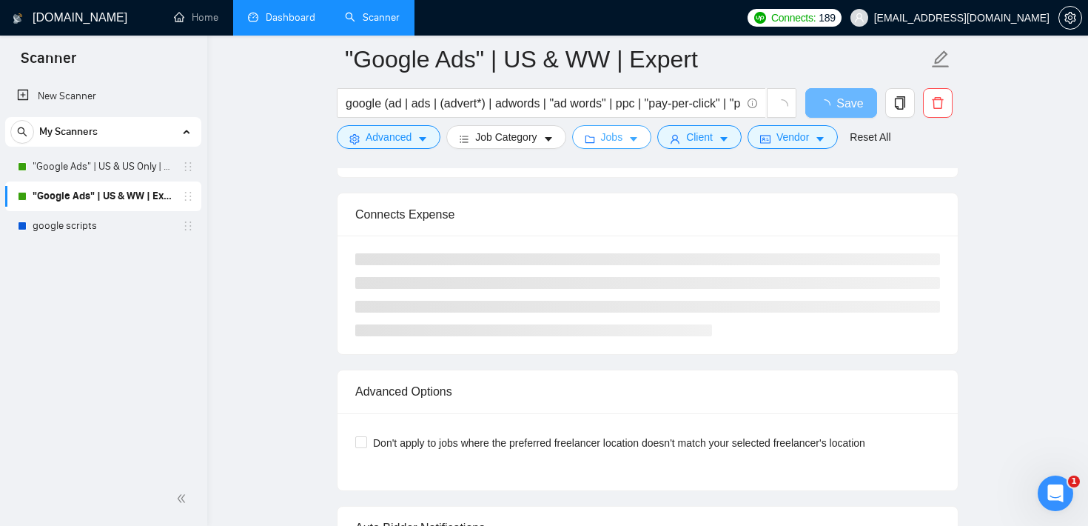
scroll to position [3032, 0]
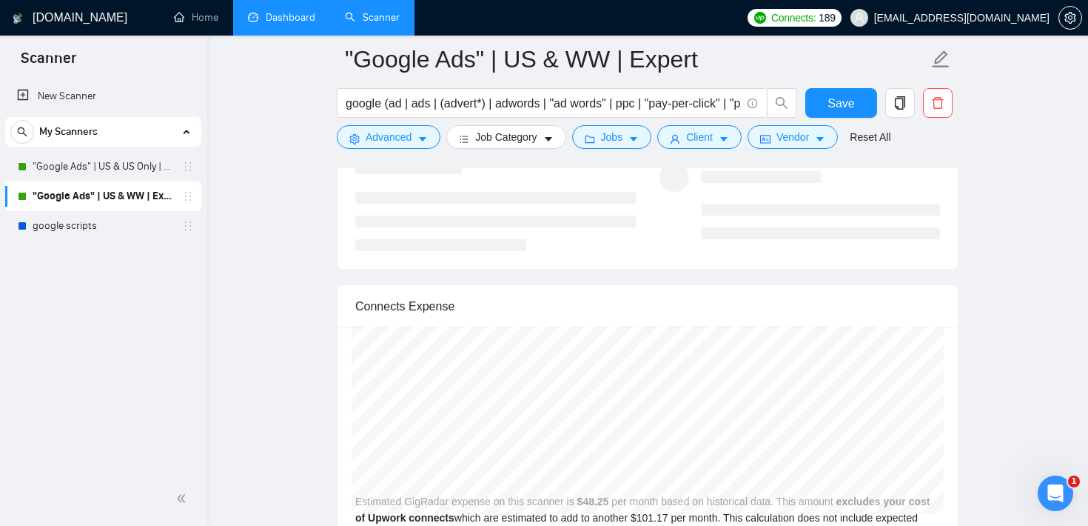
scroll to position [3052, 0]
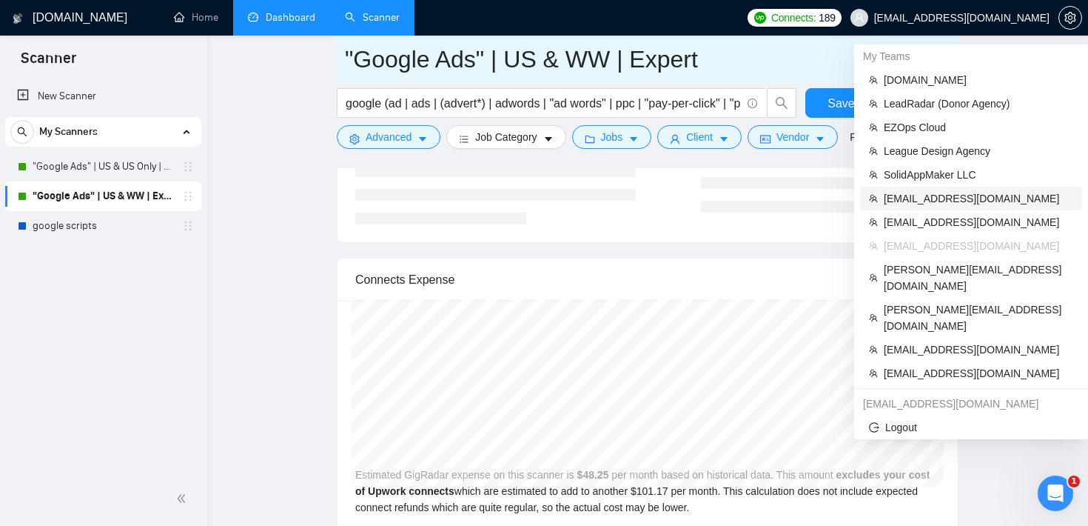
click at [938, 198] on span "[EMAIL_ADDRESS][DOMAIN_NAME]" at bounding box center [978, 198] width 189 height 16
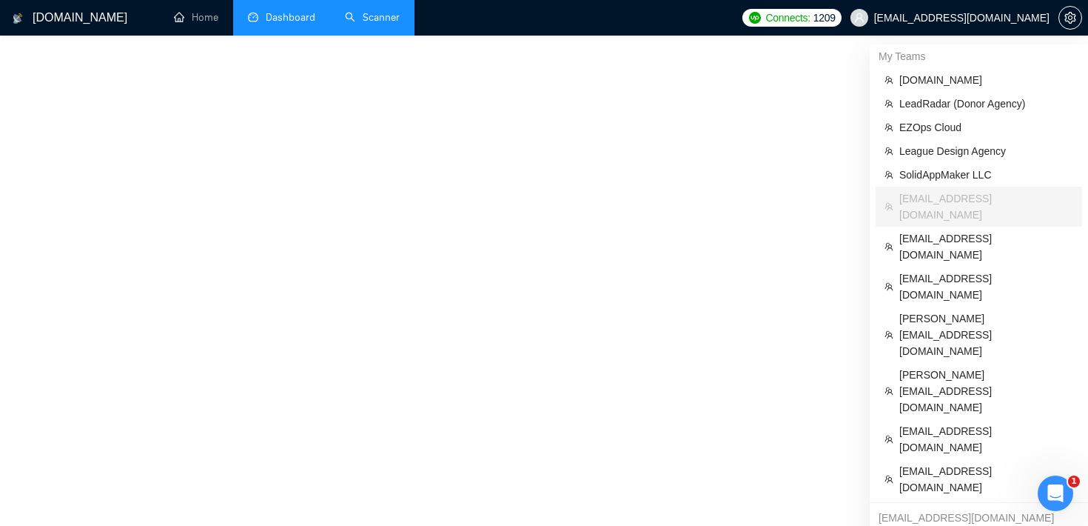
scroll to position [700, 0]
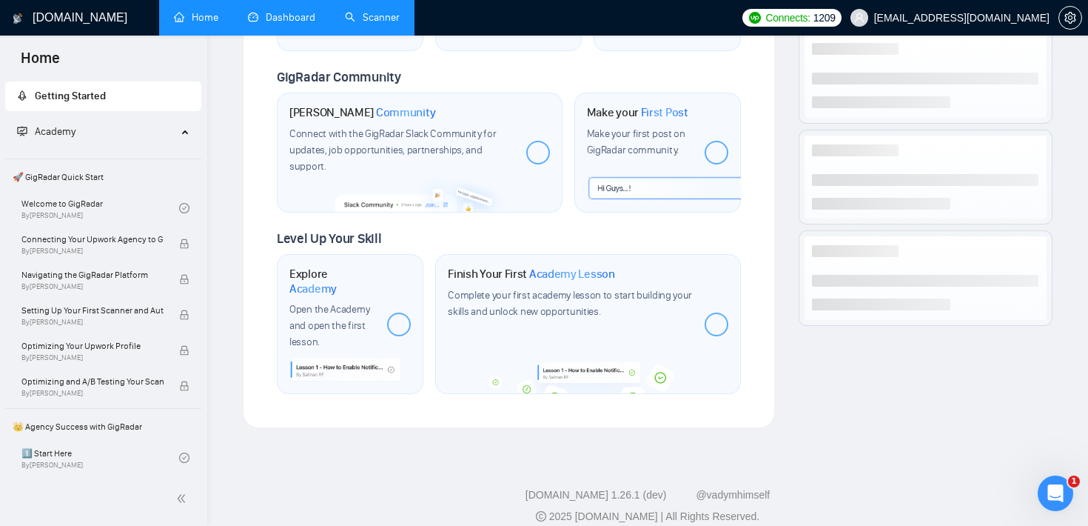
click at [389, 17] on link "Scanner" at bounding box center [372, 17] width 55 height 13
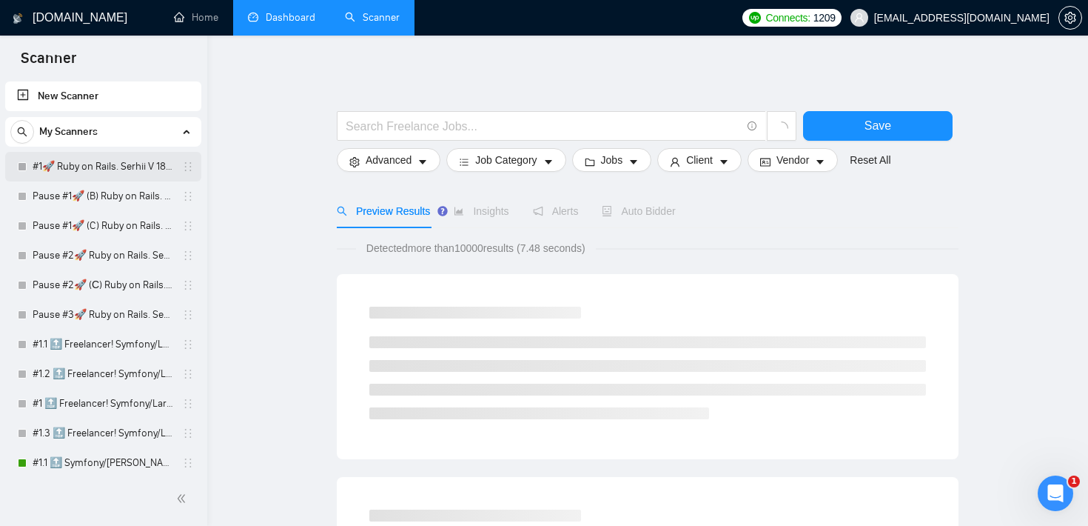
click at [46, 168] on link "#1🚀 Ruby on Rails. Serhii V 18/03" at bounding box center [103, 167] width 141 height 30
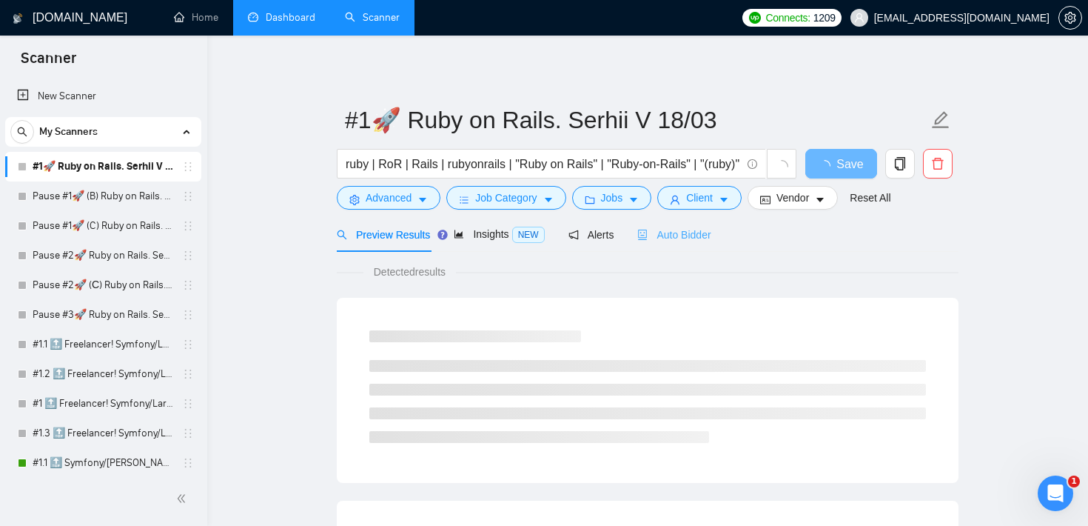
click at [698, 246] on div "Auto Bidder" at bounding box center [673, 234] width 73 height 35
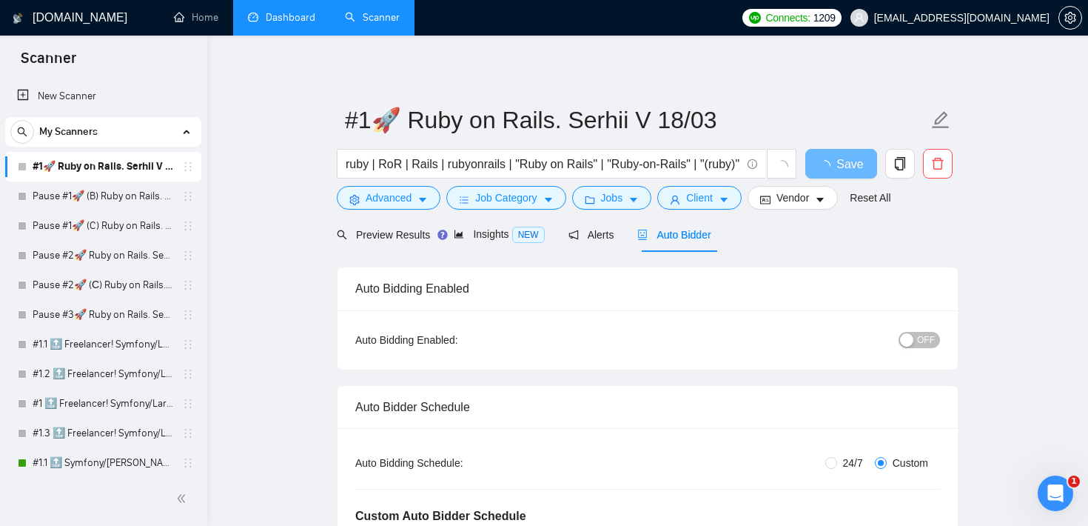
click at [913, 246] on div "Preview Results Insights NEW Alerts Auto Bidder" at bounding box center [648, 234] width 622 height 35
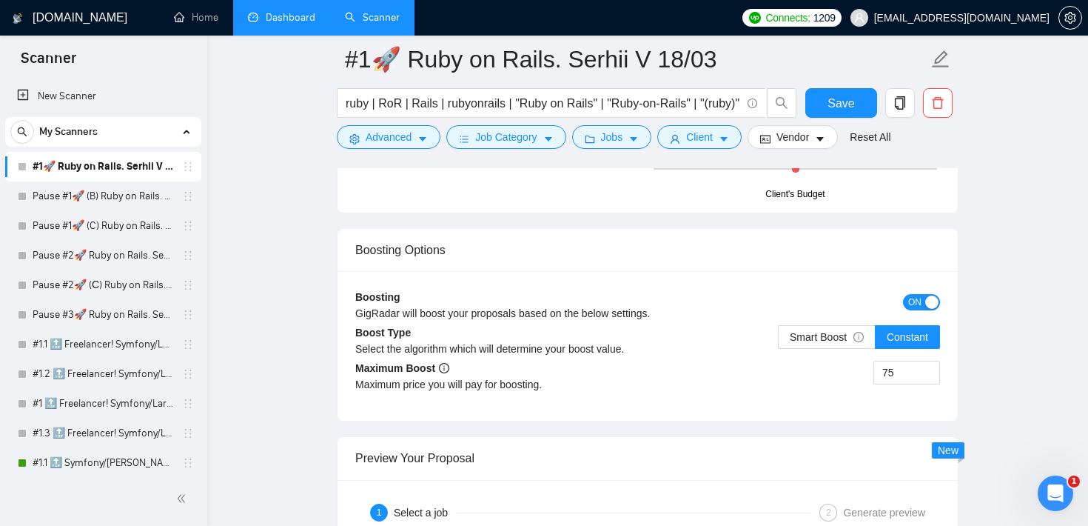
scroll to position [2810, 0]
click at [53, 348] on link "#1.1 🔝 Freelancer! Symfony/Laravel [PERSON_NAME] 15/03 CoverLetter changed" at bounding box center [103, 344] width 141 height 30
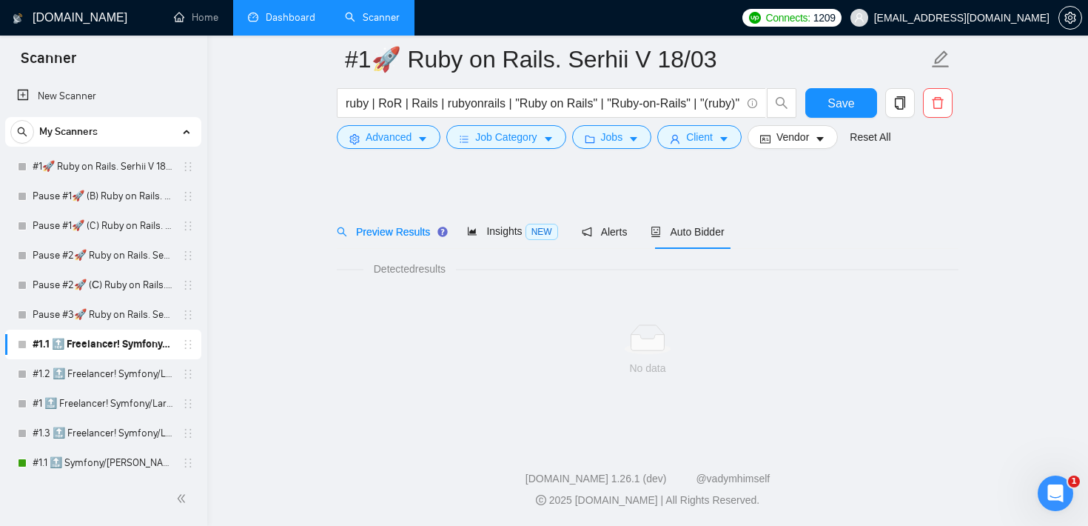
scroll to position [15, 0]
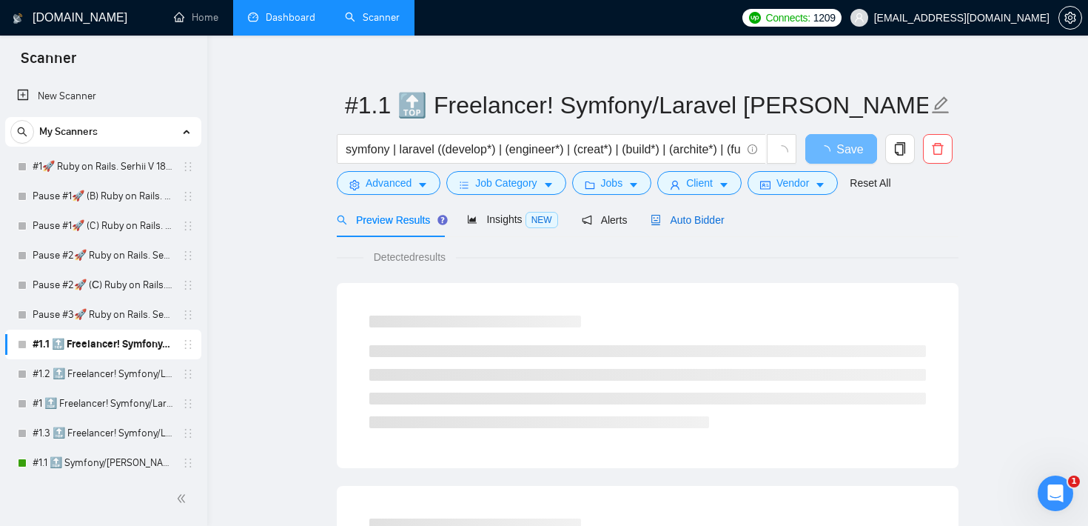
click at [694, 212] on div "Auto Bidder" at bounding box center [687, 220] width 73 height 16
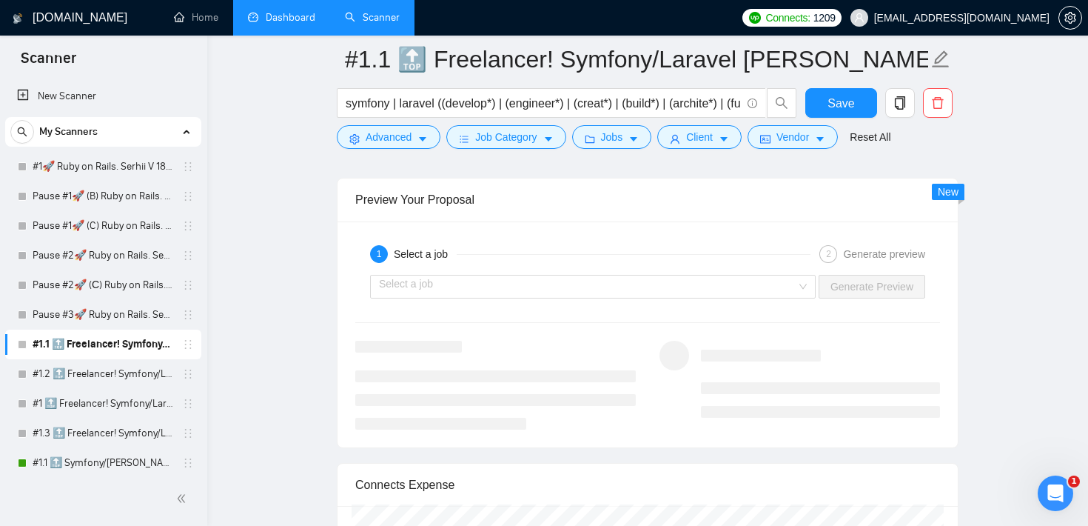
scroll to position [2882, 0]
